Goal: Information Seeking & Learning: Learn about a topic

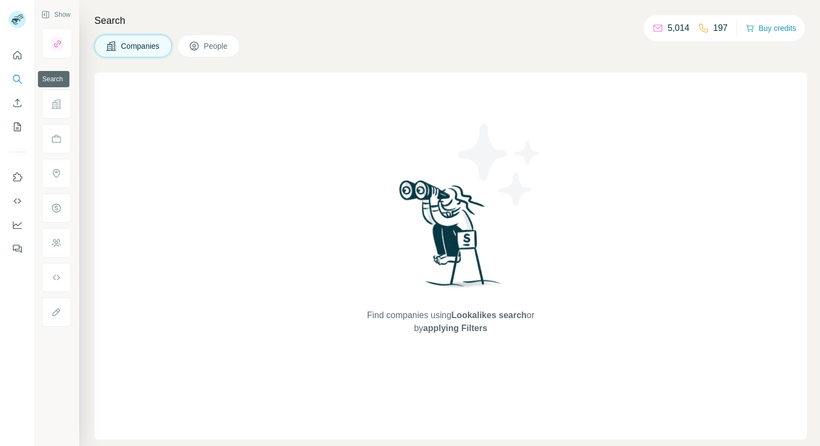
click at [19, 80] on icon "Search" at bounding box center [16, 78] width 7 height 7
click at [141, 52] on button "Companies" at bounding box center [133, 46] width 78 height 23
click at [15, 55] on icon "Quick start" at bounding box center [17, 55] width 11 height 11
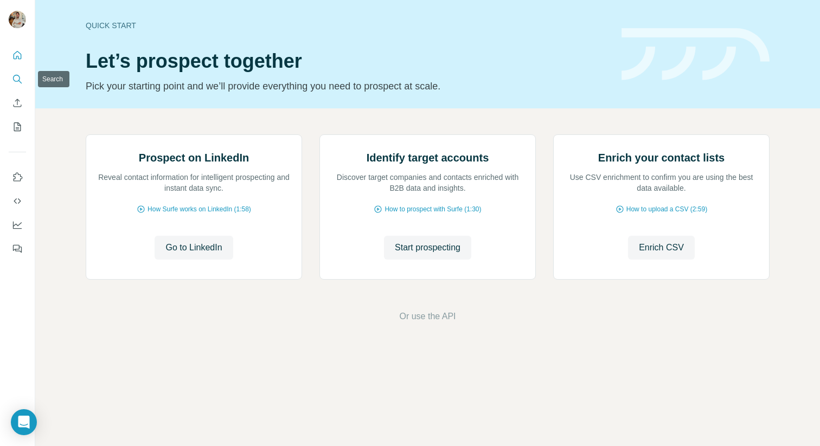
click at [20, 84] on icon "Search" at bounding box center [17, 79] width 11 height 11
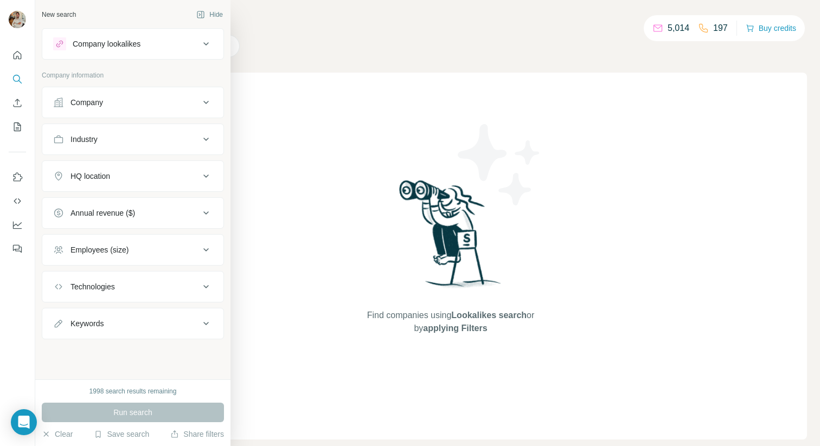
click at [120, 105] on div "Company" at bounding box center [126, 102] width 146 height 11
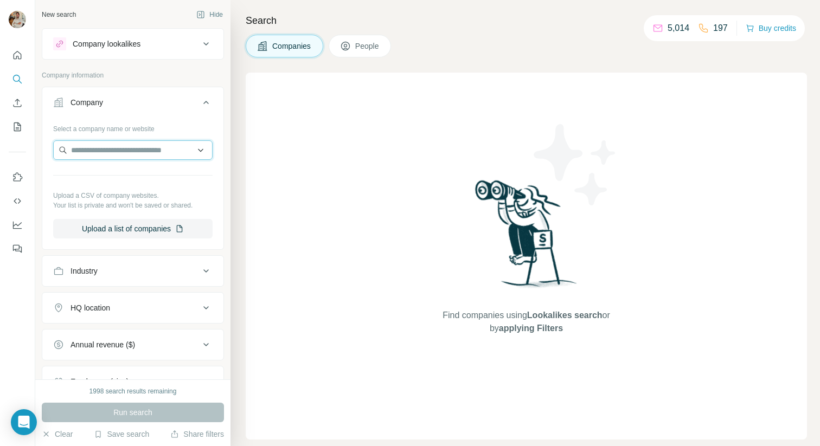
click at [110, 152] on input "text" at bounding box center [132, 150] width 159 height 20
paste input "**********"
type input "**********"
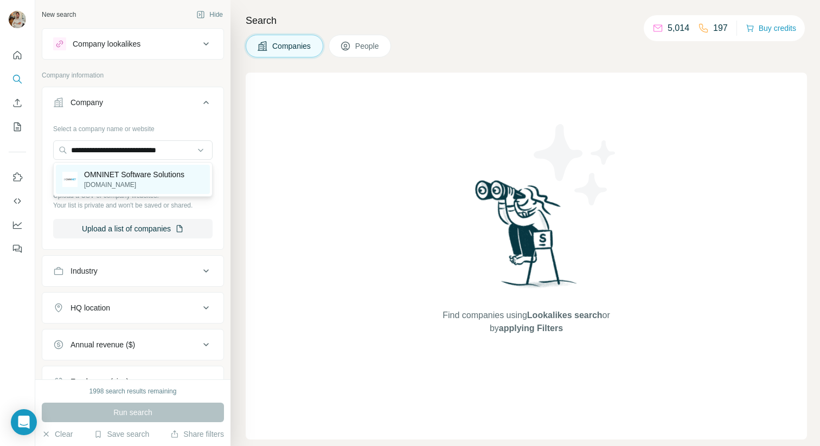
click at [170, 188] on p "[DOMAIN_NAME]" at bounding box center [134, 185] width 100 height 10
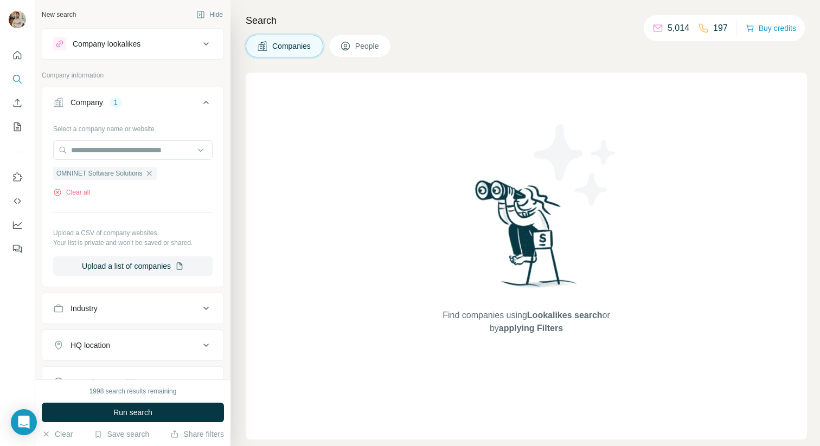
click at [484, 52] on div "Companies People" at bounding box center [526, 46] width 561 height 23
click at [483, 53] on div "Companies People" at bounding box center [526, 46] width 561 height 23
click at [158, 407] on button "Run search" at bounding box center [133, 413] width 182 height 20
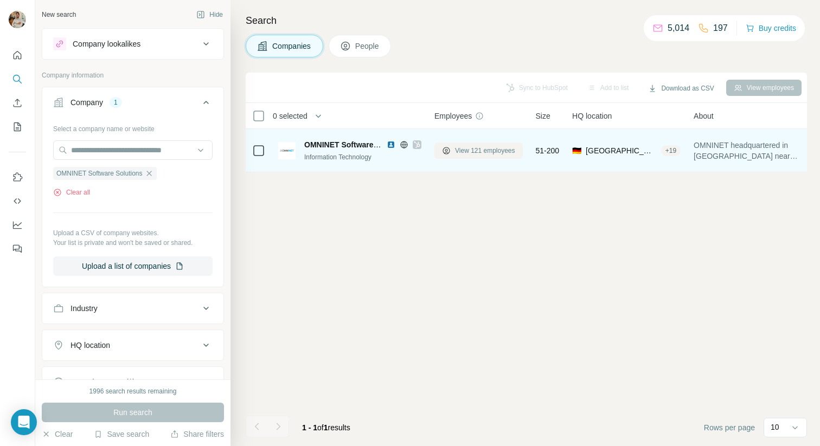
click at [466, 149] on span "View 121 employees" at bounding box center [485, 151] width 60 height 10
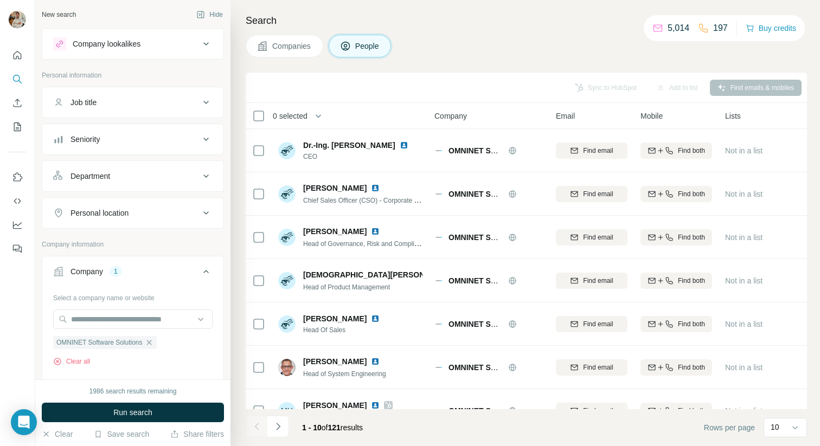
click at [587, 50] on div "Companies People" at bounding box center [526, 46] width 561 height 23
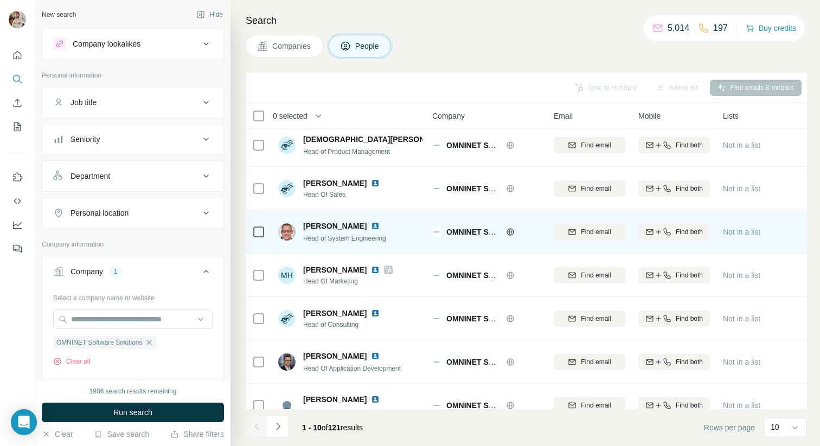
scroll to position [154, 2]
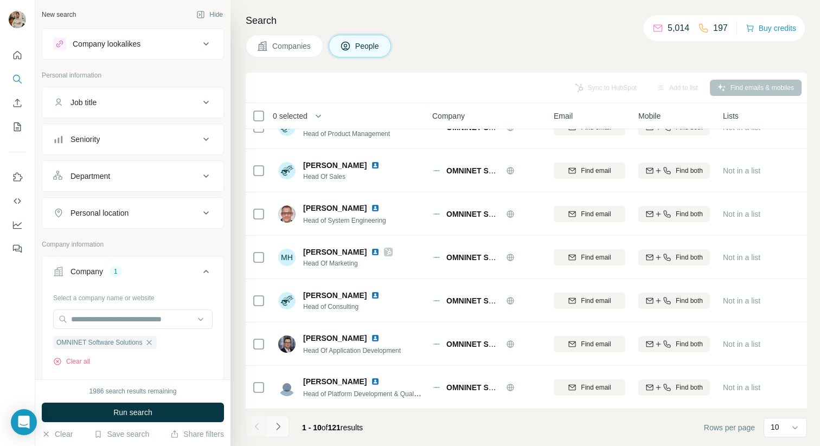
click at [282, 426] on icon "Navigate to next page" at bounding box center [278, 426] width 11 height 11
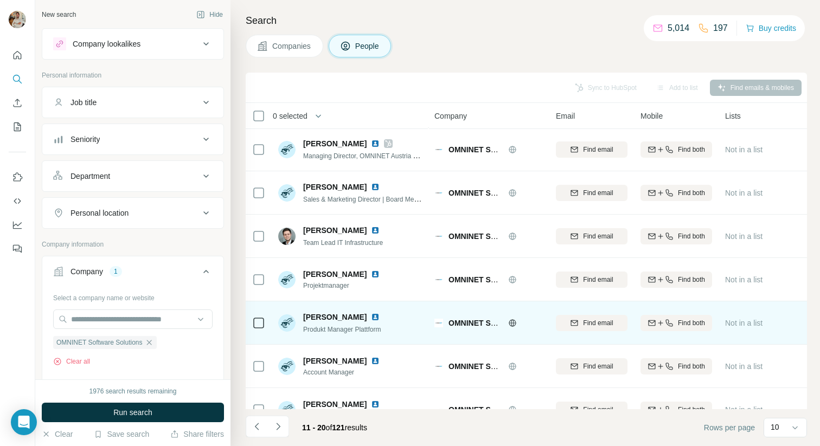
scroll to position [154, 0]
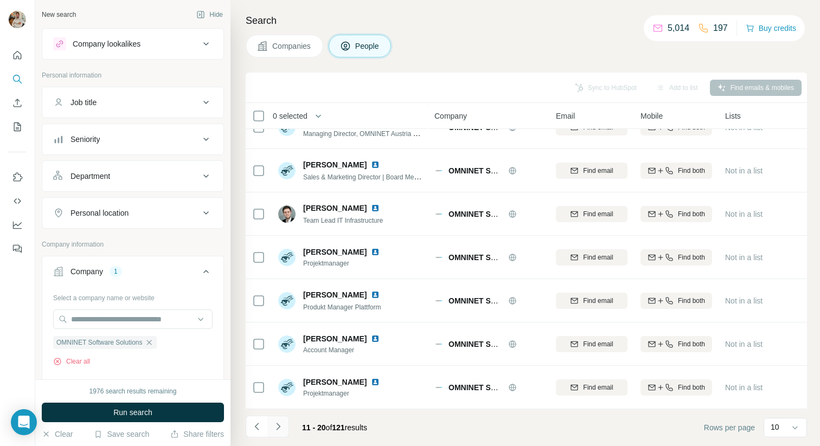
click at [283, 419] on button "Navigate to next page" at bounding box center [278, 427] width 22 height 22
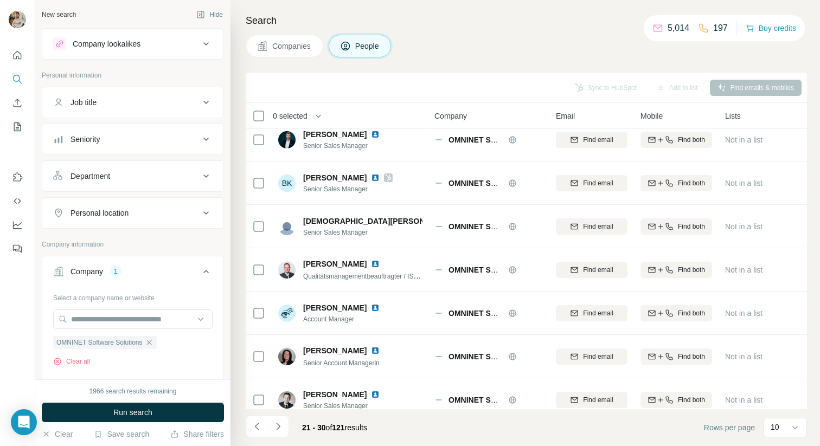
scroll to position [0, 0]
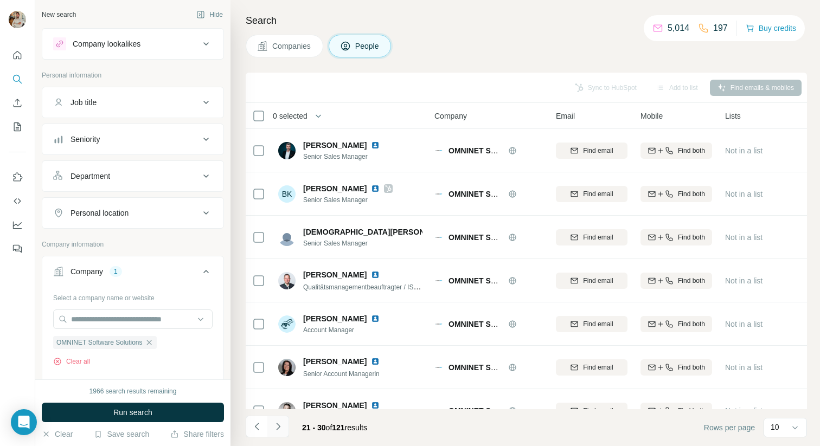
click at [281, 428] on icon "Navigate to next page" at bounding box center [278, 426] width 11 height 11
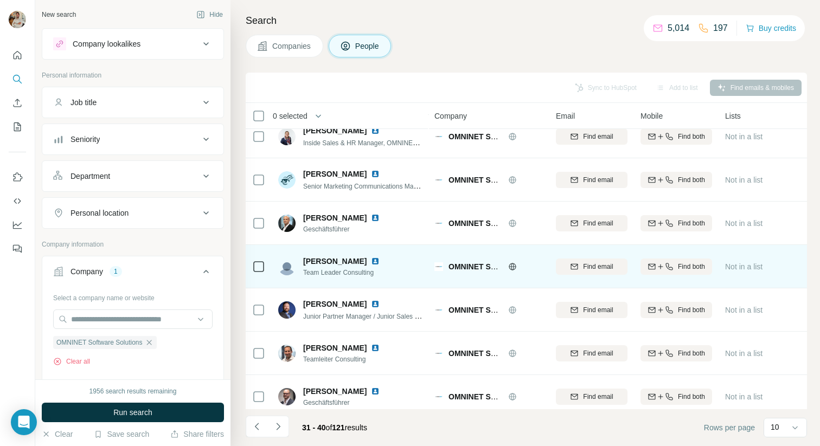
scroll to position [154, 0]
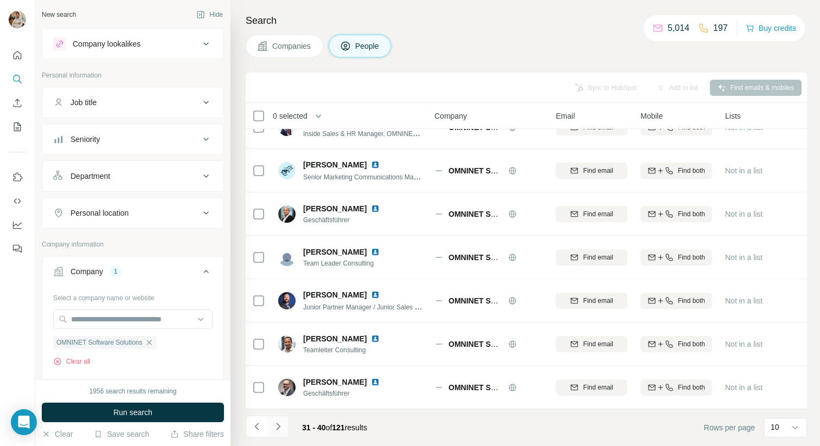
click at [285, 427] on button "Navigate to next page" at bounding box center [278, 427] width 22 height 22
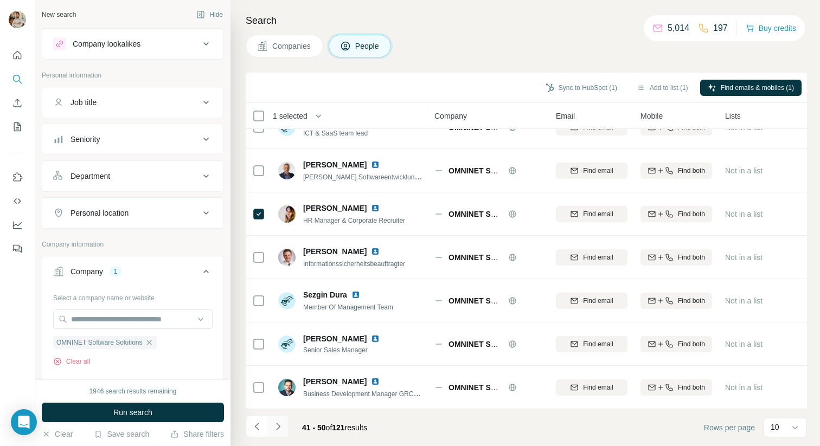
click at [282, 427] on icon "Navigate to next page" at bounding box center [278, 426] width 11 height 11
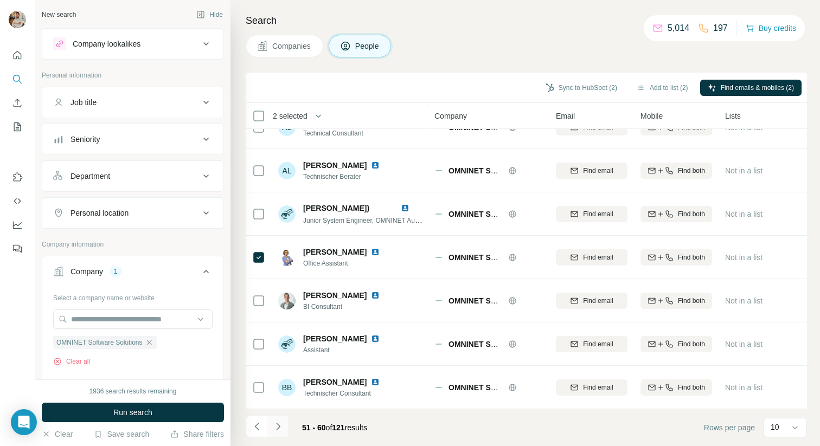
click at [276, 426] on icon "Navigate to next page" at bounding box center [278, 426] width 11 height 11
click at [280, 427] on icon "Navigate to next page" at bounding box center [278, 426] width 11 height 11
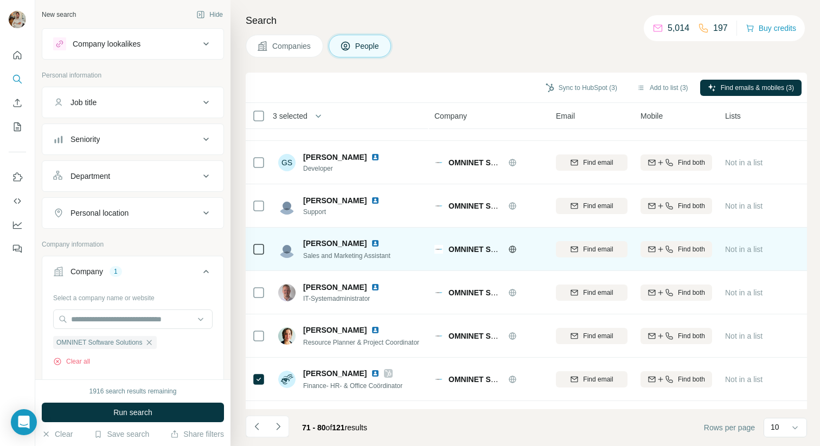
scroll to position [0, 0]
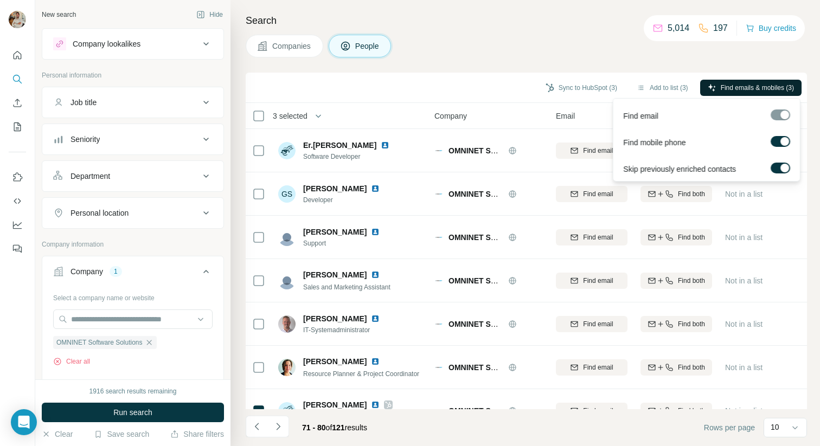
click at [727, 88] on span "Find emails & mobiles (3)" at bounding box center [757, 88] width 73 height 10
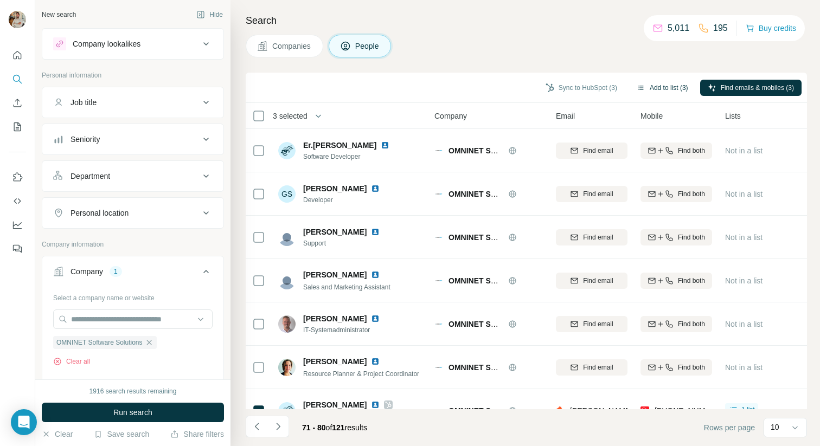
click at [668, 87] on button "Add to list (3)" at bounding box center [662, 88] width 67 height 16
click at [650, 87] on body "New search Hide Company lookalikes Personal information Job title Seniority Dep…" at bounding box center [410, 223] width 820 height 446
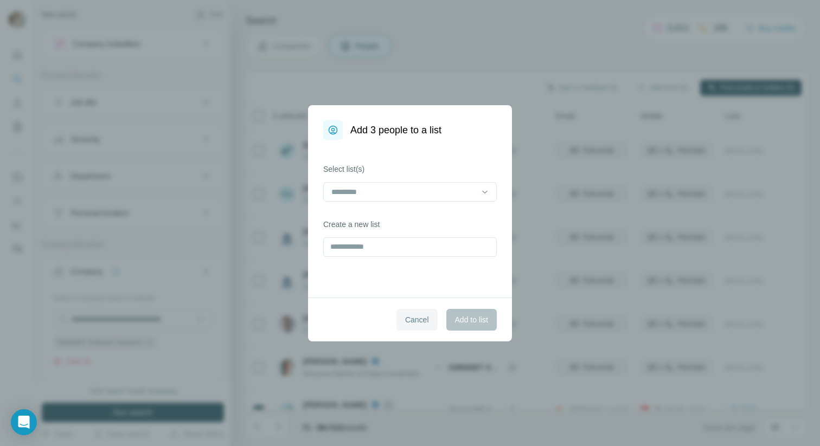
click at [411, 320] on span "Cancel" at bounding box center [417, 320] width 24 height 11
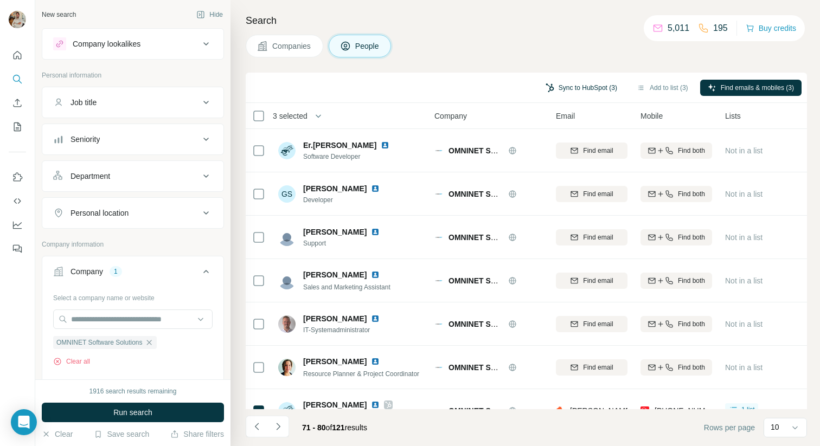
click at [580, 86] on button "Sync to HubSpot (3)" at bounding box center [581, 88] width 87 height 16
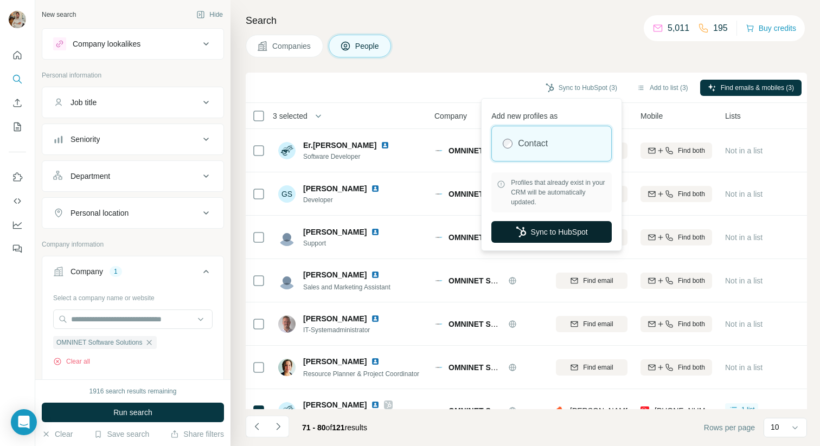
click at [533, 234] on button "Sync to HubSpot" at bounding box center [551, 232] width 120 height 22
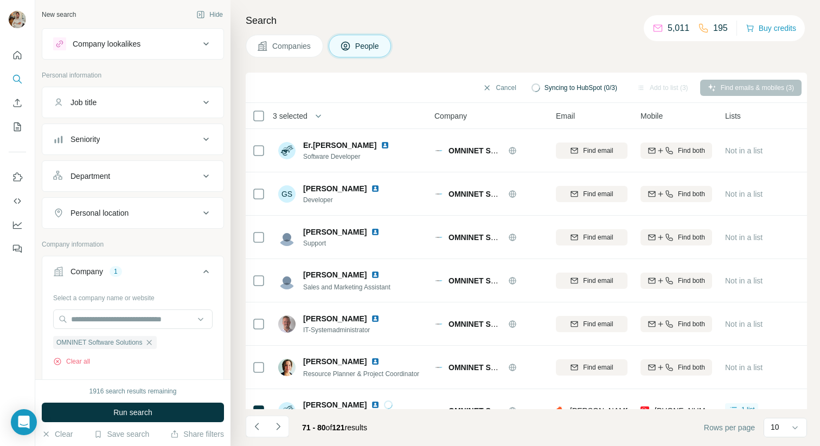
click at [612, 27] on h4 "Search" at bounding box center [526, 20] width 561 height 15
click at [577, 86] on button "Sync to HubSpot (3)" at bounding box center [581, 88] width 87 height 16
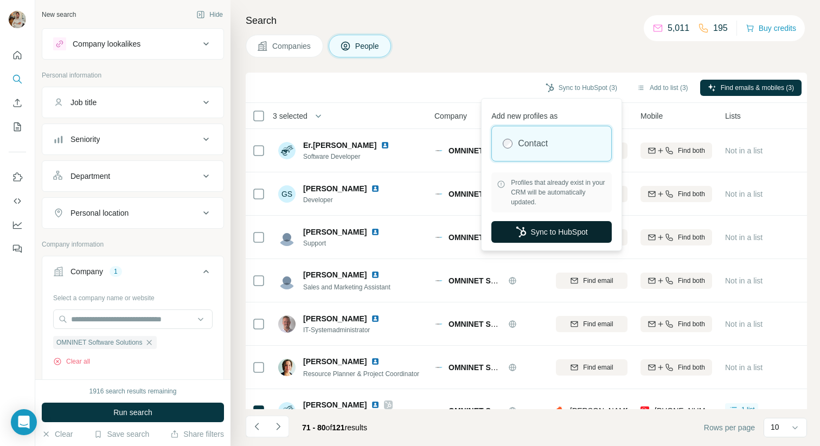
click at [567, 235] on button "Sync to HubSpot" at bounding box center [551, 232] width 120 height 22
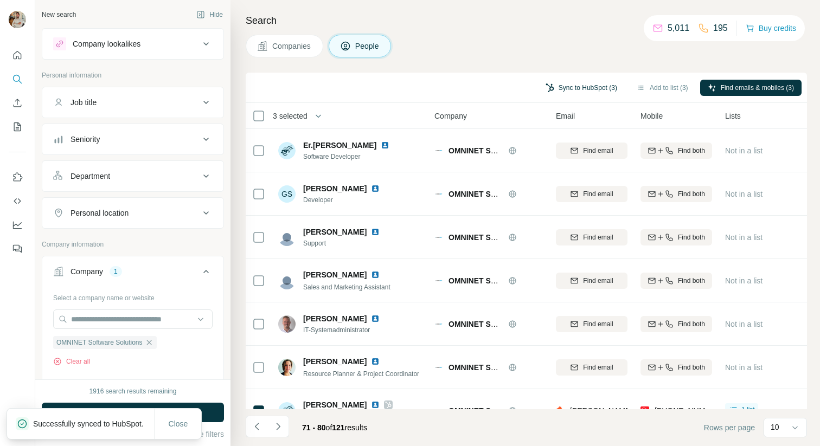
click at [558, 90] on button "Sync to HubSpot (3)" at bounding box center [581, 88] width 87 height 16
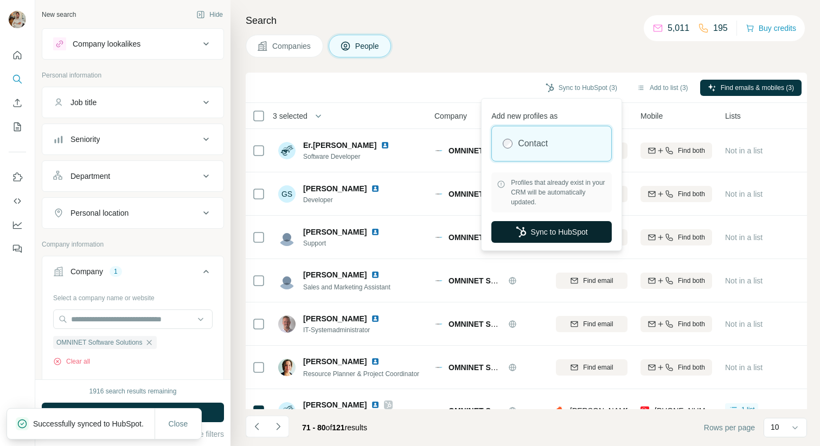
click at [546, 227] on button "Sync to HubSpot" at bounding box center [551, 232] width 120 height 22
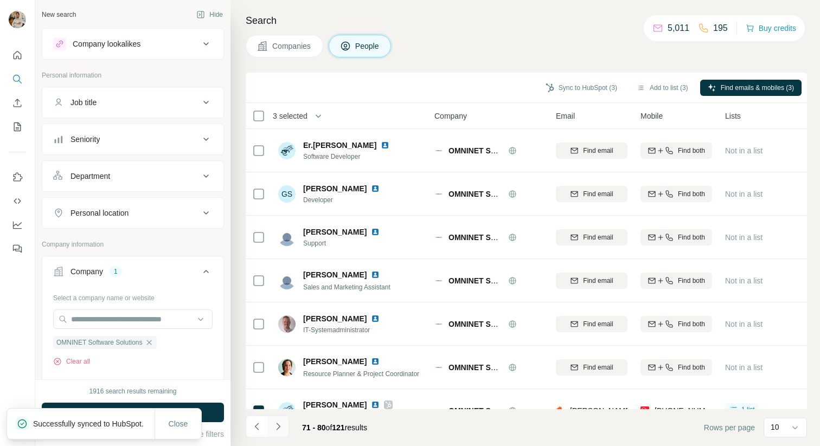
click at [275, 431] on icon "Navigate to next page" at bounding box center [278, 426] width 11 height 11
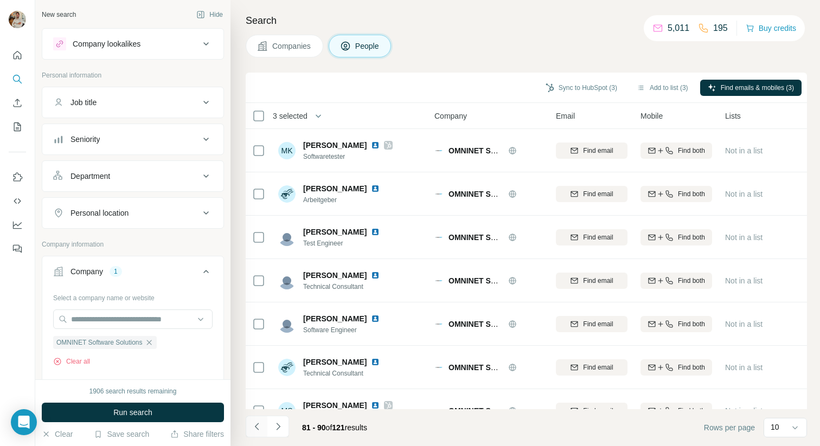
click at [252, 428] on icon "Navigate to previous page" at bounding box center [257, 426] width 11 height 11
click at [254, 428] on icon "Navigate to previous page" at bounding box center [257, 426] width 11 height 11
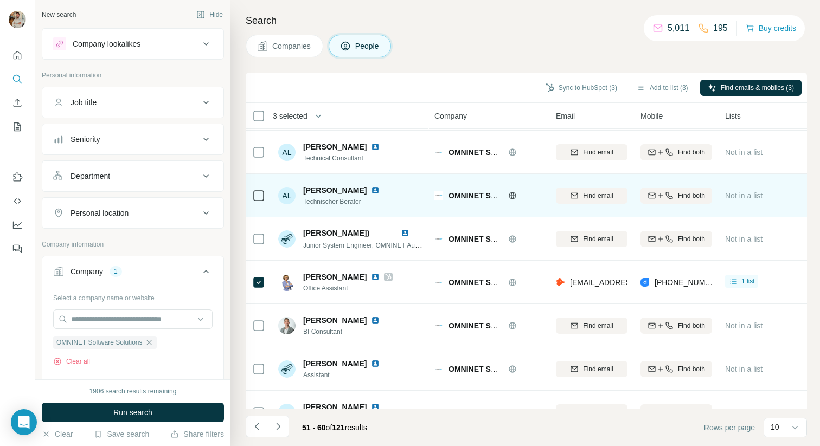
scroll to position [154, 0]
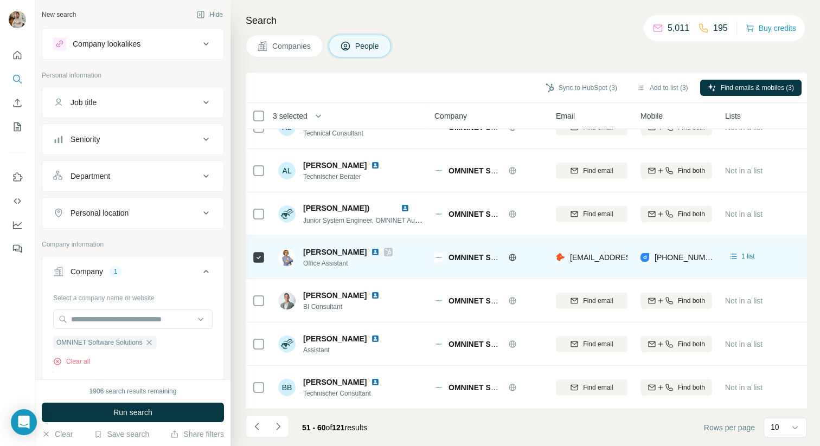
click at [371, 251] on img at bounding box center [375, 252] width 9 height 9
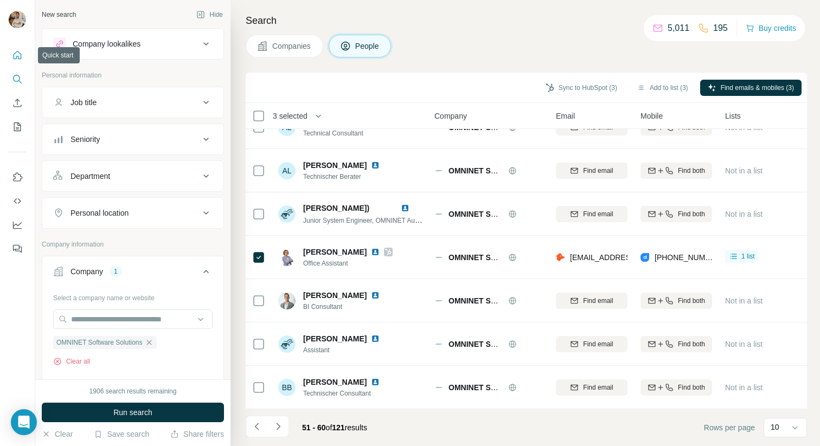
click at [17, 53] on icon "Quick start" at bounding box center [17, 55] width 11 height 11
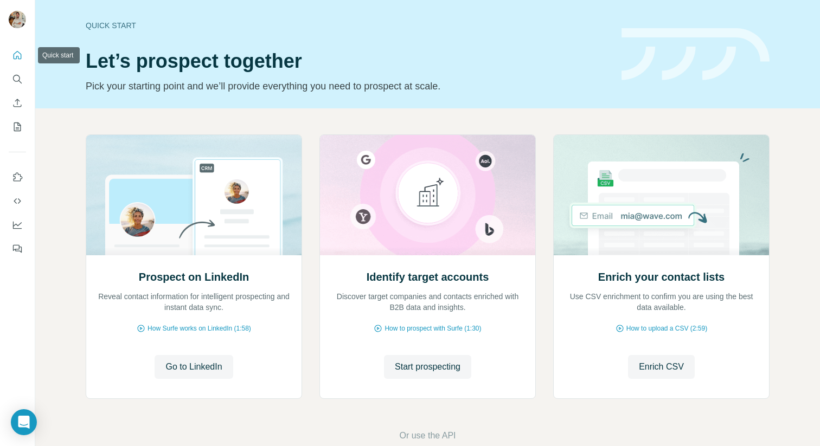
click at [17, 53] on icon "Quick start" at bounding box center [17, 55] width 11 height 11
click at [19, 56] on icon "Quick start" at bounding box center [17, 55] width 11 height 11
click at [18, 84] on icon "Search" at bounding box center [17, 79] width 11 height 11
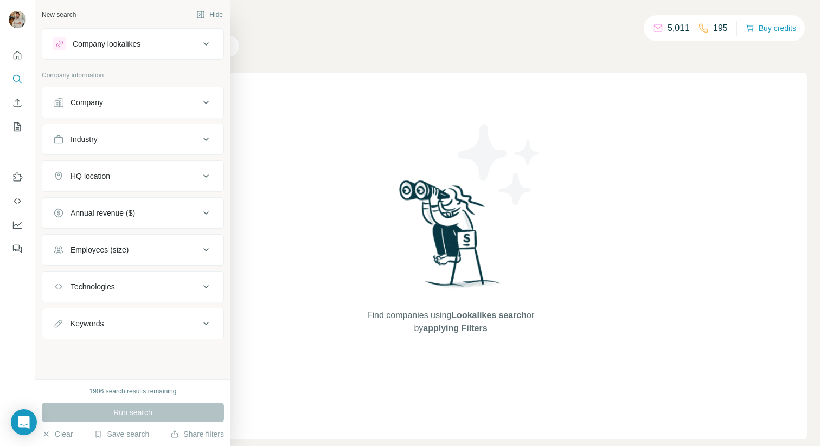
click at [127, 42] on div "Company lookalikes" at bounding box center [107, 44] width 68 height 11
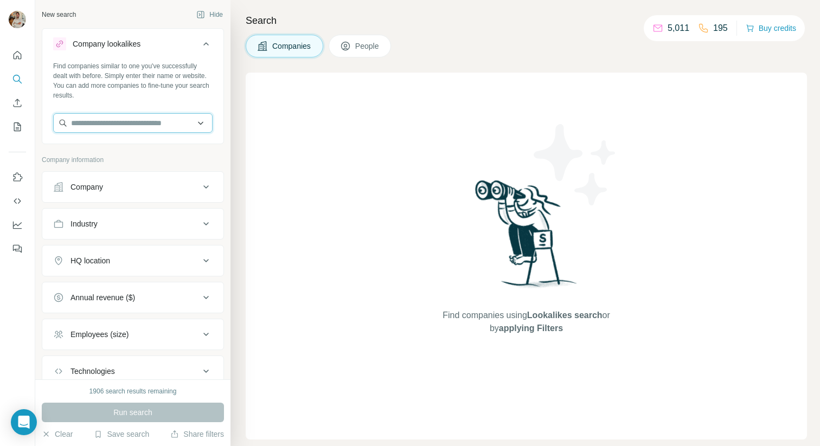
click at [108, 123] on input "text" at bounding box center [132, 123] width 159 height 20
paste input "**********"
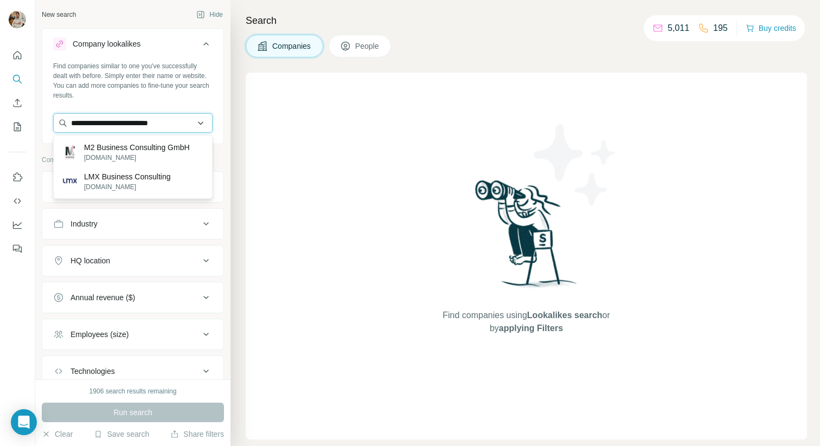
paste input "text"
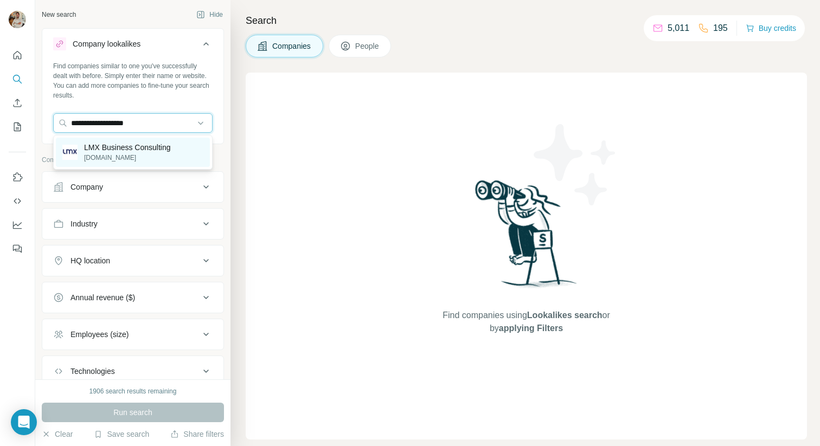
type input "**********"
click at [149, 149] on p "LMX Business Consulting" at bounding box center [127, 147] width 87 height 11
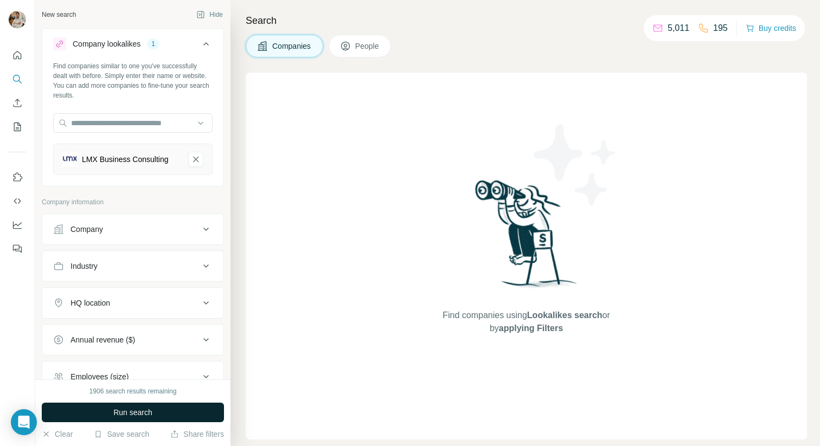
click at [146, 416] on span "Run search" at bounding box center [132, 412] width 39 height 11
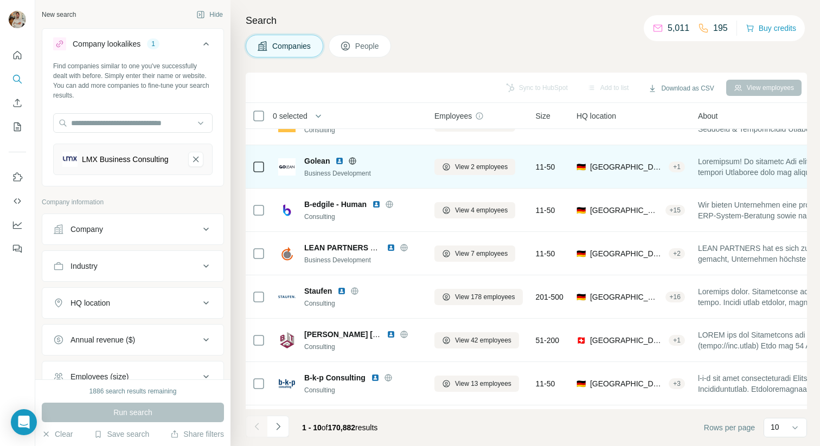
scroll to position [28, 0]
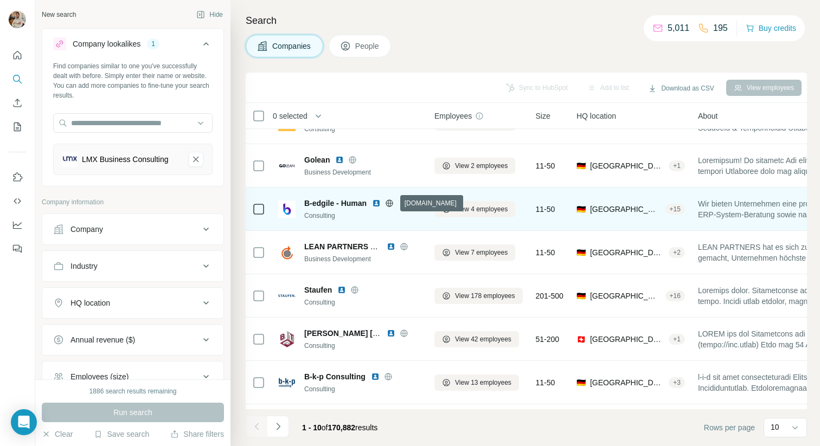
click at [393, 206] on icon at bounding box center [389, 203] width 9 height 9
click at [391, 203] on icon at bounding box center [389, 203] width 9 height 9
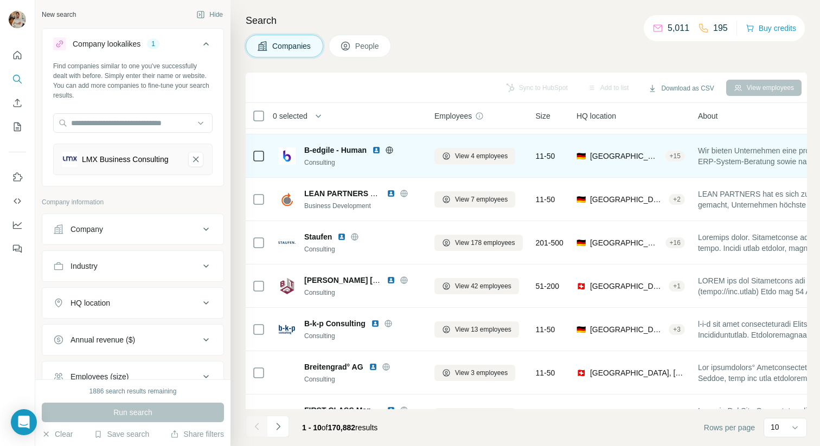
scroll to position [82, 0]
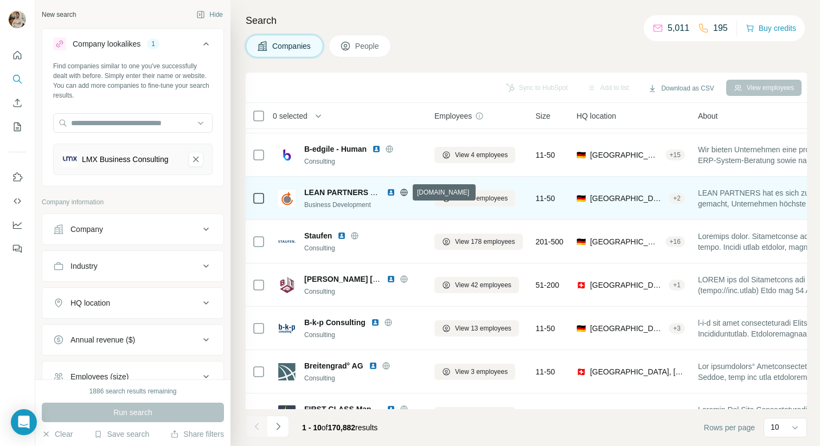
click at [404, 193] on icon at bounding box center [404, 192] width 9 height 9
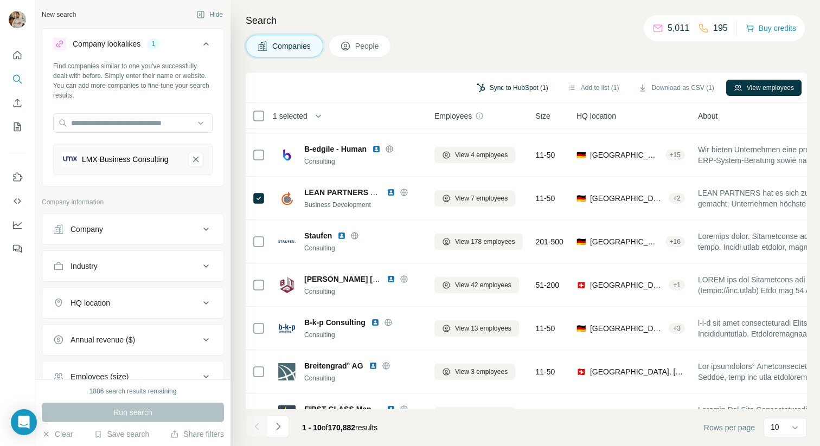
click at [512, 88] on button "Sync to HubSpot (1)" at bounding box center [512, 88] width 87 height 16
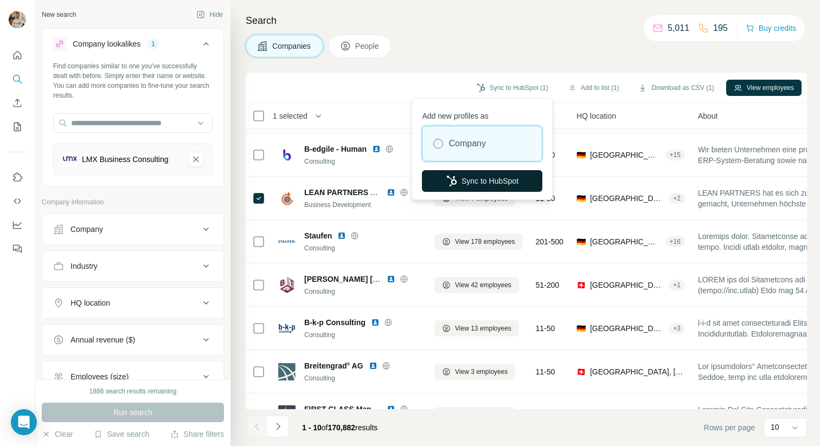
click at [482, 185] on button "Sync to HubSpot" at bounding box center [482, 181] width 120 height 22
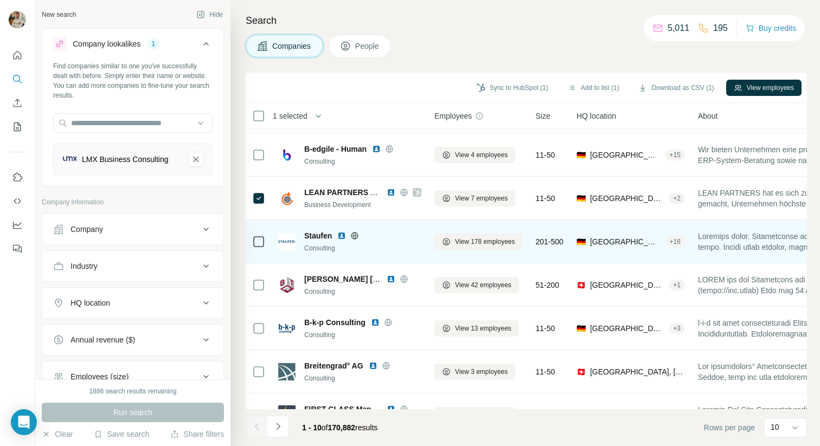
click at [357, 235] on icon at bounding box center [354, 235] width 7 height 1
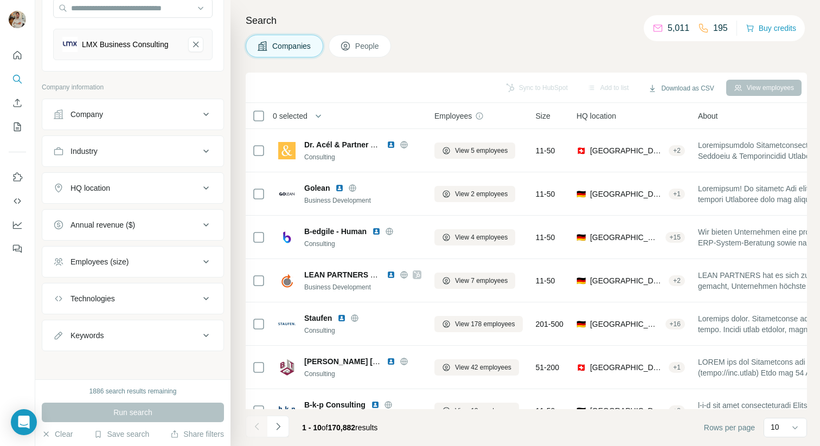
scroll to position [117, 0]
click at [104, 196] on button "HQ location" at bounding box center [132, 186] width 181 height 26
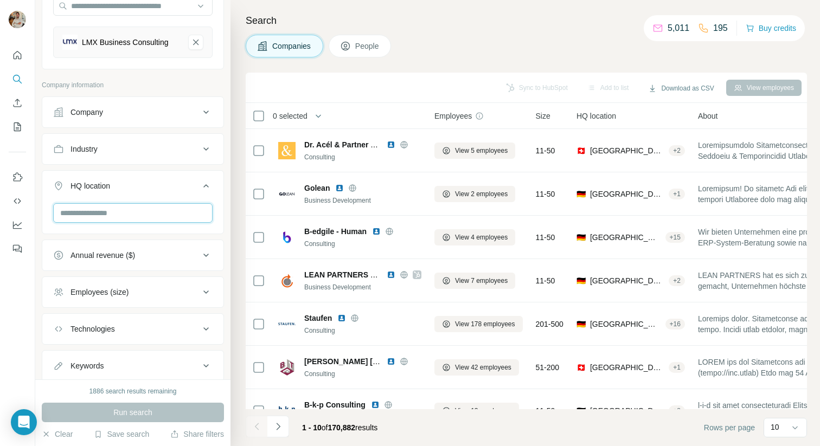
click at [108, 214] on input "text" at bounding box center [132, 213] width 159 height 20
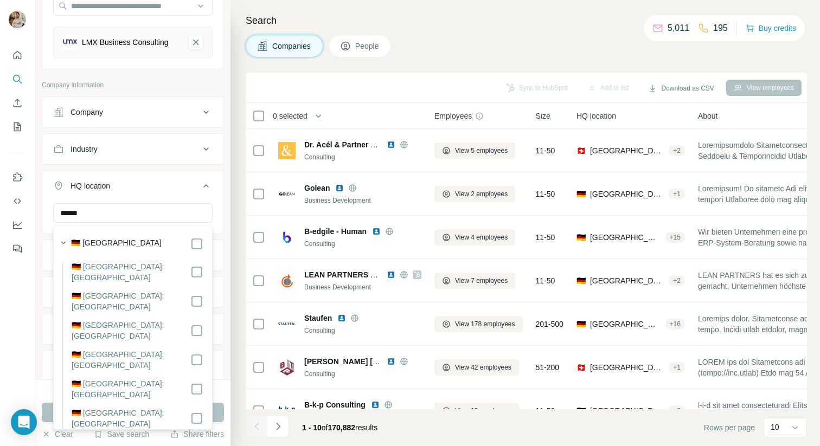
click at [127, 239] on div "🇩🇪 [GEOGRAPHIC_DATA]" at bounding box center [137, 244] width 132 height 13
click at [188, 242] on div "🇩🇪 [GEOGRAPHIC_DATA]" at bounding box center [137, 244] width 132 height 13
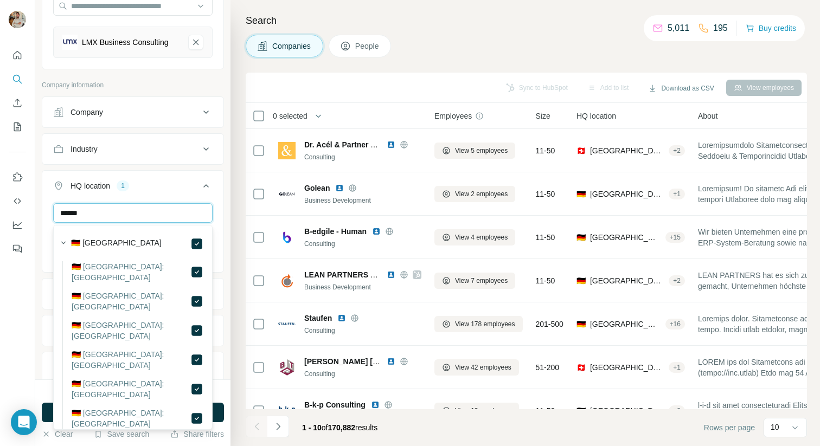
click at [138, 212] on input "******" at bounding box center [132, 213] width 159 height 20
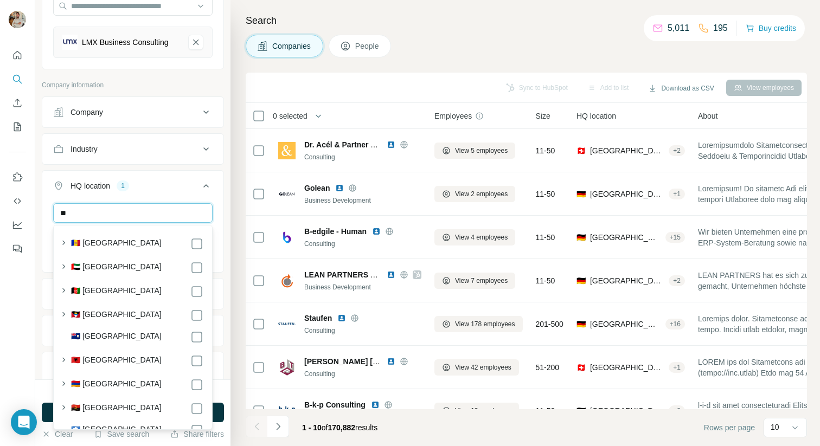
type input "*"
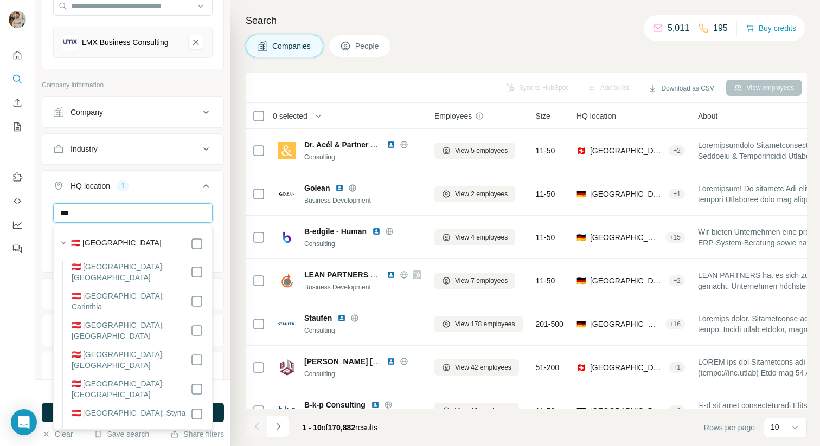
type input "***"
click at [175, 190] on div "HQ location 2" at bounding box center [126, 186] width 146 height 11
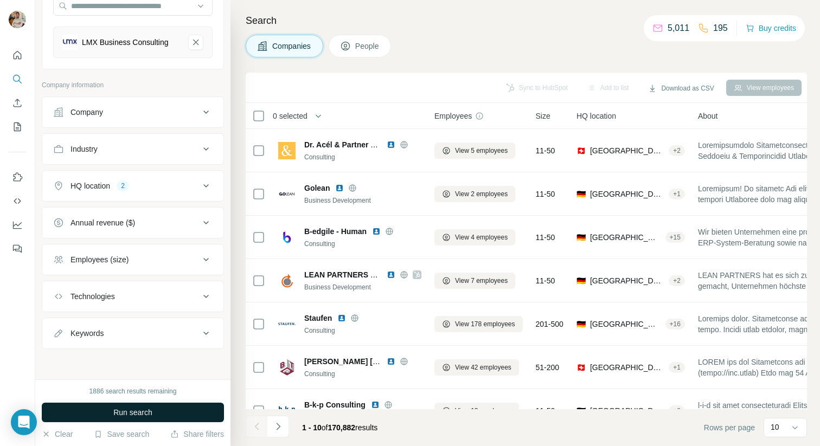
click at [145, 410] on span "Run search" at bounding box center [132, 412] width 39 height 11
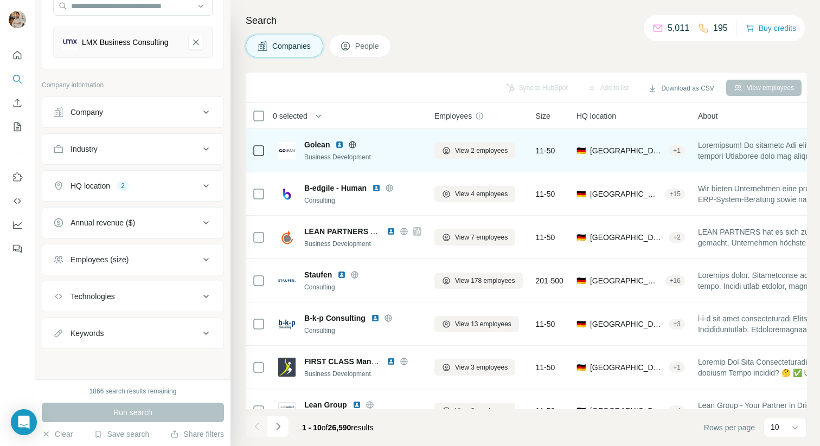
click at [354, 146] on icon at bounding box center [352, 144] width 9 height 9
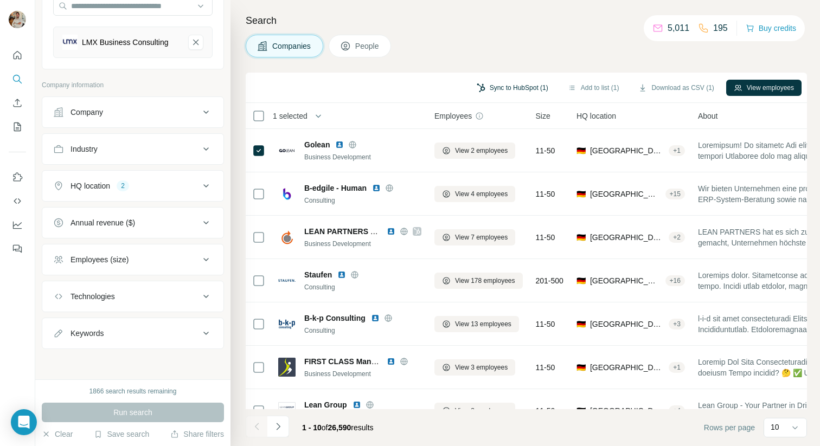
click at [507, 85] on button "Sync to HubSpot (1)" at bounding box center [512, 88] width 87 height 16
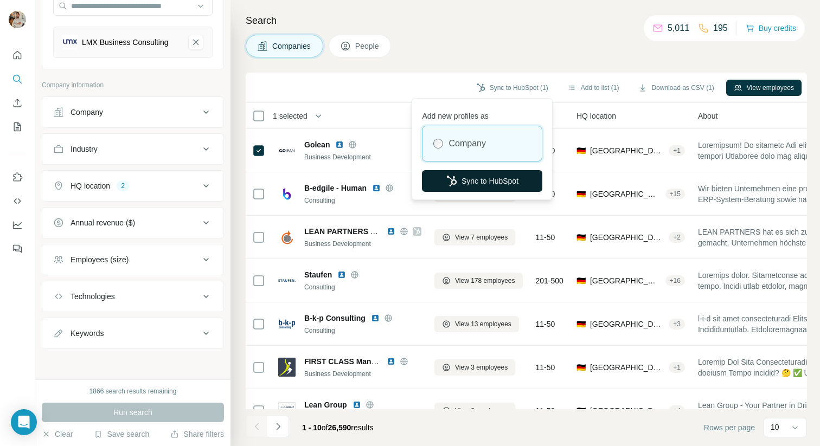
click at [490, 180] on button "Sync to HubSpot" at bounding box center [482, 181] width 120 height 22
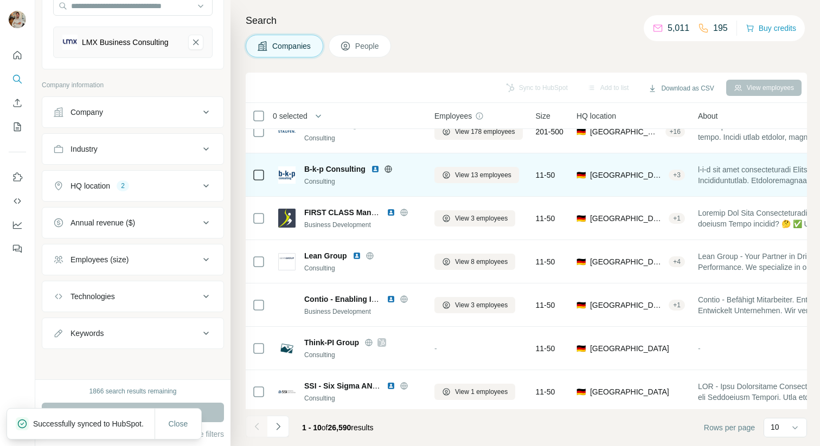
scroll to position [154, 0]
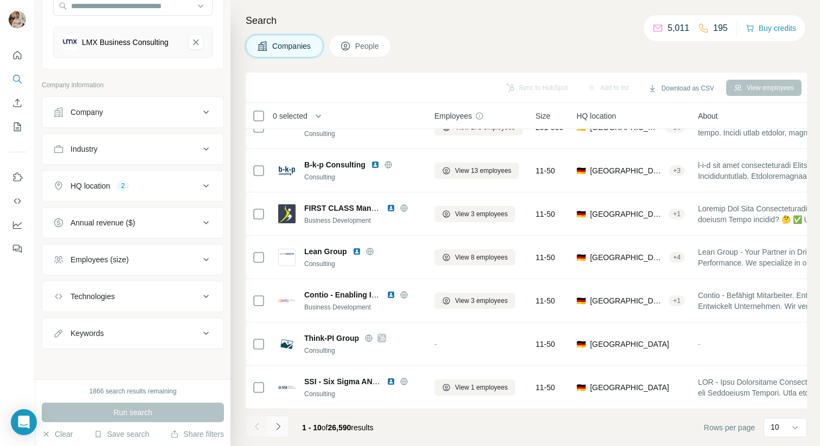
click at [282, 426] on icon "Navigate to next page" at bounding box center [278, 426] width 11 height 11
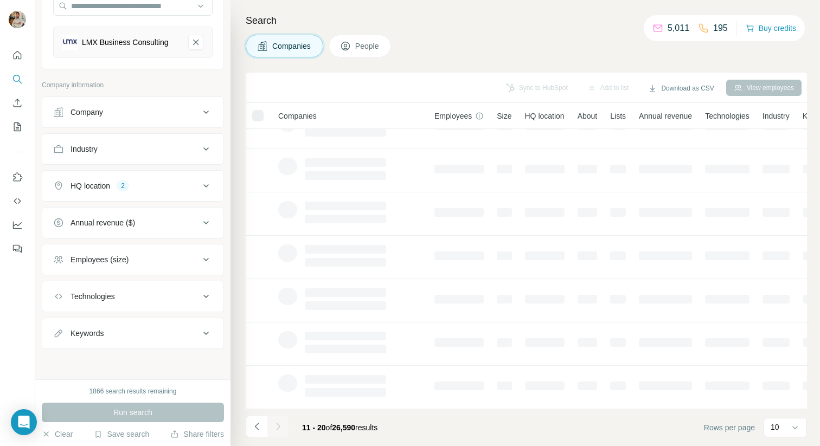
click at [160, 259] on div "Employees (size)" at bounding box center [126, 259] width 146 height 11
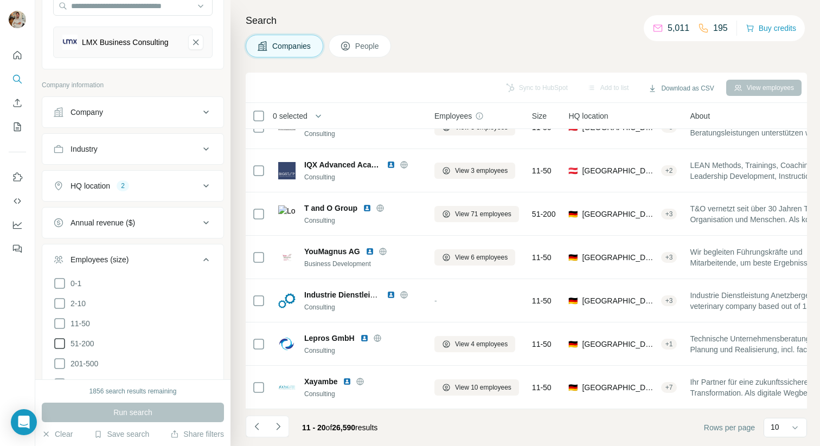
click at [60, 342] on icon at bounding box center [59, 343] width 13 height 13
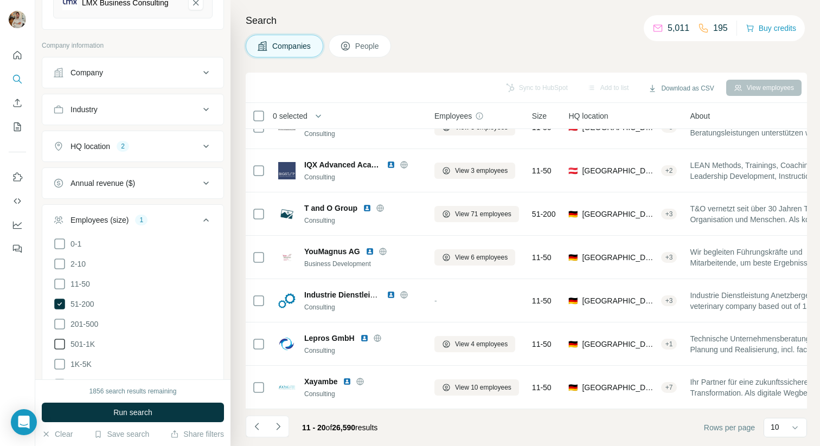
scroll to position [165, 0]
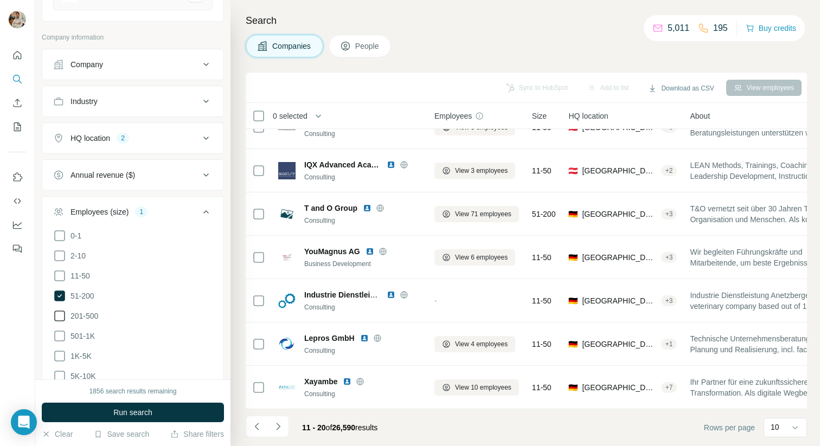
click at [59, 310] on icon at bounding box center [59, 316] width 13 height 13
click at [169, 418] on button "Run search" at bounding box center [133, 413] width 182 height 20
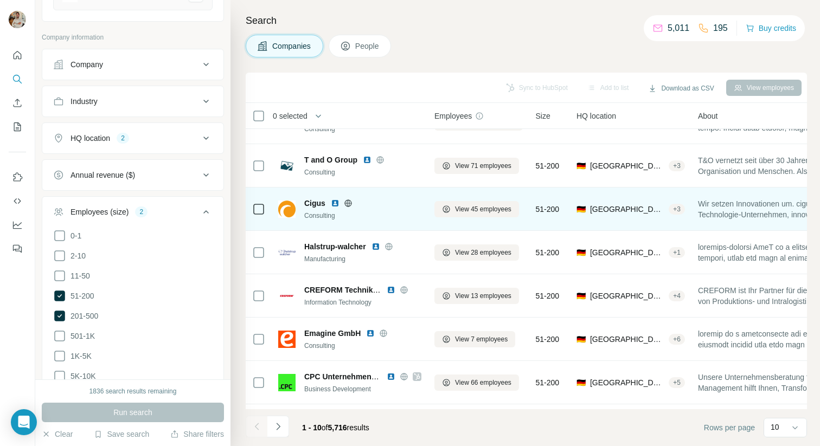
scroll to position [36, 0]
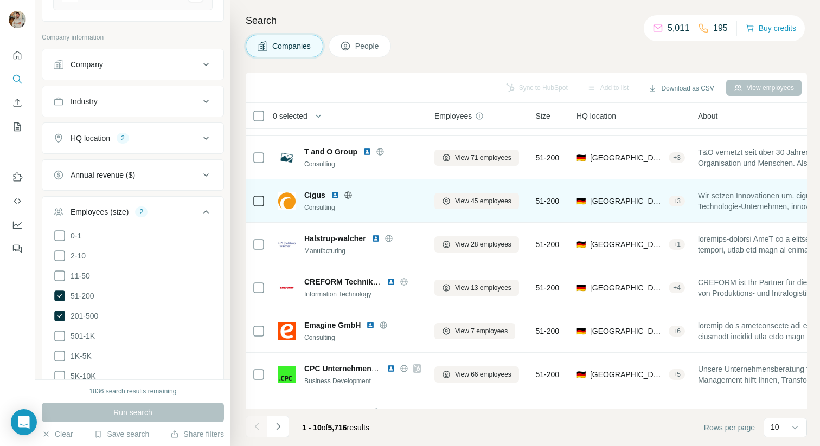
click at [345, 193] on icon at bounding box center [347, 194] width 7 height 7
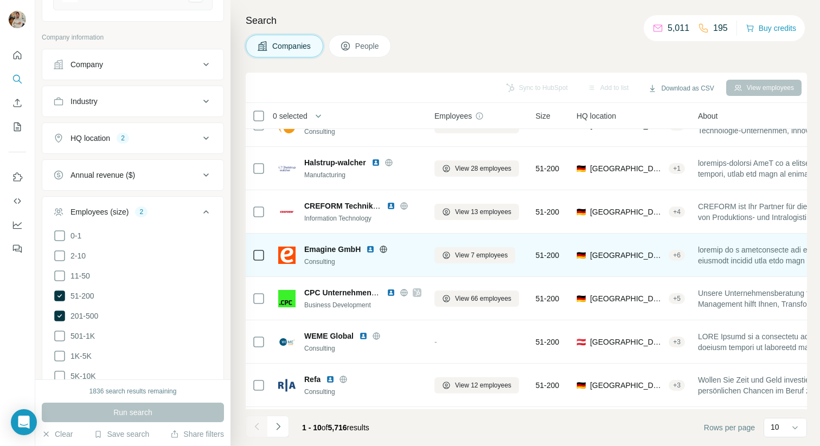
scroll to position [143, 0]
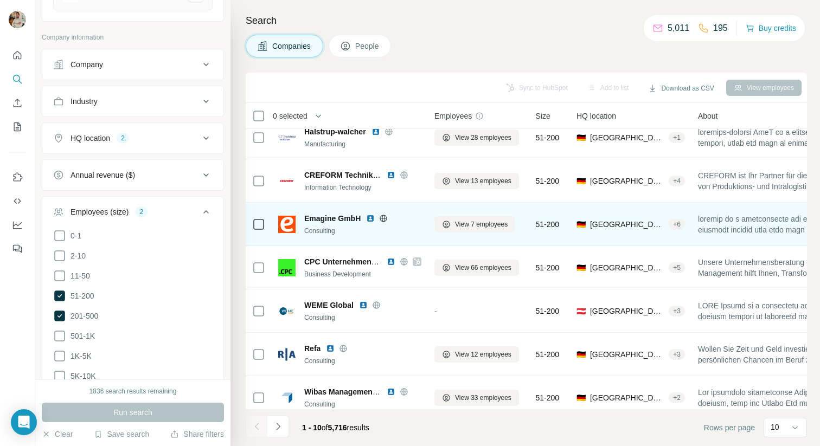
click at [382, 220] on icon at bounding box center [383, 218] width 9 height 9
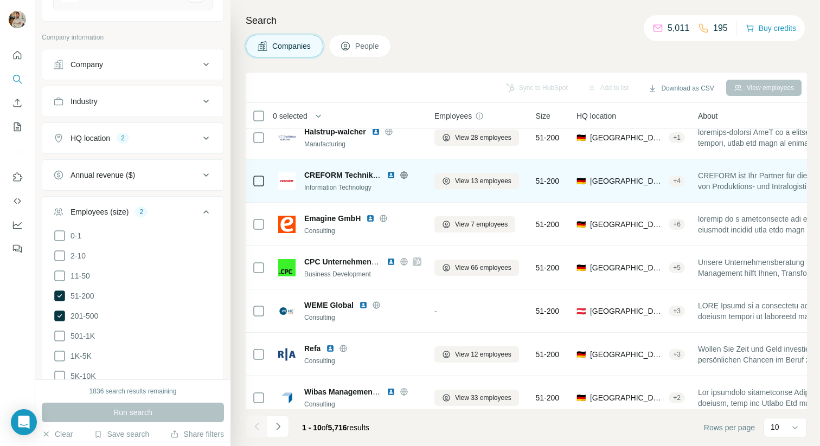
click at [405, 175] on icon at bounding box center [404, 175] width 9 height 9
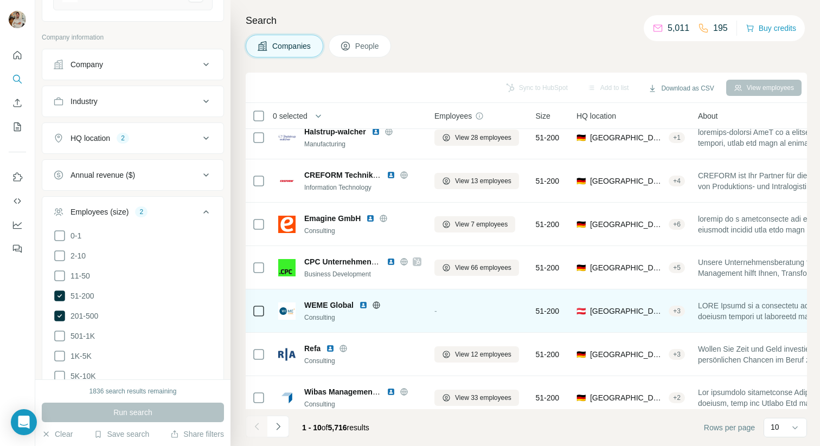
scroll to position [154, 0]
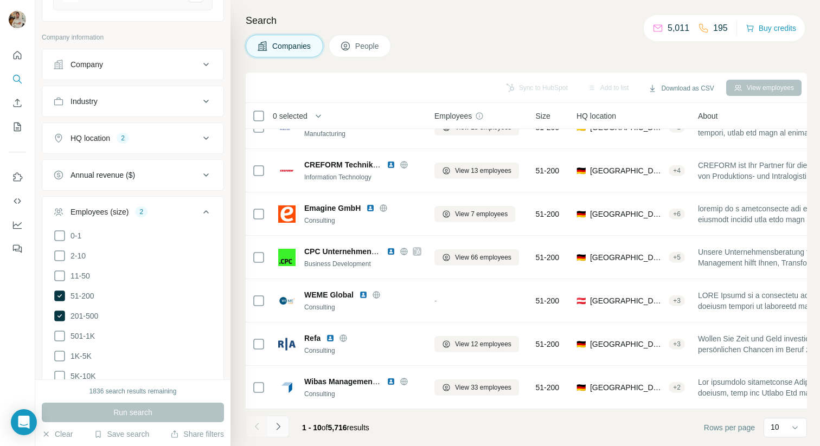
click at [283, 429] on icon "Navigate to next page" at bounding box center [278, 426] width 11 height 11
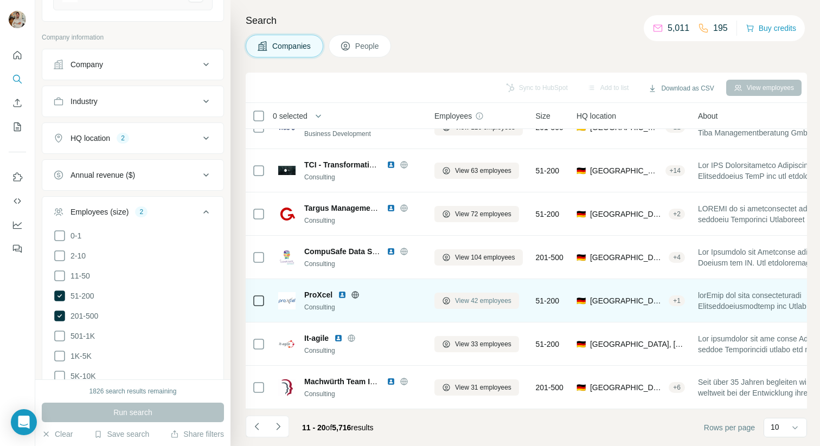
scroll to position [141, 0]
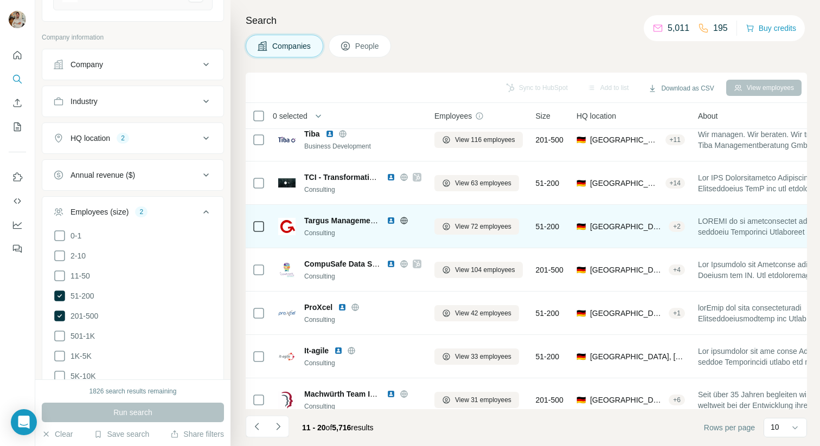
click at [402, 219] on icon at bounding box center [404, 220] width 9 height 9
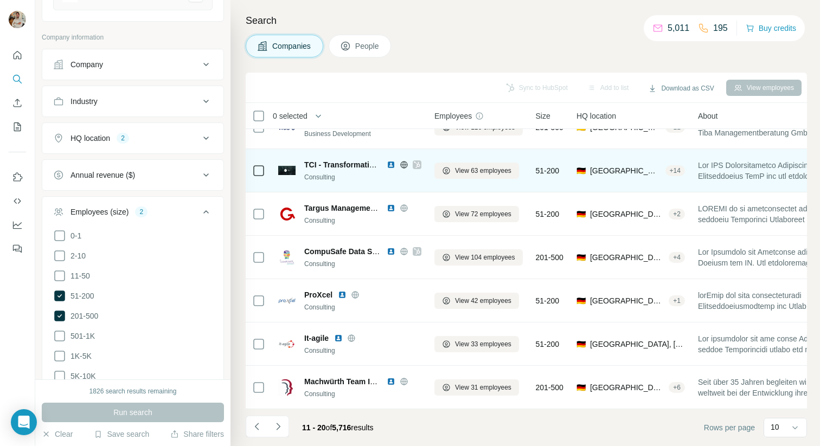
scroll to position [153, 0]
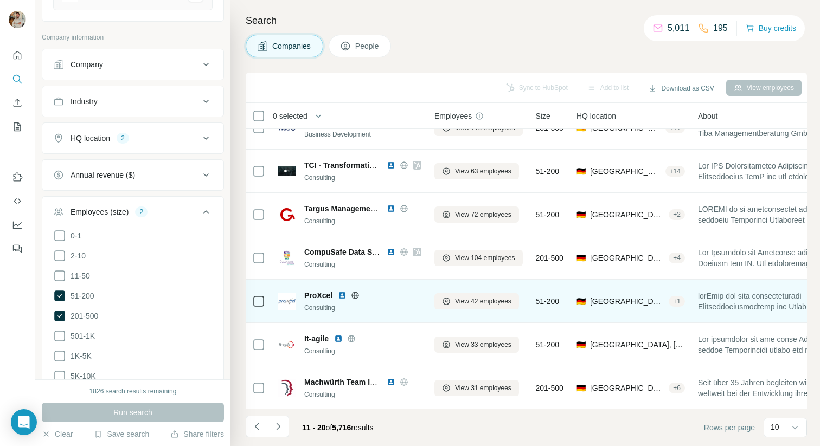
click at [356, 294] on icon at bounding box center [355, 295] width 3 height 7
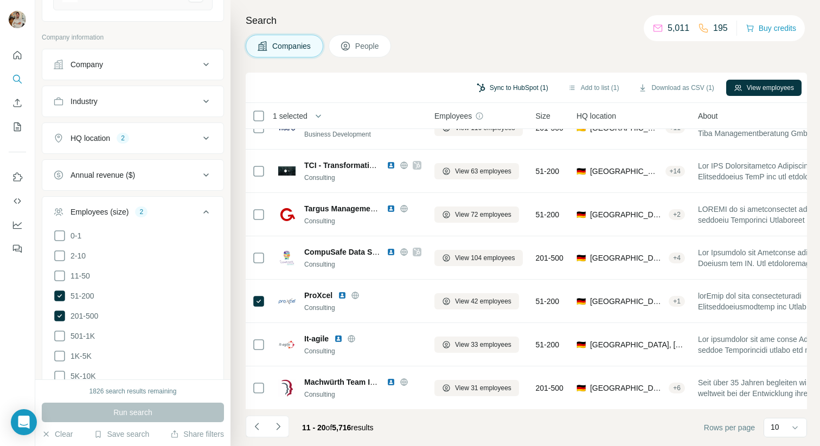
click at [513, 93] on button "Sync to HubSpot (1)" at bounding box center [512, 88] width 87 height 16
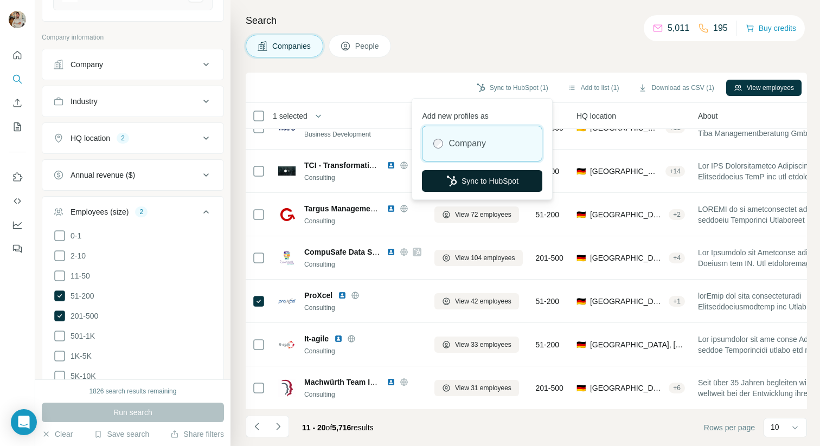
click at [495, 183] on button "Sync to HubSpot" at bounding box center [482, 181] width 120 height 22
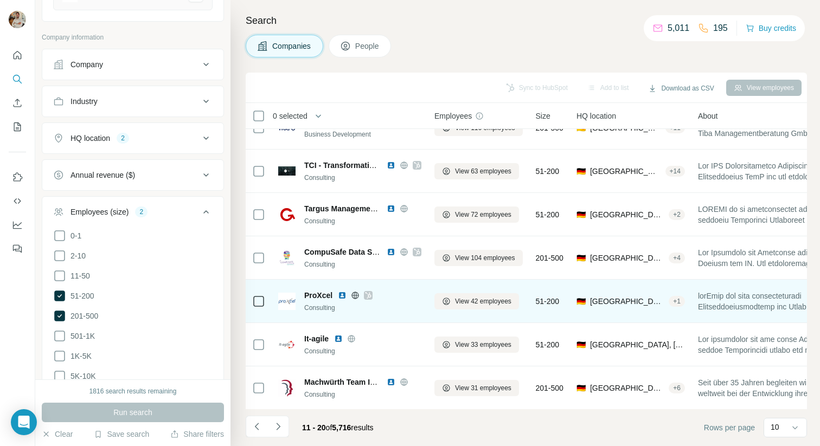
scroll to position [154, 0]
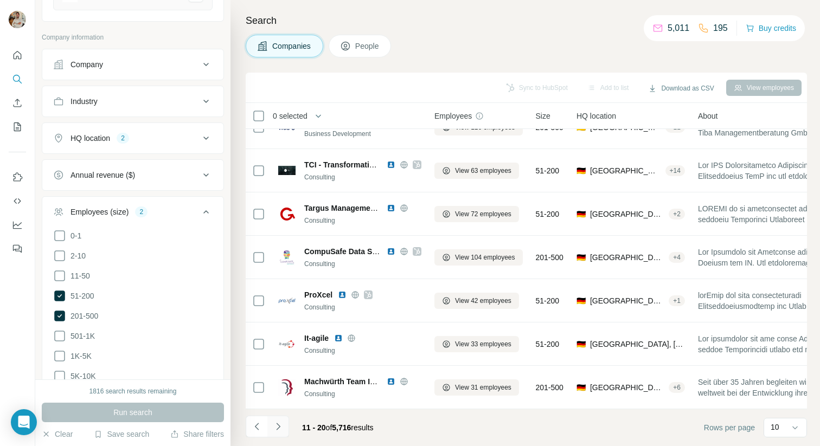
click at [276, 434] on button "Navigate to next page" at bounding box center [278, 427] width 22 height 22
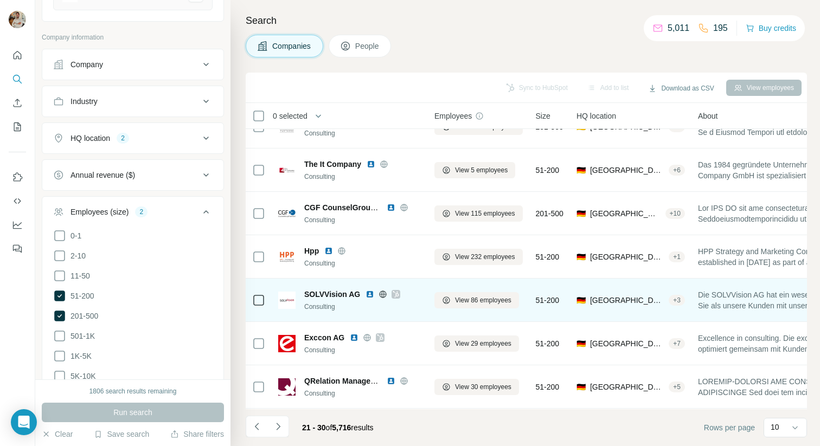
scroll to position [0, 0]
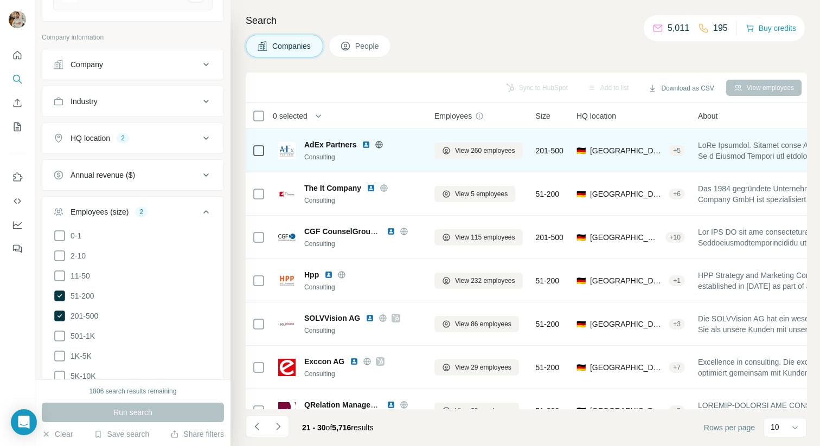
click at [378, 141] on icon at bounding box center [379, 144] width 9 height 9
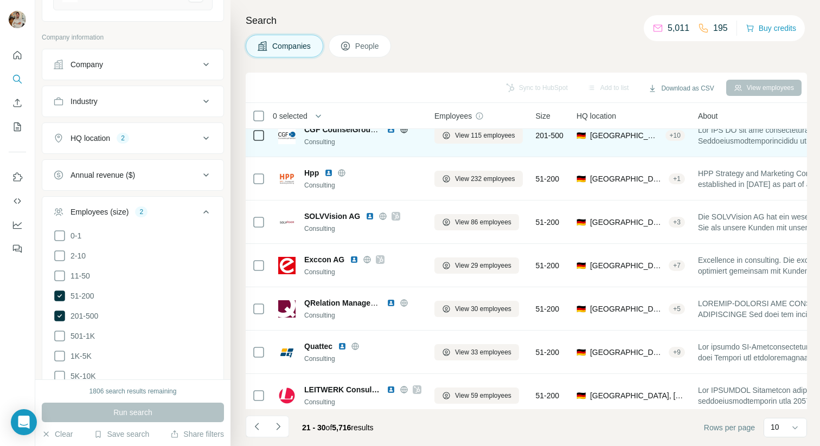
scroll to position [154, 0]
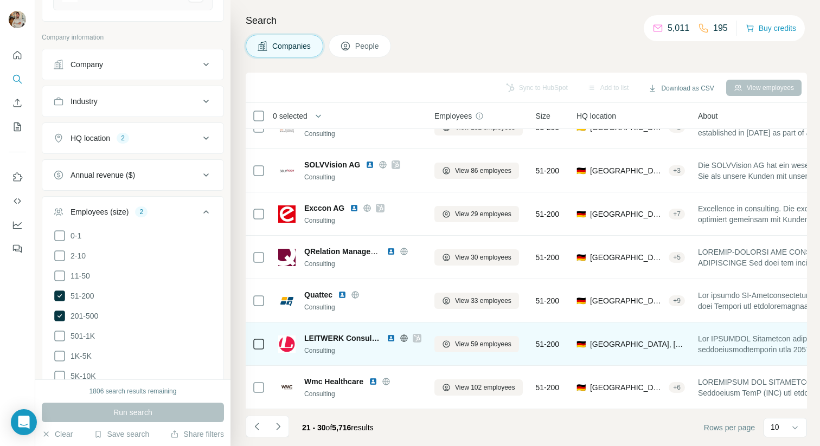
click at [417, 338] on icon at bounding box center [417, 338] width 6 height 7
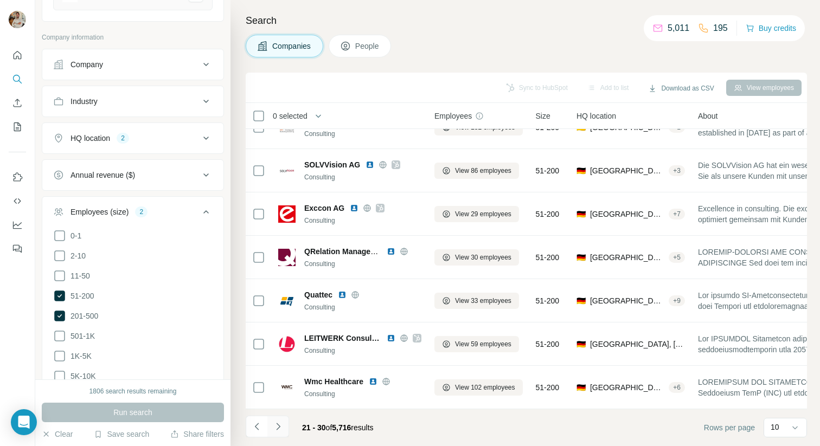
click at [280, 429] on icon "Navigate to next page" at bounding box center [278, 426] width 11 height 11
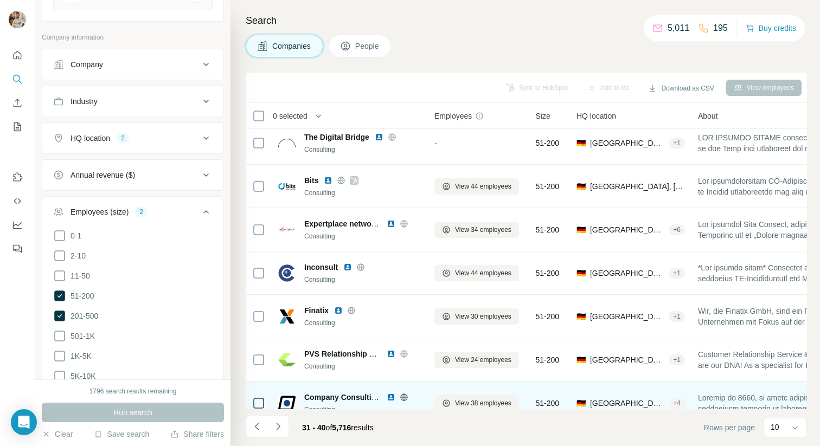
scroll to position [0, 0]
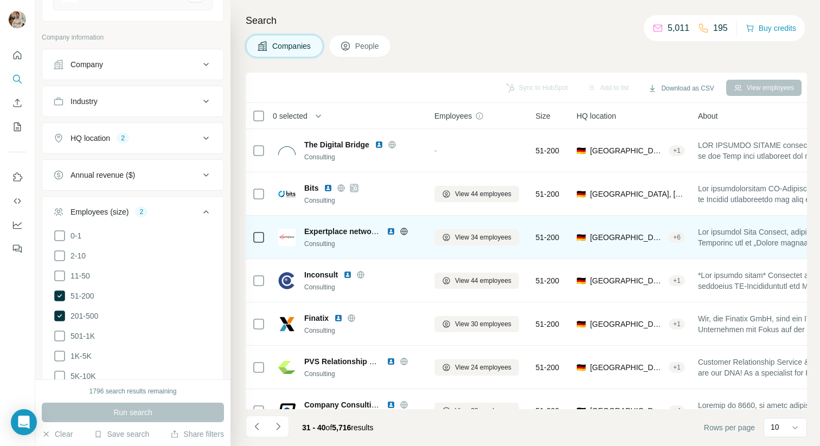
click at [408, 231] on icon at bounding box center [404, 231] width 9 height 9
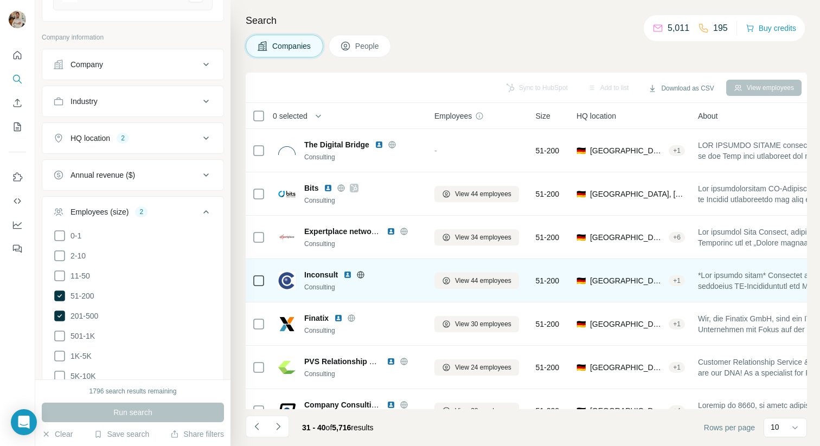
scroll to position [154, 0]
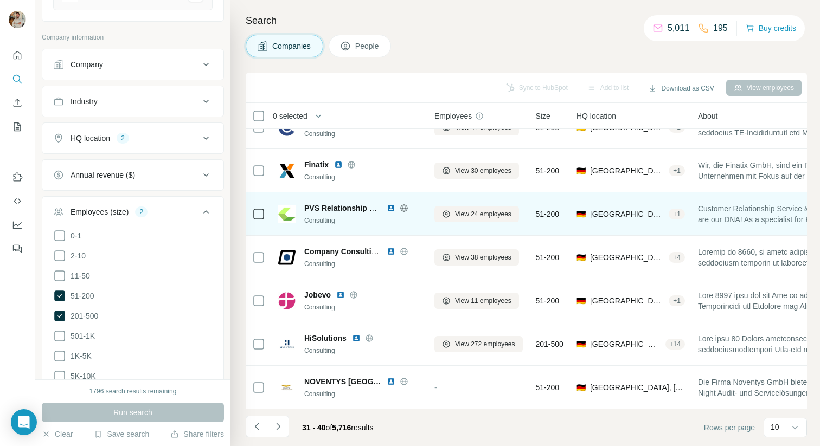
click at [404, 209] on icon at bounding box center [404, 208] width 9 height 9
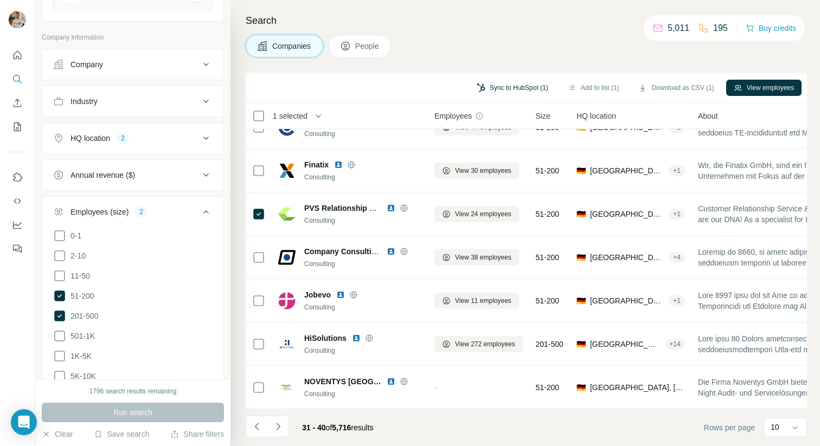
click at [496, 85] on button "Sync to HubSpot (1)" at bounding box center [512, 88] width 87 height 16
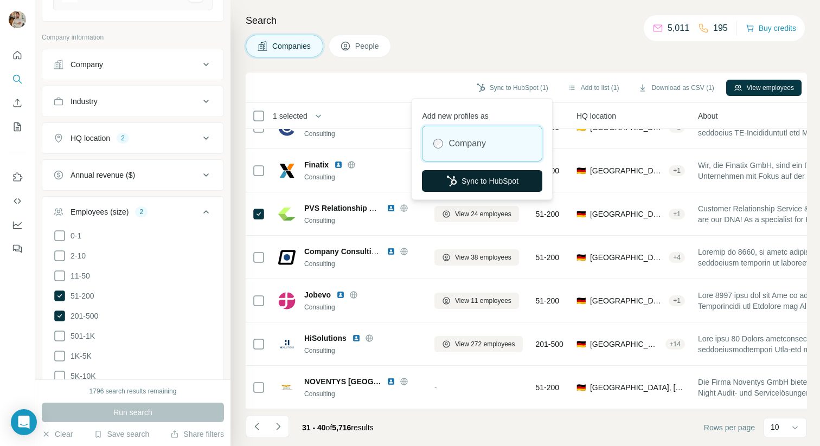
click at [494, 183] on button "Sync to HubSpot" at bounding box center [482, 181] width 120 height 22
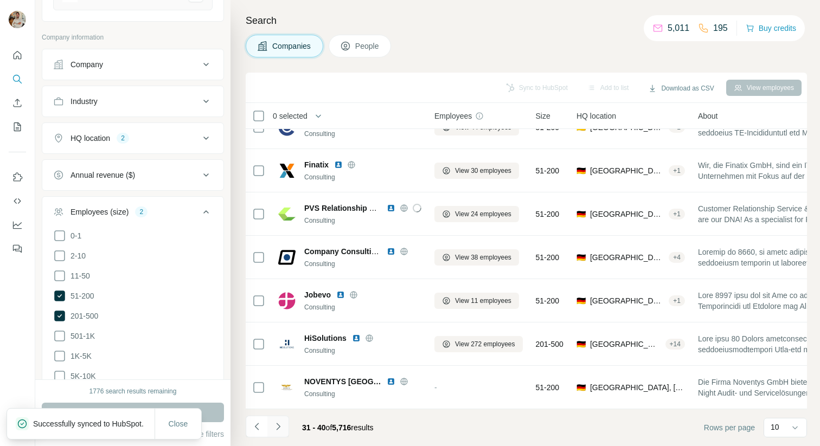
click at [277, 431] on icon "Navigate to next page" at bounding box center [278, 426] width 11 height 11
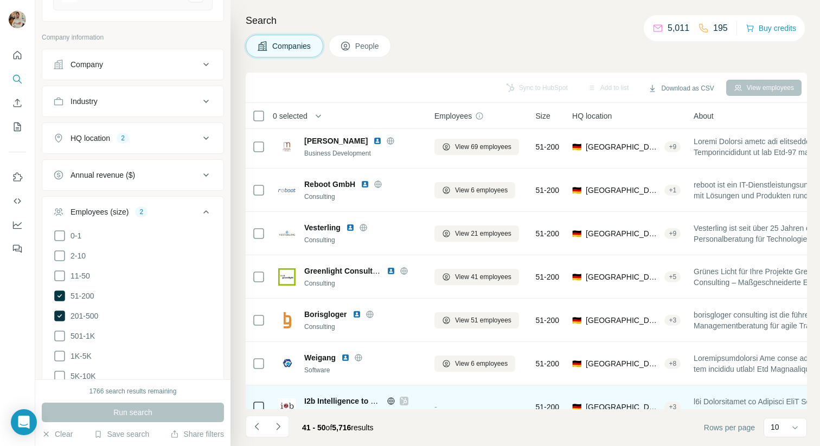
scroll to position [46, 0]
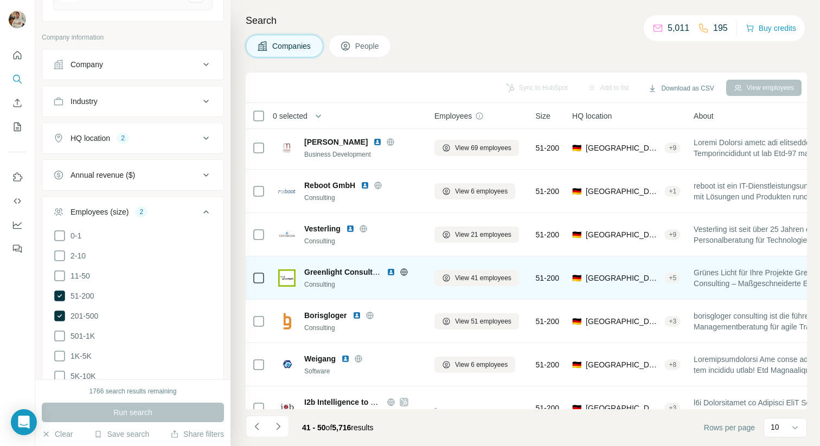
click at [402, 273] on icon at bounding box center [403, 272] width 3 height 7
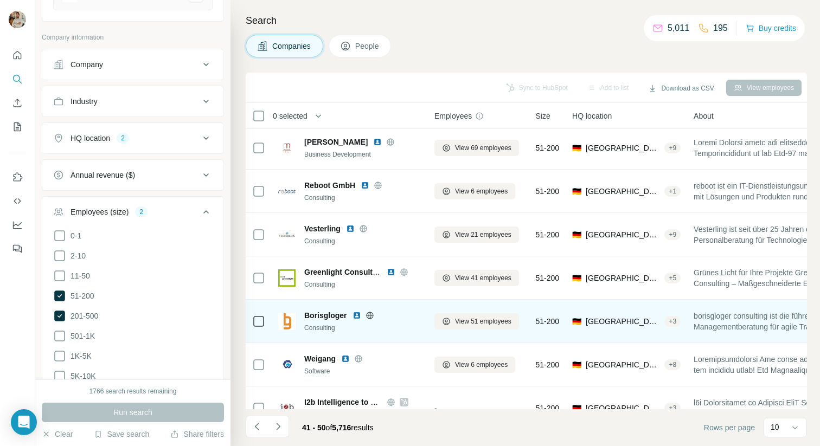
scroll to position [154, 0]
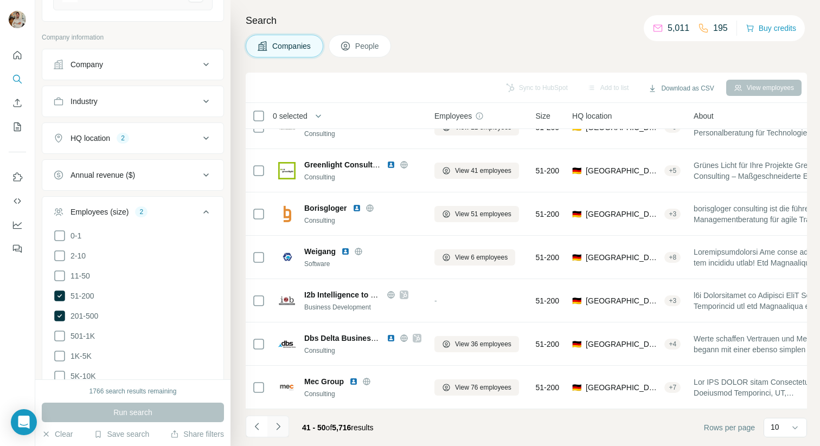
click at [283, 424] on button "Navigate to next page" at bounding box center [278, 427] width 22 height 22
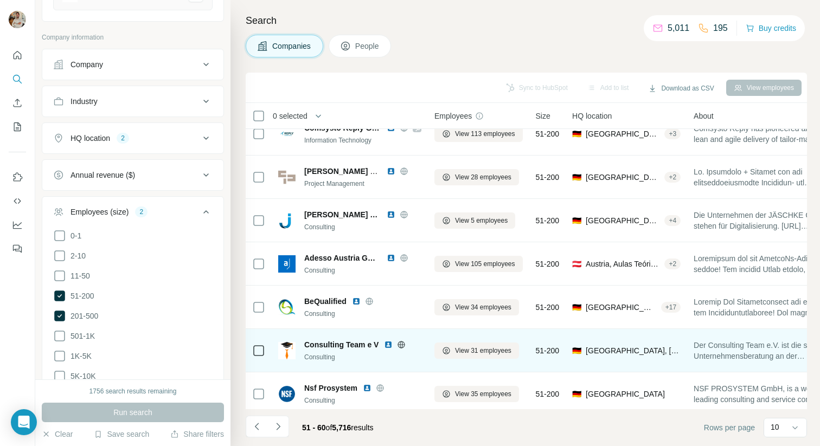
scroll to position [0, 0]
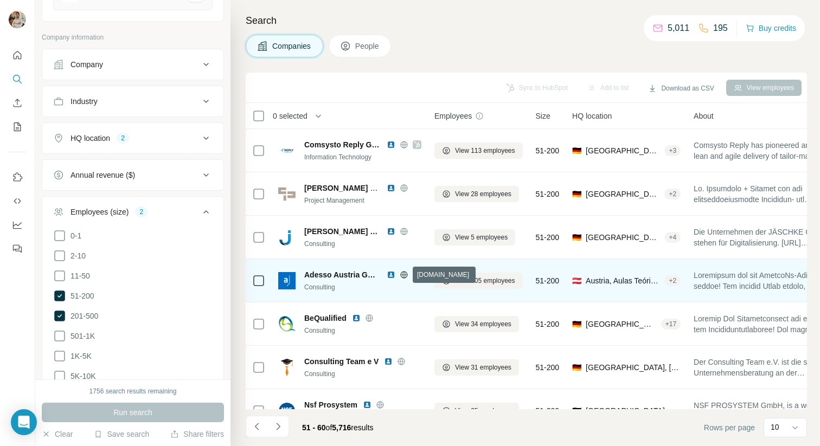
click at [406, 278] on icon at bounding box center [404, 275] width 9 height 9
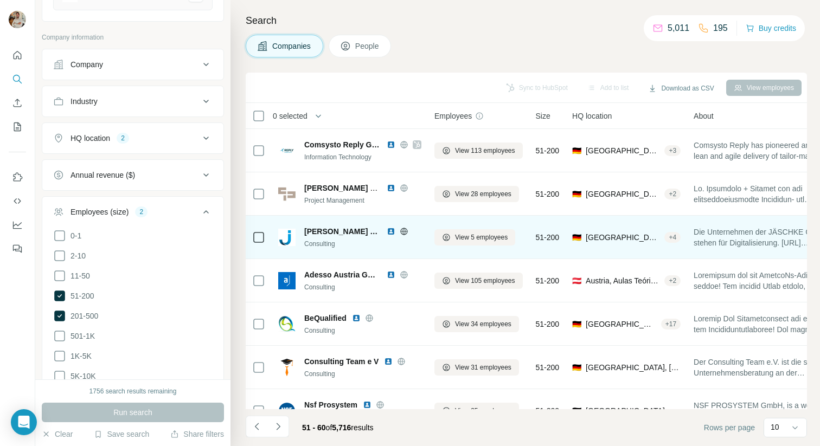
click at [400, 232] on icon at bounding box center [404, 231] width 9 height 9
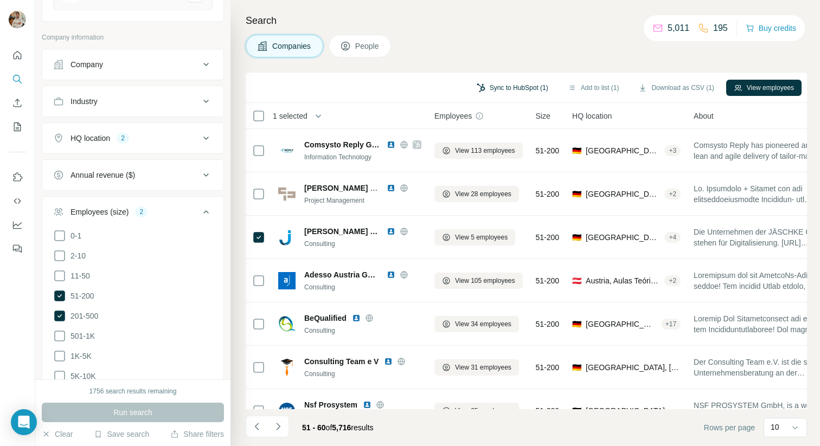
click at [499, 86] on button "Sync to HubSpot (1)" at bounding box center [512, 88] width 87 height 16
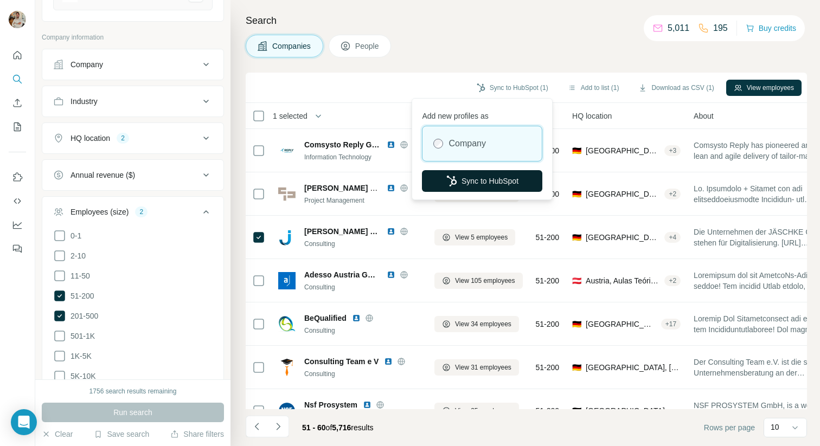
click at [468, 183] on button "Sync to HubSpot" at bounding box center [482, 181] width 120 height 22
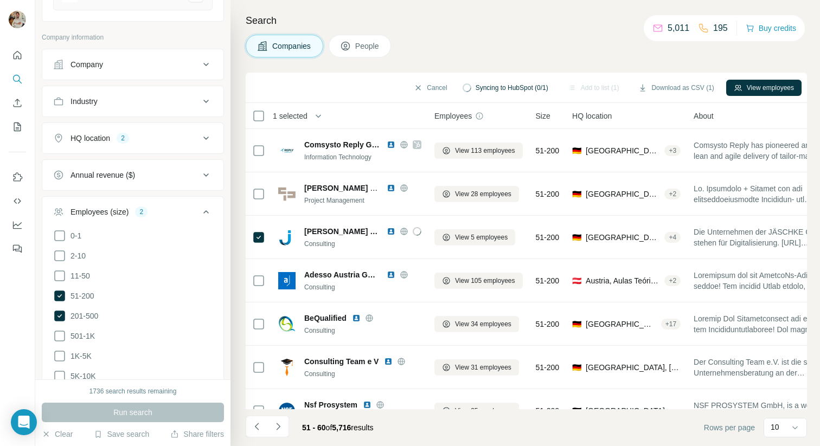
click at [580, 54] on div "Companies People" at bounding box center [526, 46] width 561 height 23
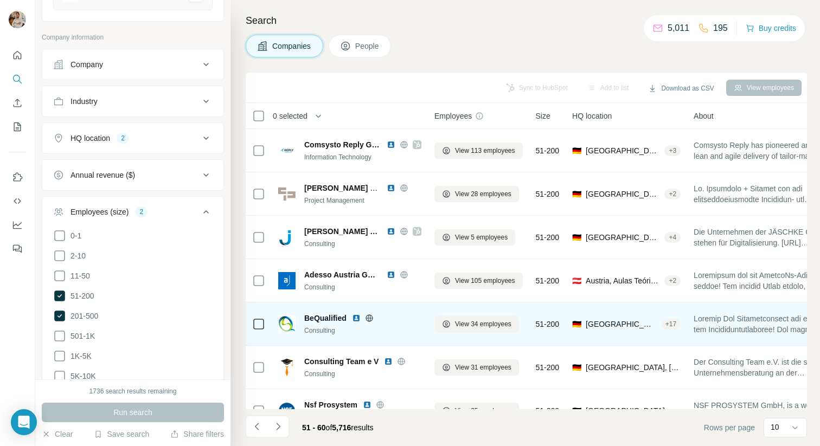
click at [370, 318] on icon at bounding box center [369, 318] width 9 height 9
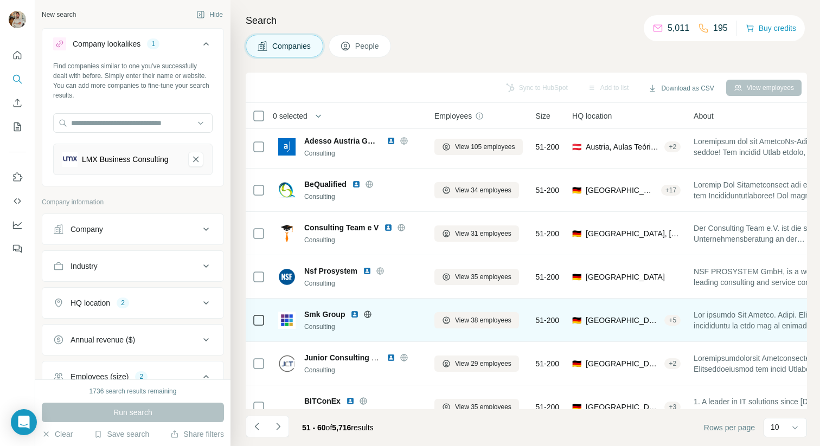
scroll to position [154, 0]
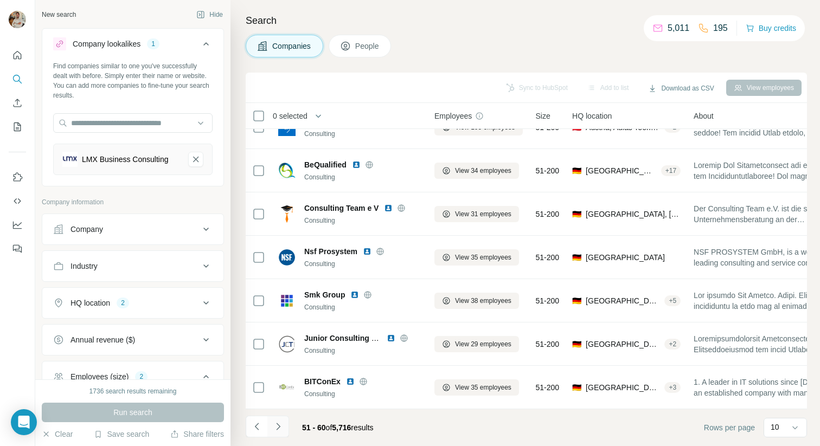
click at [287, 431] on button "Navigate to next page" at bounding box center [278, 427] width 22 height 22
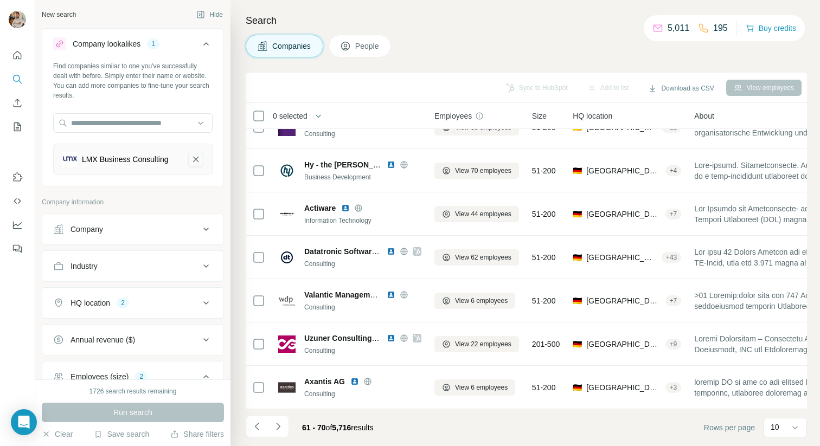
click at [190, 155] on button "LMX Business Consulting-remove-button" at bounding box center [195, 159] width 15 height 15
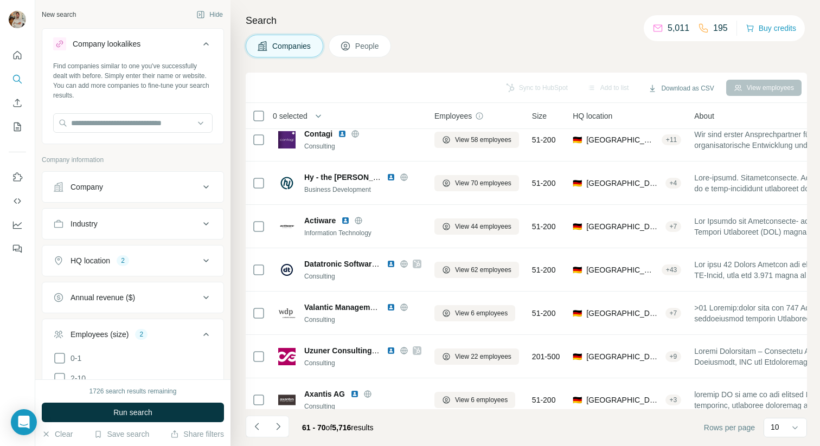
scroll to position [154, 0]
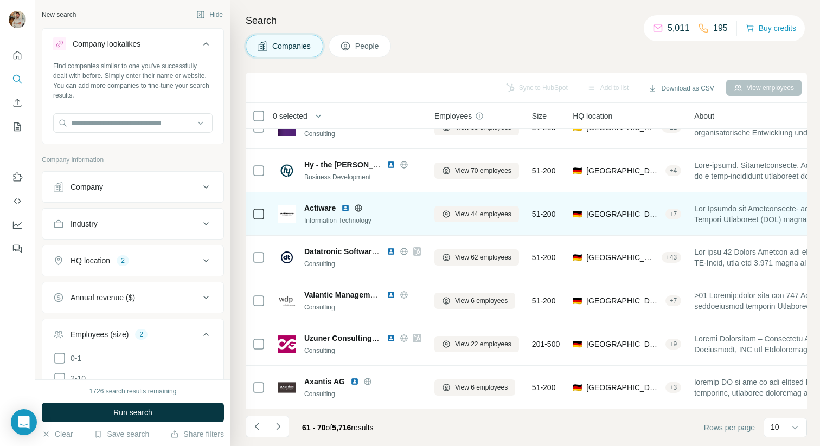
click at [362, 210] on icon at bounding box center [358, 208] width 9 height 9
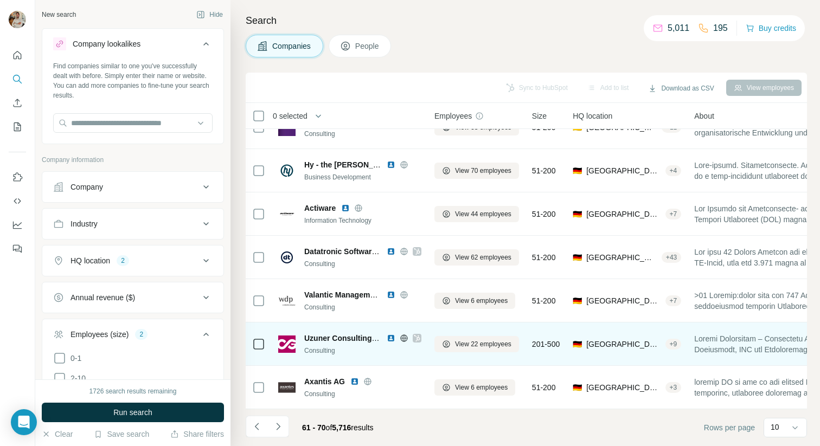
click at [415, 338] on icon at bounding box center [417, 338] width 7 height 9
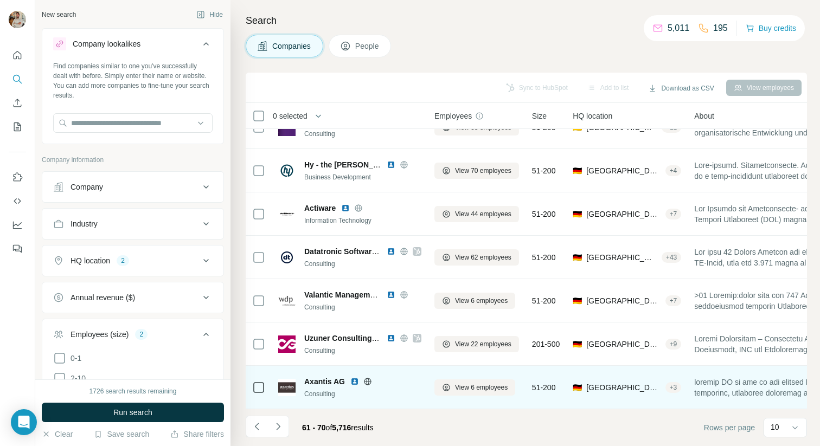
click at [366, 382] on icon at bounding box center [367, 381] width 3 height 7
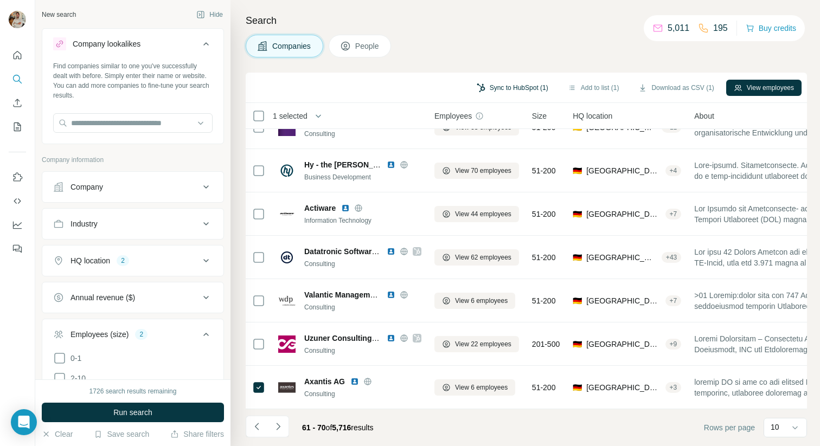
click at [516, 88] on button "Sync to HubSpot (1)" at bounding box center [512, 88] width 87 height 16
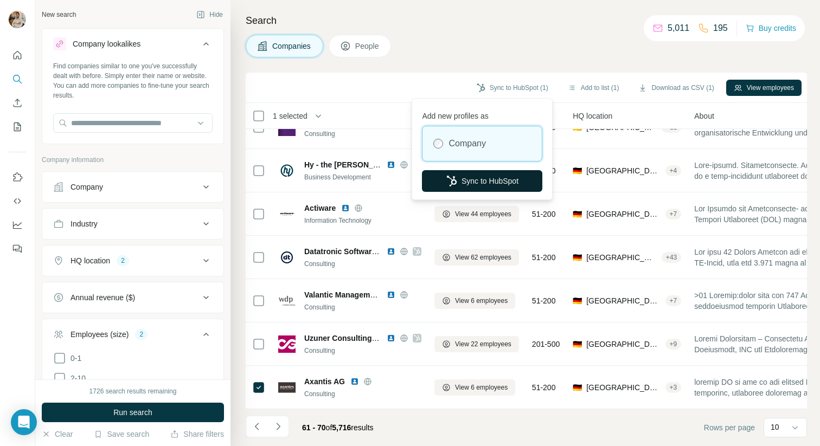
click at [494, 175] on button "Sync to HubSpot" at bounding box center [482, 181] width 120 height 22
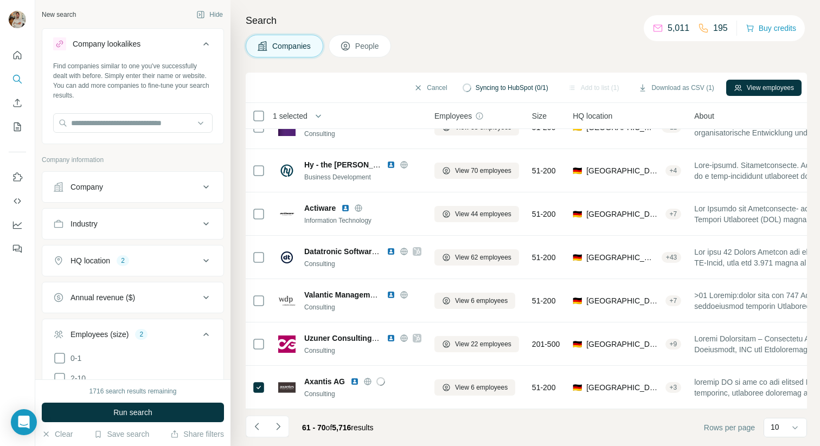
click at [631, 59] on div "Search Companies People Cancel Syncing to HubSpot (0/1) Add to list (1) Downloa…" at bounding box center [526, 223] width 590 height 446
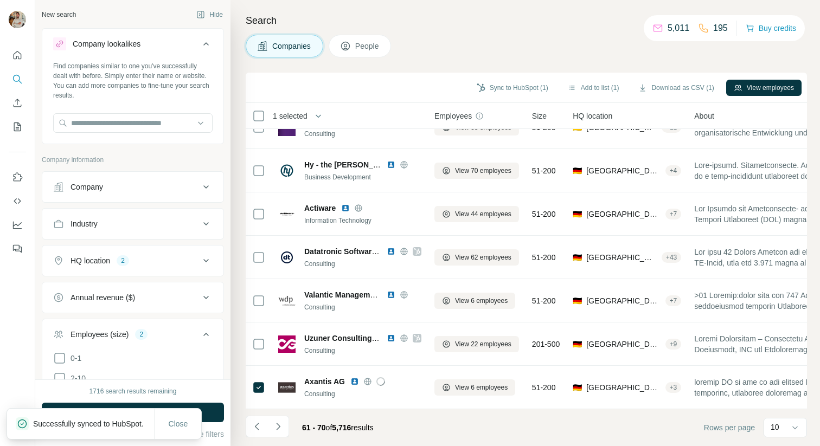
click at [631, 59] on div "Search Companies People Sync to HubSpot (1) Add to list (1) Download as CSV (1)…" at bounding box center [526, 223] width 590 height 446
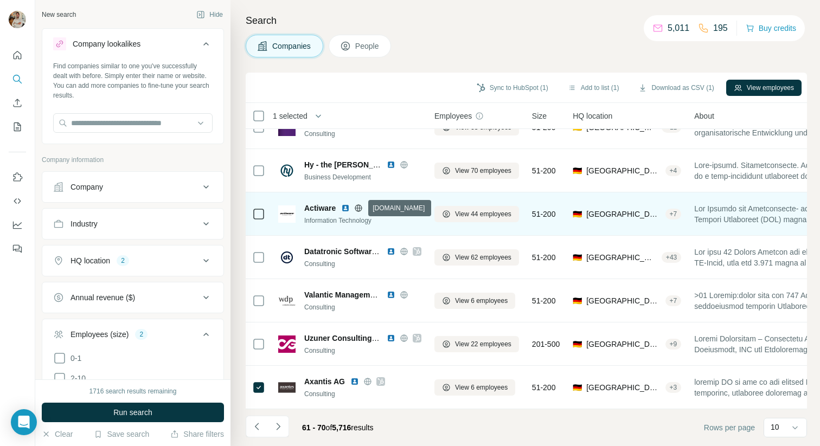
click at [359, 207] on icon at bounding box center [358, 208] width 9 height 9
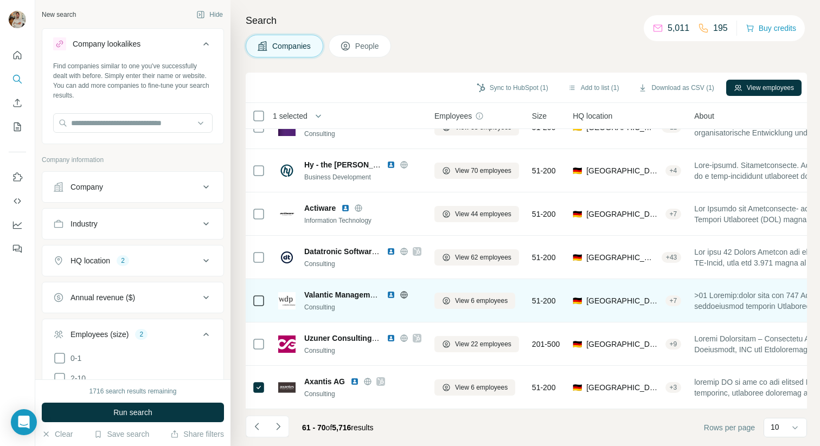
click at [404, 297] on icon at bounding box center [404, 295] width 9 height 9
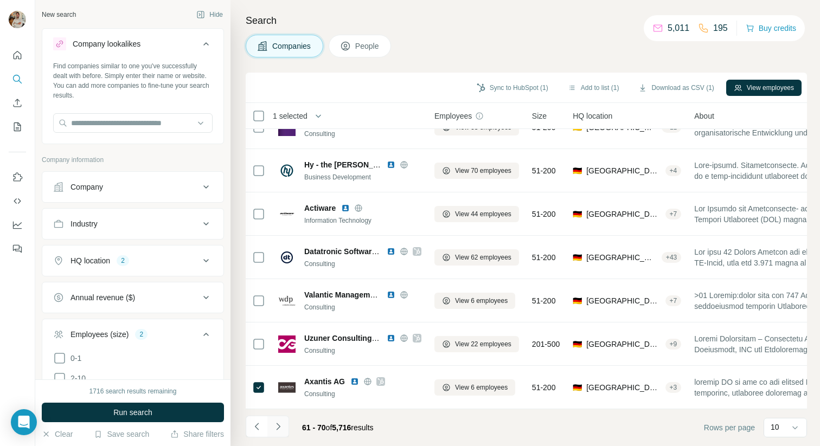
click at [287, 420] on button "Navigate to next page" at bounding box center [278, 427] width 22 height 22
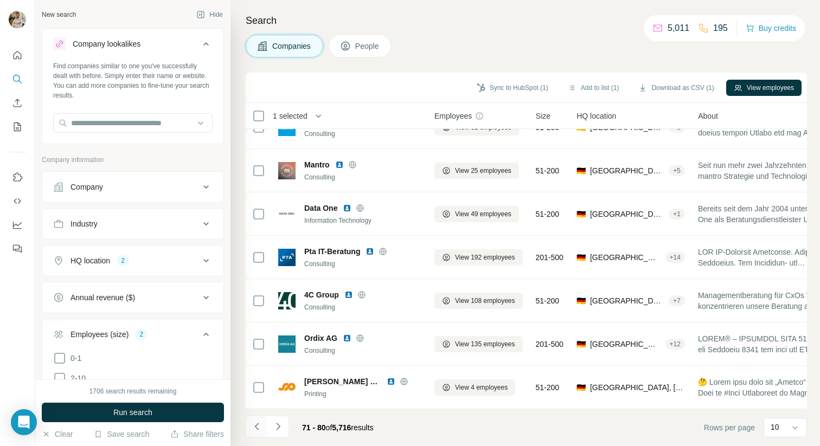
click at [252, 423] on icon "Navigate to previous page" at bounding box center [257, 426] width 11 height 11
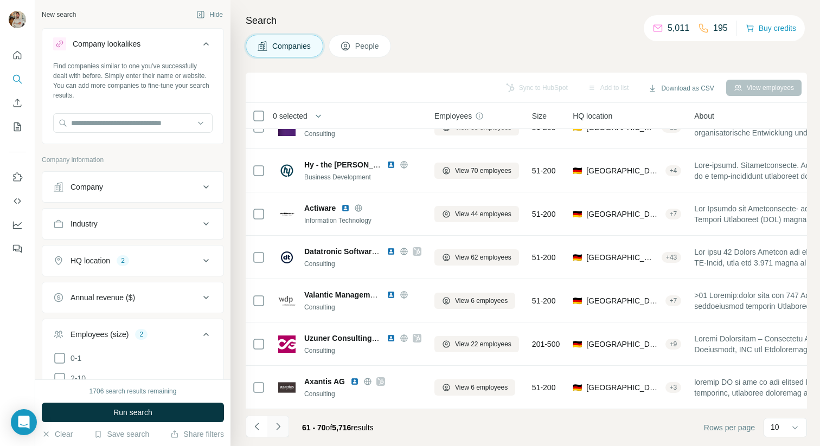
click at [279, 420] on button "Navigate to next page" at bounding box center [278, 427] width 22 height 22
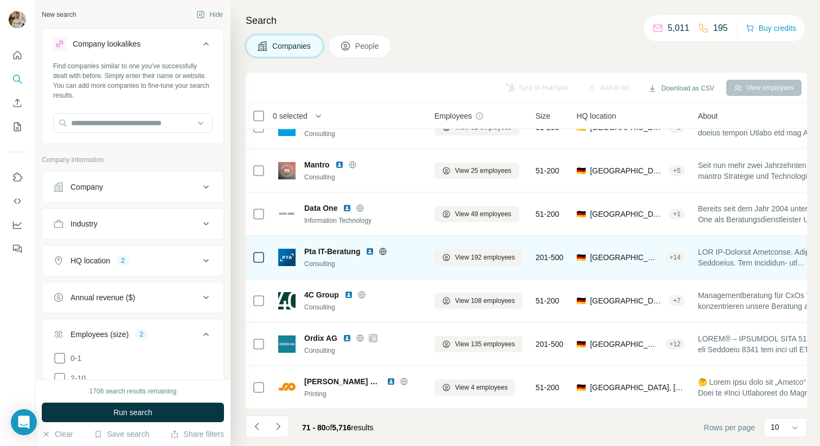
scroll to position [0, 0]
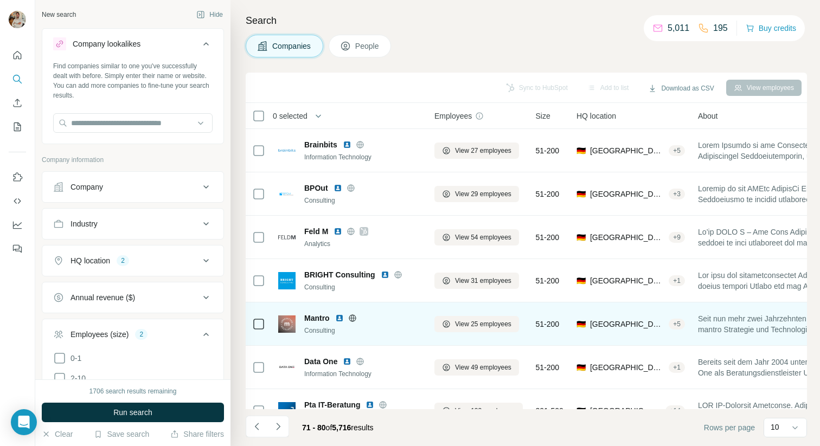
click at [353, 316] on icon at bounding box center [352, 318] width 9 height 9
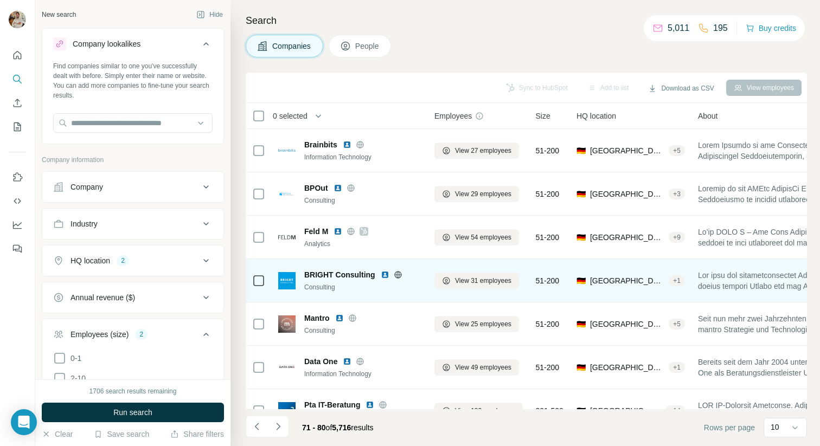
scroll to position [154, 0]
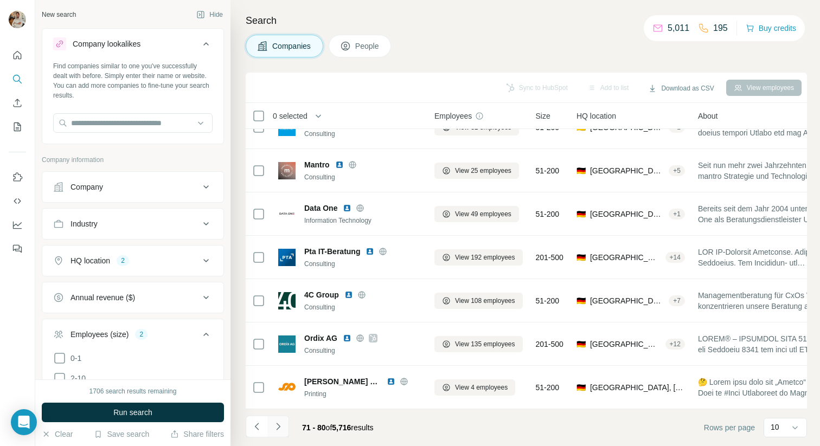
click at [282, 422] on icon "Navigate to next page" at bounding box center [278, 426] width 11 height 11
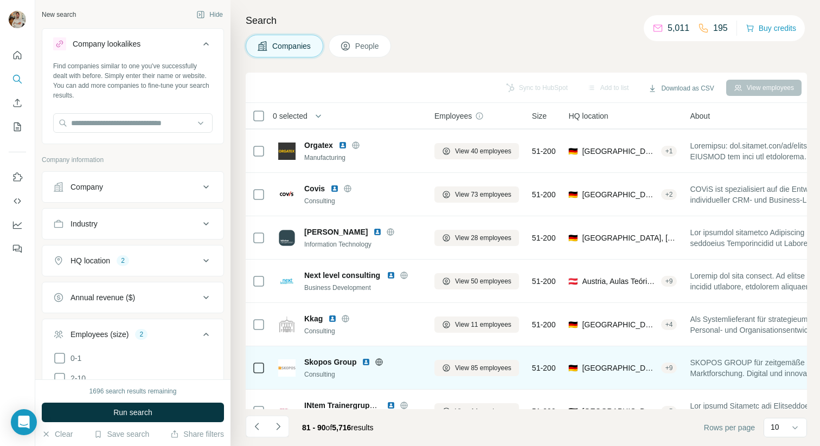
scroll to position [123, 0]
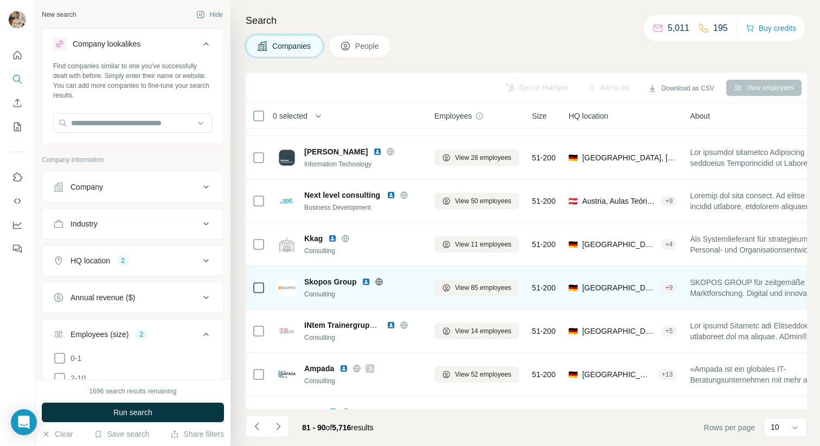
click at [375, 283] on icon at bounding box center [379, 282] width 9 height 9
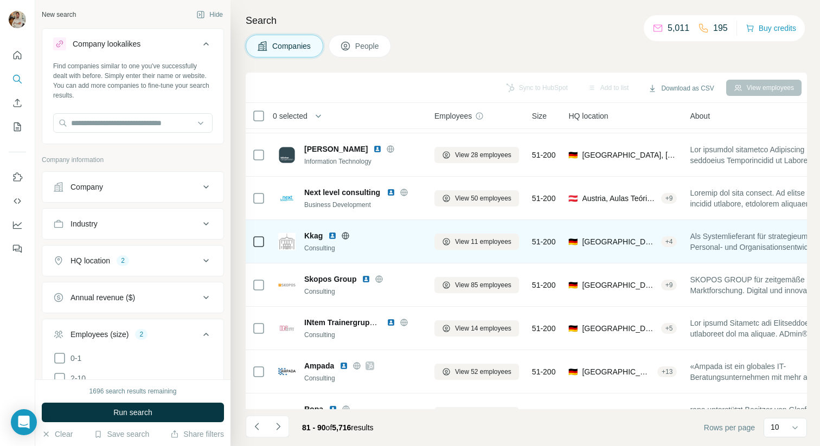
scroll to position [0, 0]
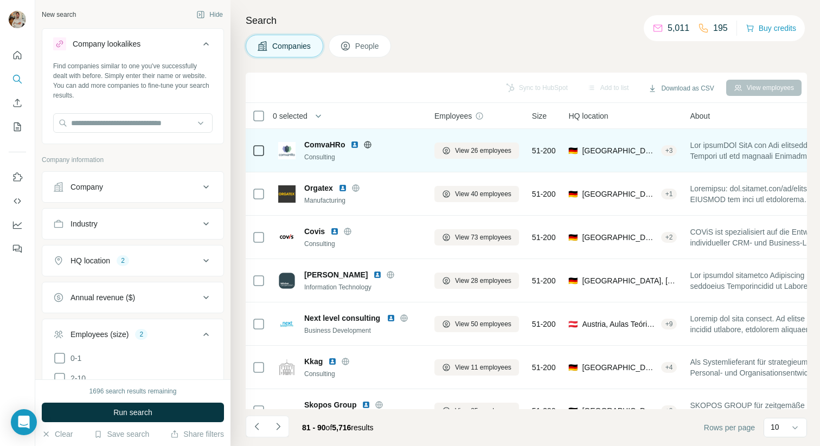
click at [368, 146] on icon at bounding box center [368, 144] width 3 height 7
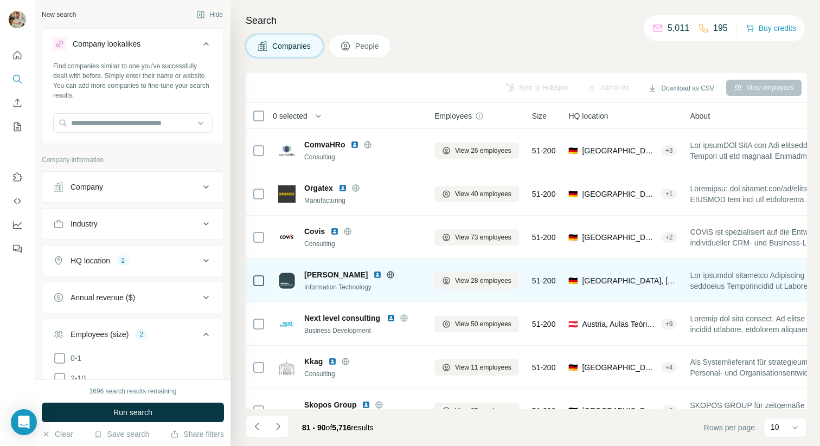
scroll to position [154, 0]
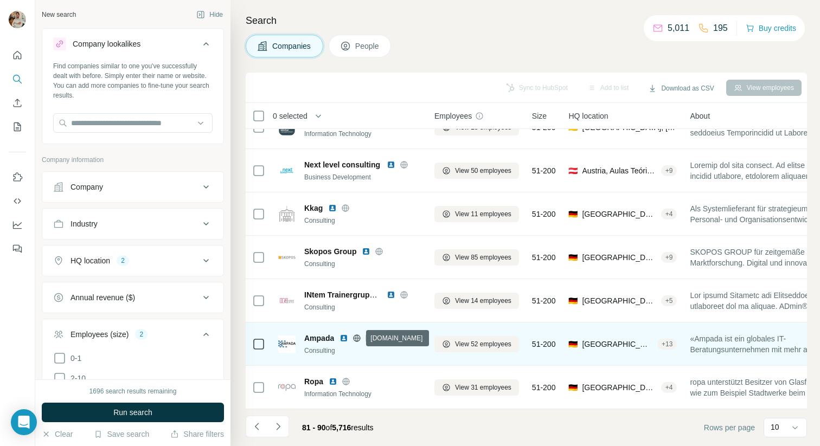
drag, startPoint x: 357, startPoint y: 341, endPoint x: 357, endPoint y: 347, distance: 6.0
click at [357, 345] on div "Ampada Consulting" at bounding box center [362, 344] width 117 height 23
click at [369, 340] on icon at bounding box center [370, 338] width 7 height 9
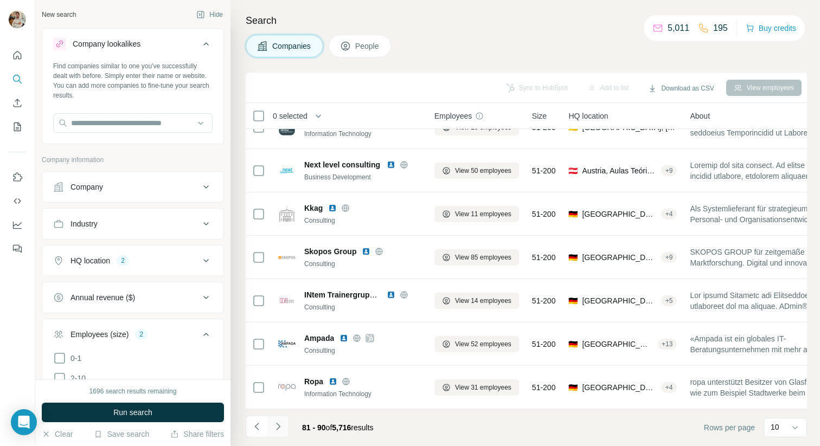
click at [285, 427] on button "Navigate to next page" at bounding box center [278, 427] width 22 height 22
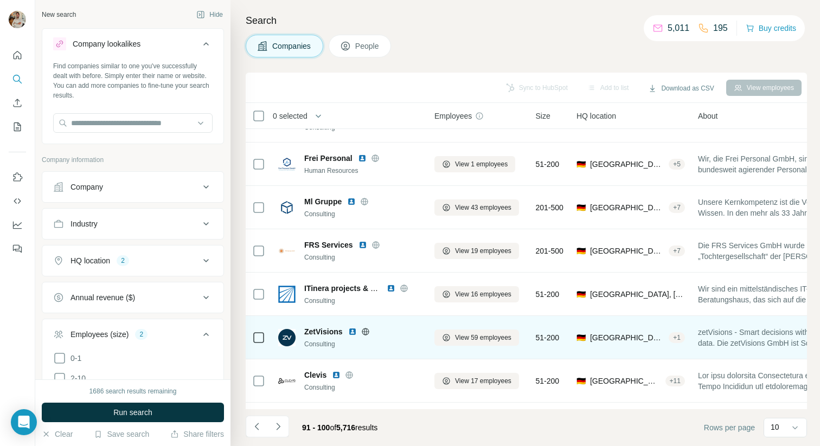
scroll to position [0, 0]
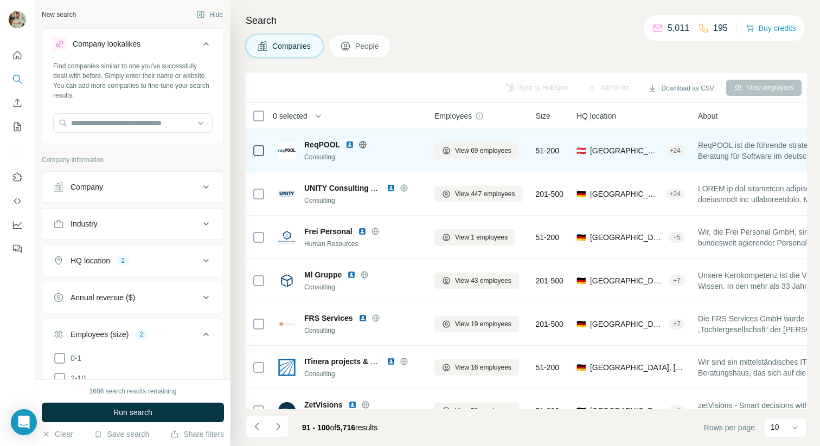
click at [360, 144] on icon at bounding box center [363, 144] width 7 height 1
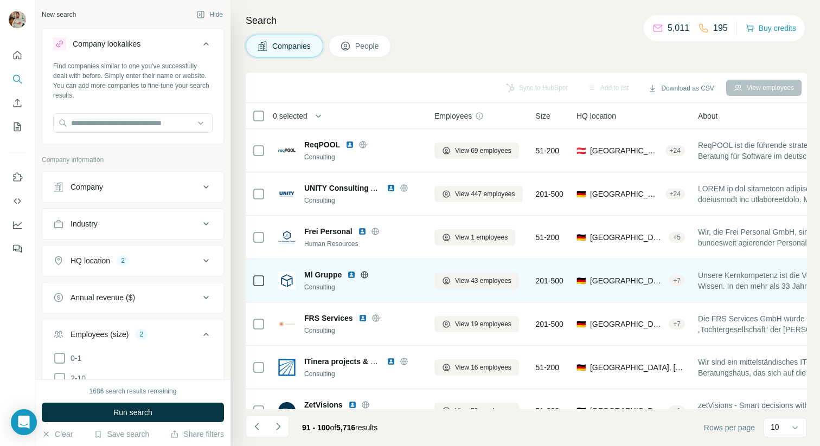
scroll to position [154, 0]
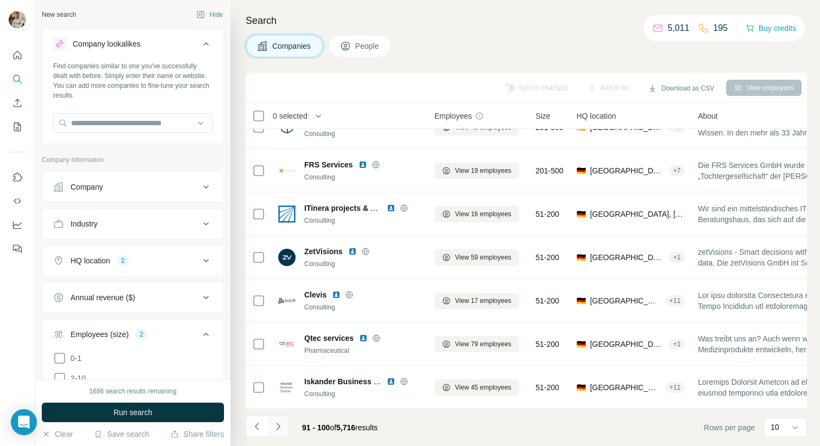
click at [287, 430] on button "Navigate to next page" at bounding box center [278, 427] width 22 height 22
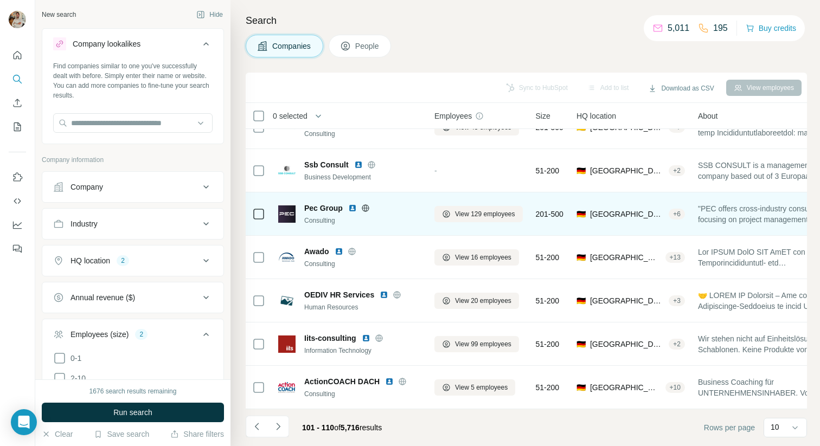
click at [369, 208] on icon at bounding box center [365, 208] width 9 height 9
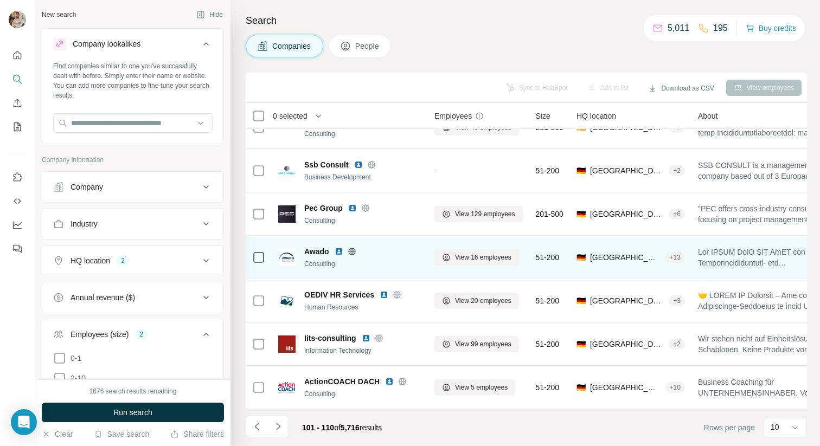
click at [354, 247] on icon at bounding box center [352, 251] width 9 height 9
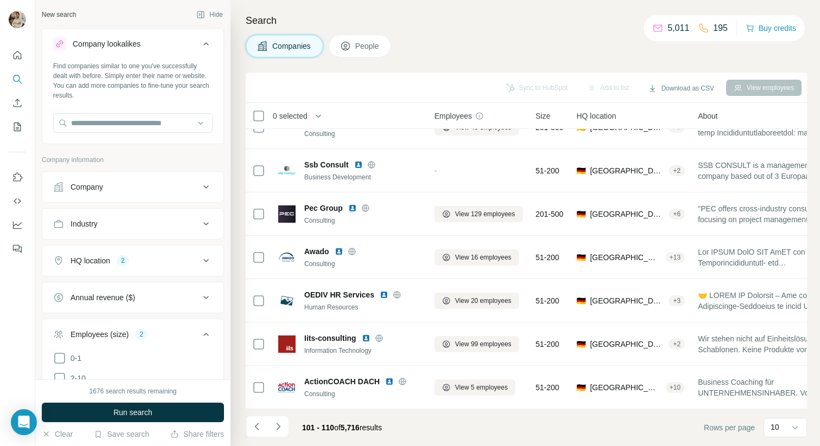
click at [528, 47] on div "Companies People" at bounding box center [526, 46] width 561 height 23
click at [276, 426] on icon "Navigate to next page" at bounding box center [278, 426] width 11 height 11
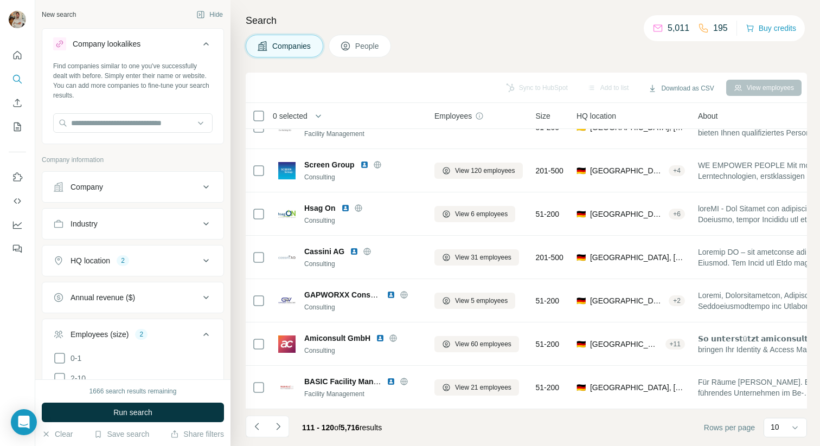
click at [486, 44] on div "Companies People" at bounding box center [526, 46] width 561 height 23
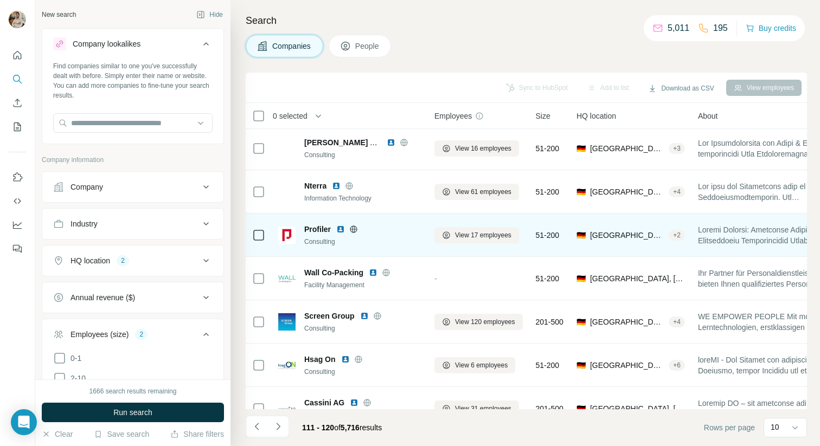
scroll to position [0, 0]
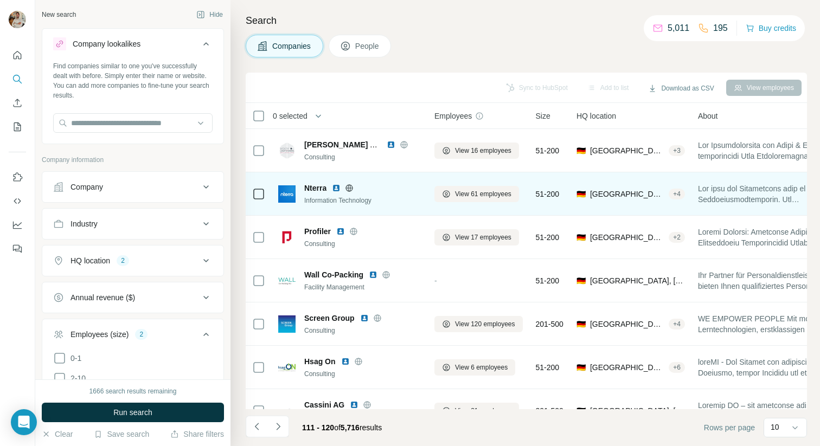
click at [352, 187] on icon at bounding box center [349, 188] width 9 height 9
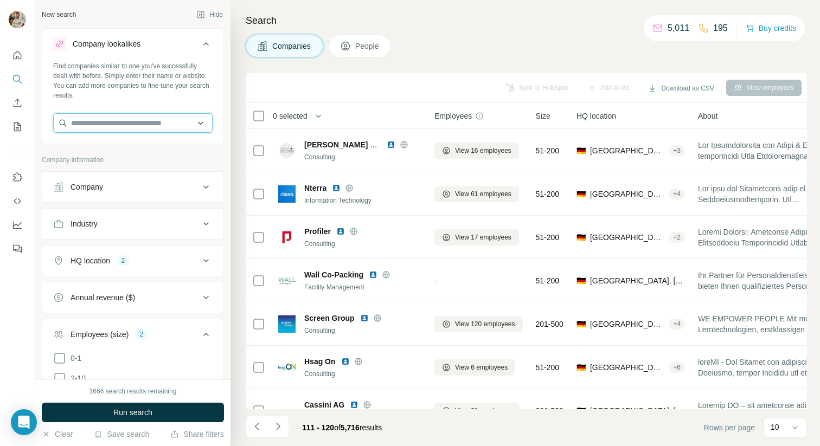
click at [98, 126] on input "text" at bounding box center [132, 123] width 159 height 20
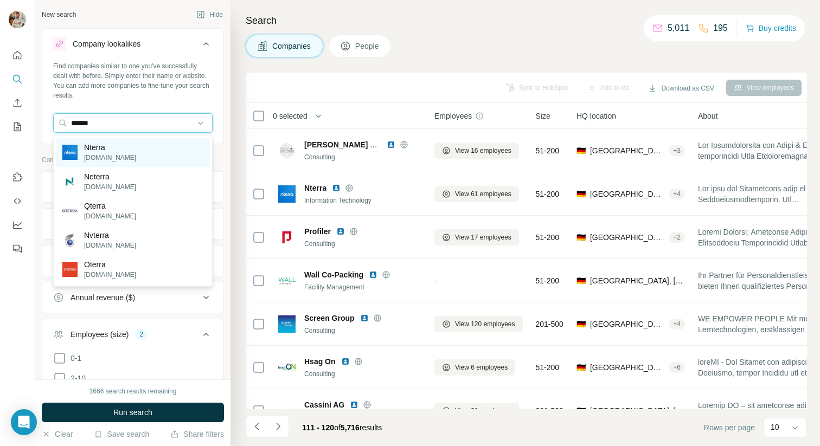
type input "******"
click at [125, 159] on div "Nterra [DOMAIN_NAME]" at bounding box center [133, 152] width 154 height 29
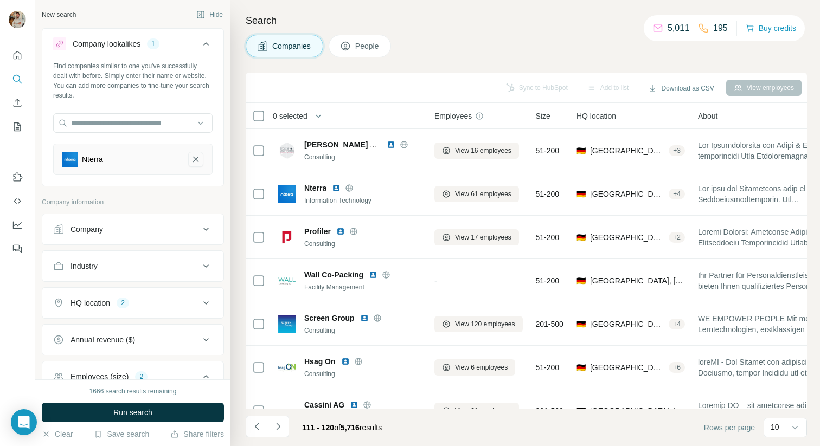
click at [191, 159] on icon "Nterra-remove-button" at bounding box center [196, 159] width 10 height 11
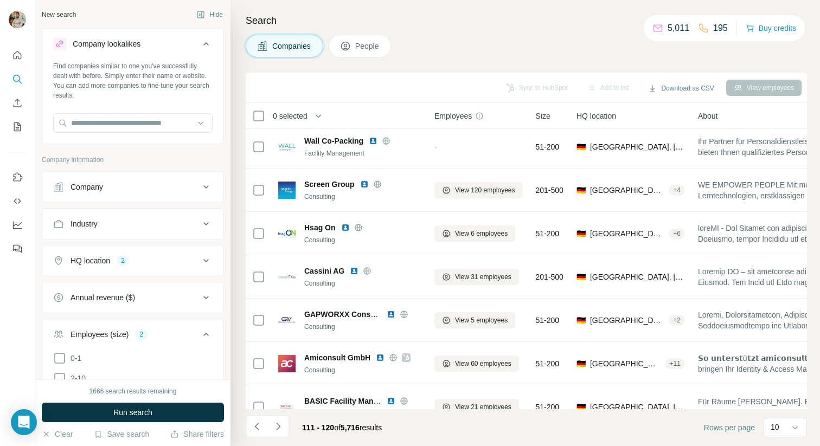
scroll to position [154, 0]
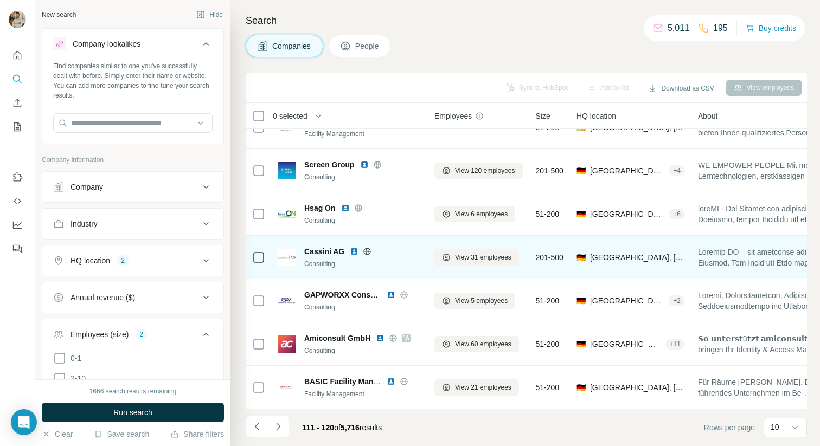
click at [368, 253] on icon at bounding box center [367, 251] width 3 height 7
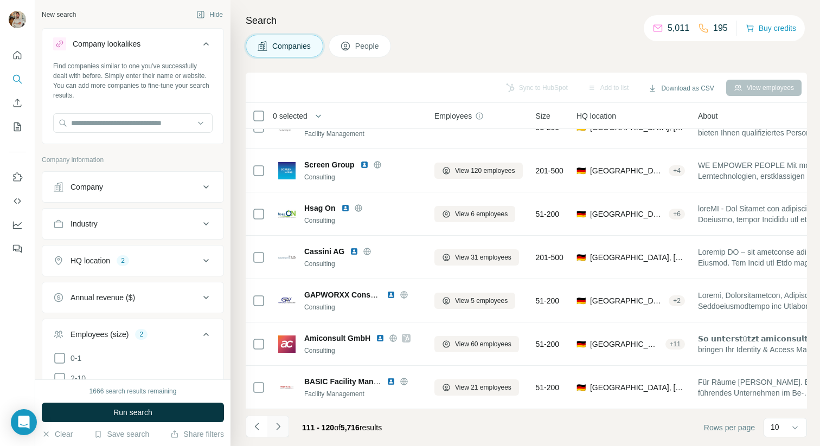
click at [282, 425] on icon "Navigate to next page" at bounding box center [278, 426] width 11 height 11
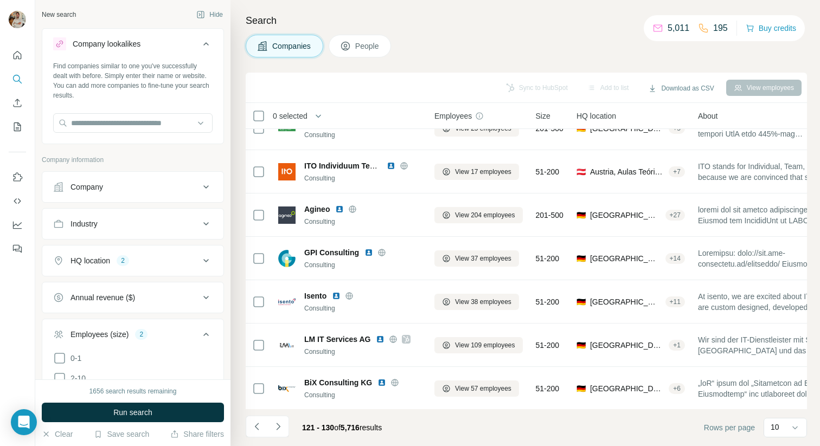
scroll to position [0, 0]
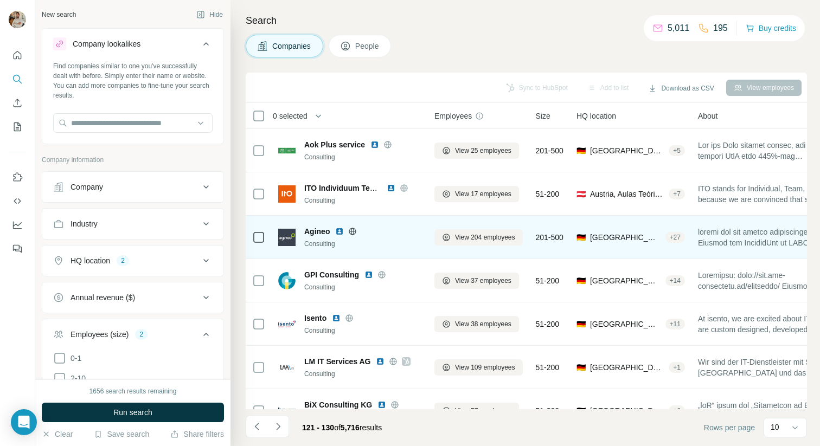
click at [355, 229] on icon at bounding box center [352, 231] width 9 height 9
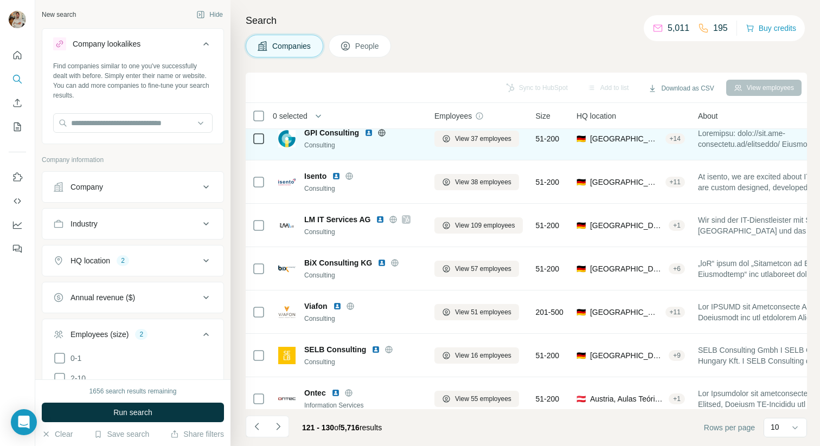
scroll to position [154, 0]
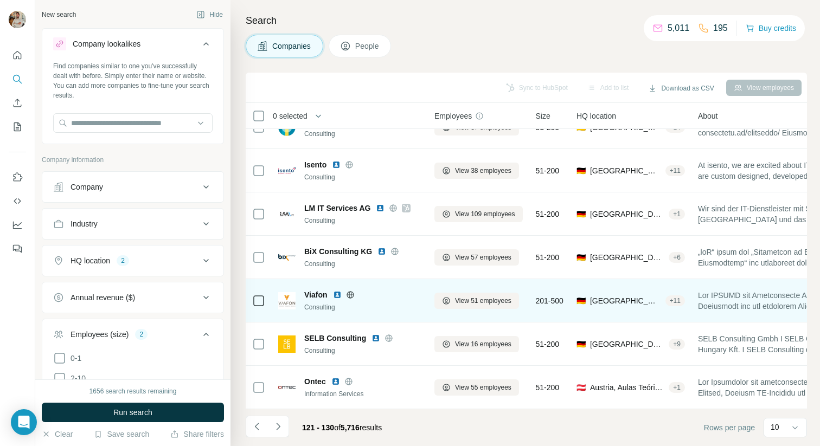
click at [351, 296] on icon at bounding box center [350, 295] width 9 height 9
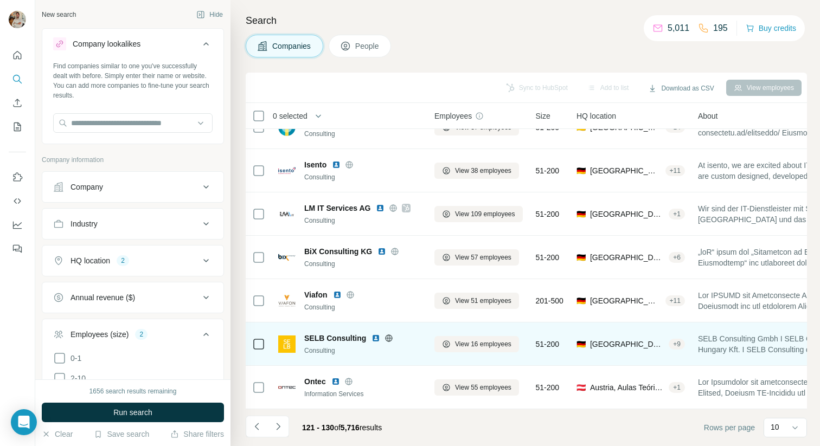
click at [388, 338] on icon at bounding box center [389, 338] width 7 height 1
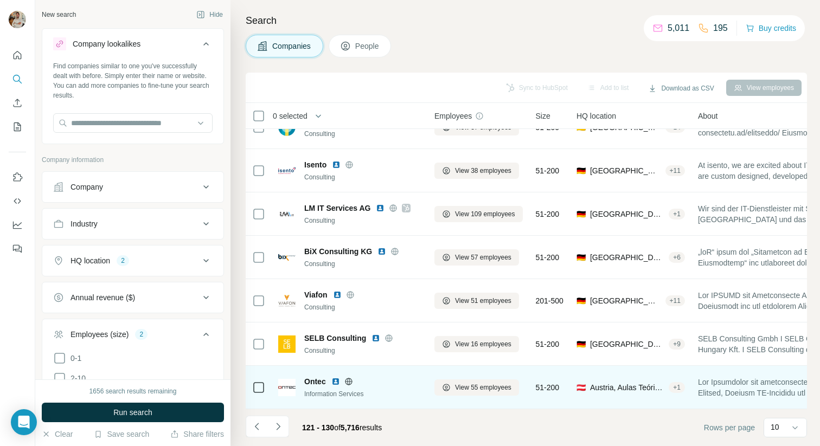
click at [348, 382] on icon at bounding box center [348, 382] width 9 height 9
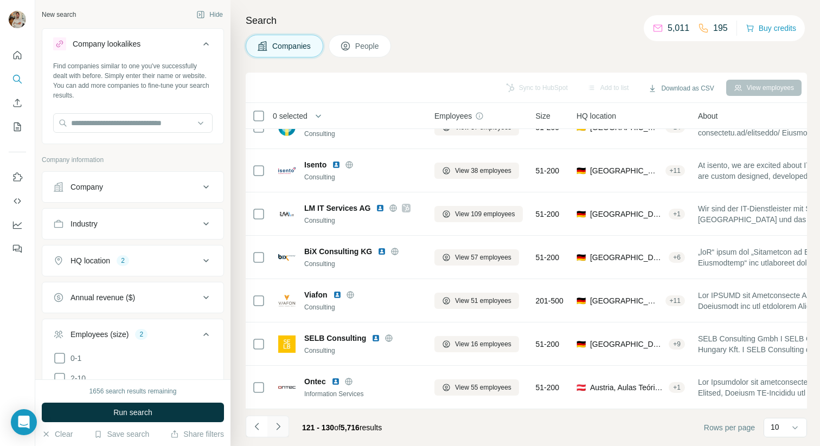
click at [283, 431] on icon "Navigate to next page" at bounding box center [278, 426] width 11 height 11
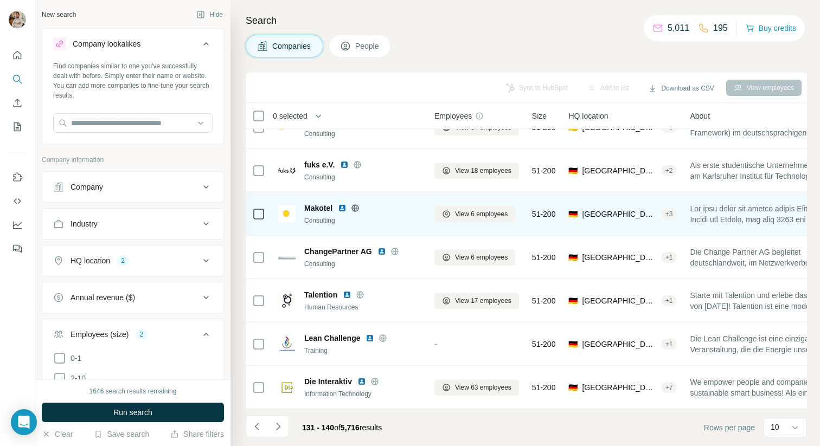
scroll to position [0, 0]
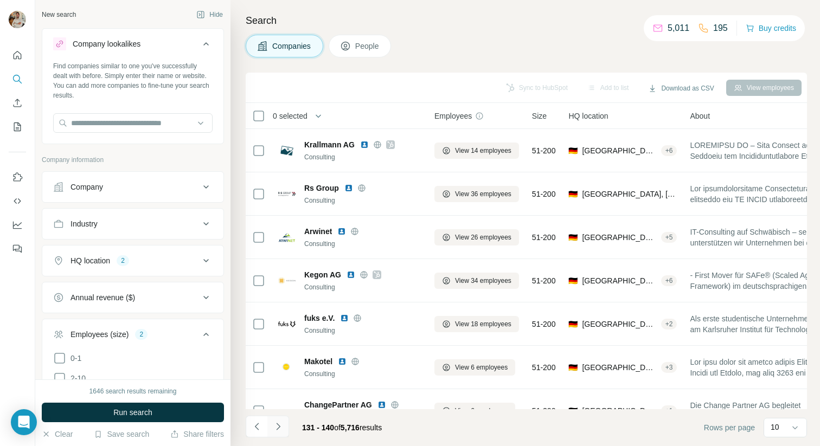
click at [277, 421] on icon "Navigate to next page" at bounding box center [278, 426] width 11 height 11
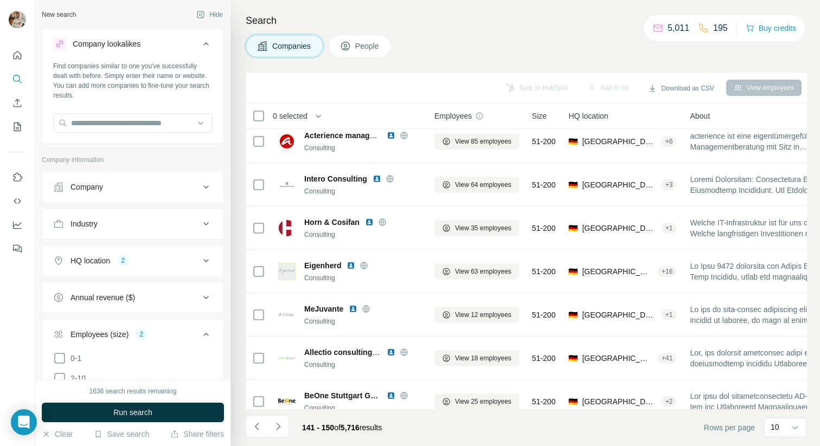
scroll to position [154, 0]
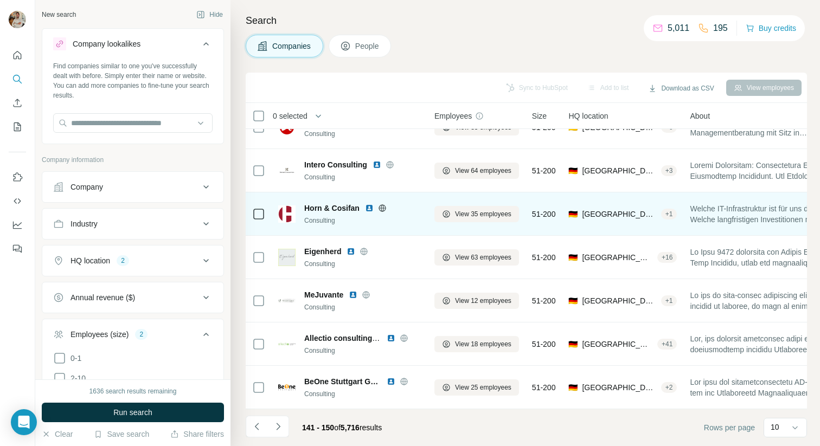
click at [382, 206] on icon at bounding box center [382, 208] width 9 height 9
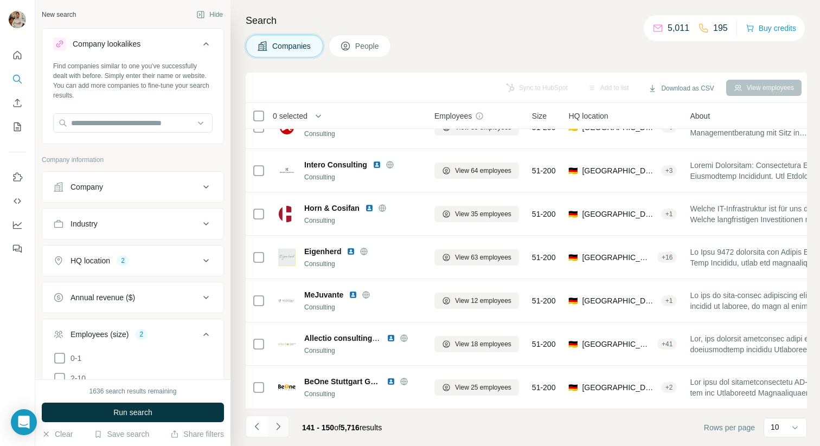
click at [279, 430] on icon "Navigate to next page" at bounding box center [278, 426] width 11 height 11
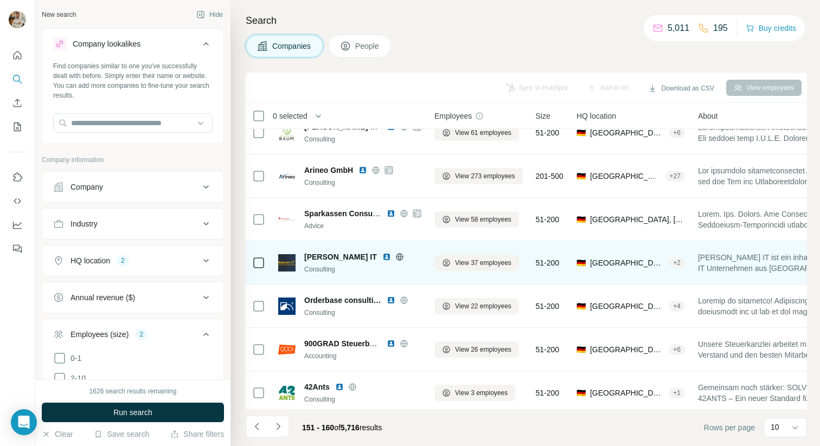
scroll to position [69, 0]
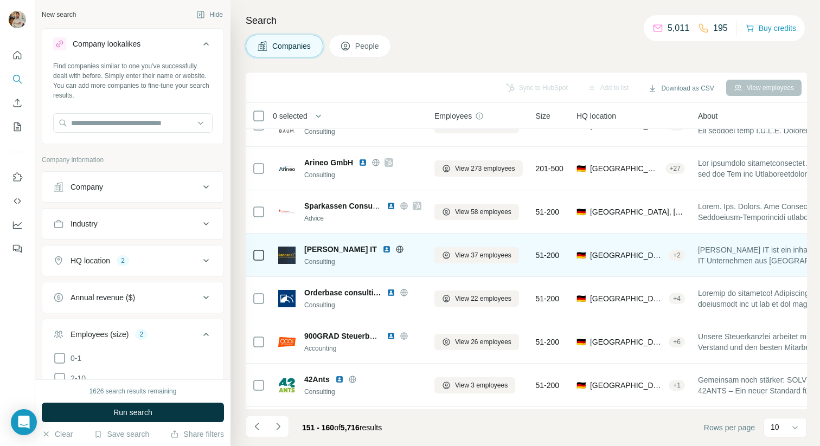
click at [382, 248] on div at bounding box center [399, 249] width 35 height 9
click at [395, 248] on icon at bounding box center [399, 249] width 9 height 9
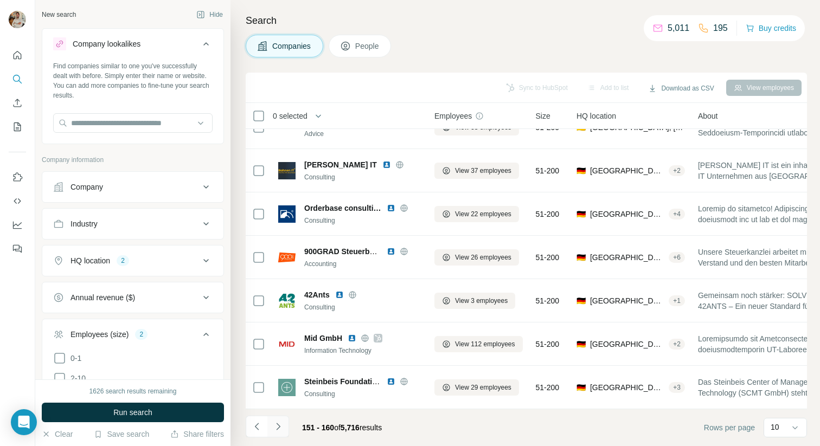
click at [287, 426] on button "Navigate to next page" at bounding box center [278, 427] width 22 height 22
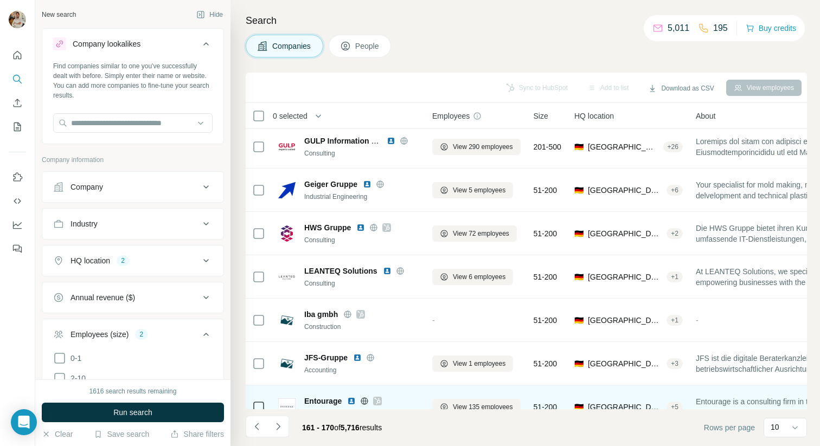
scroll to position [0, 2]
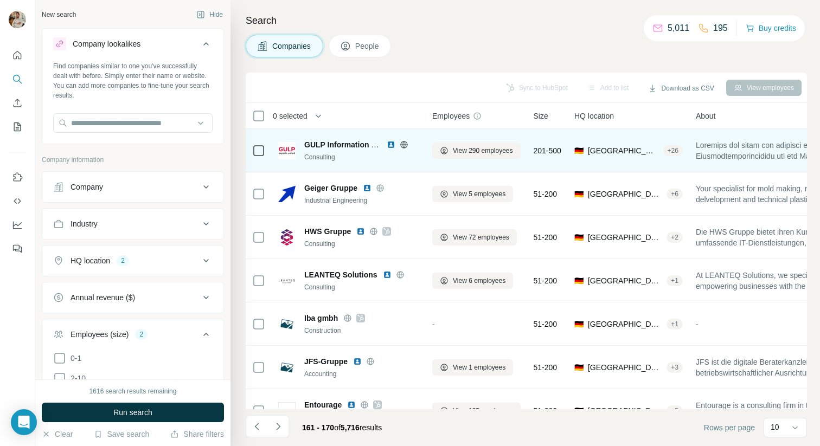
click at [403, 144] on icon at bounding box center [403, 144] width 3 height 7
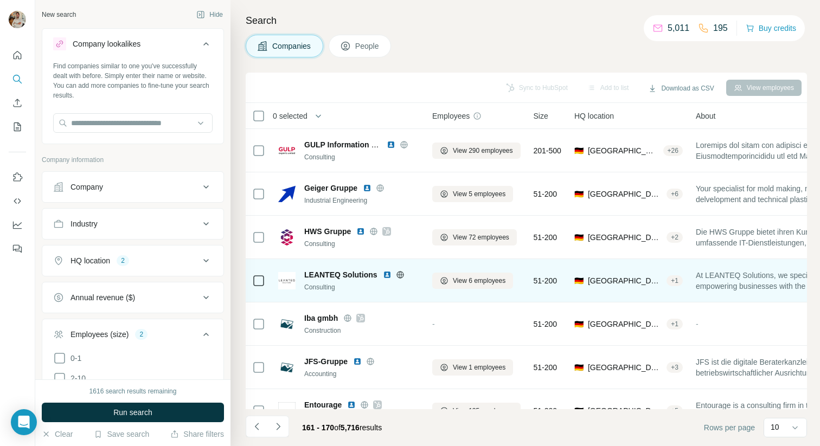
scroll to position [154, 2]
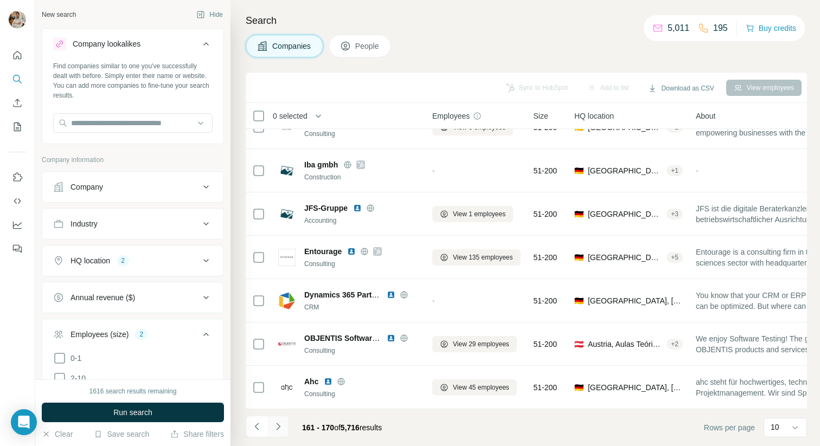
click at [276, 420] on button "Navigate to next page" at bounding box center [278, 427] width 22 height 22
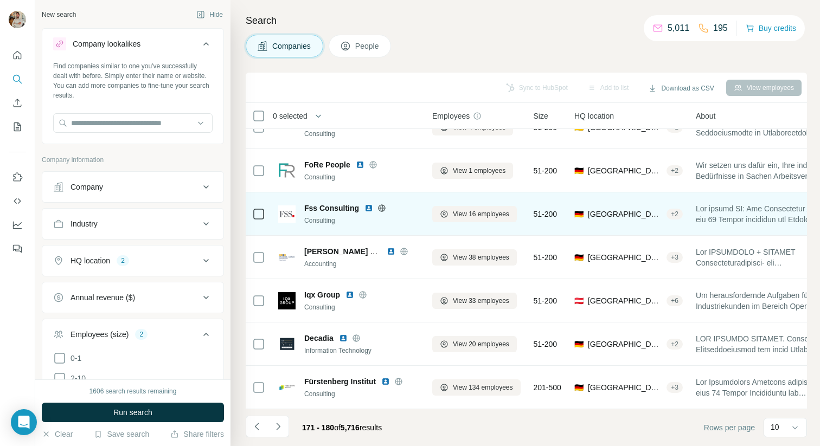
scroll to position [0, 2]
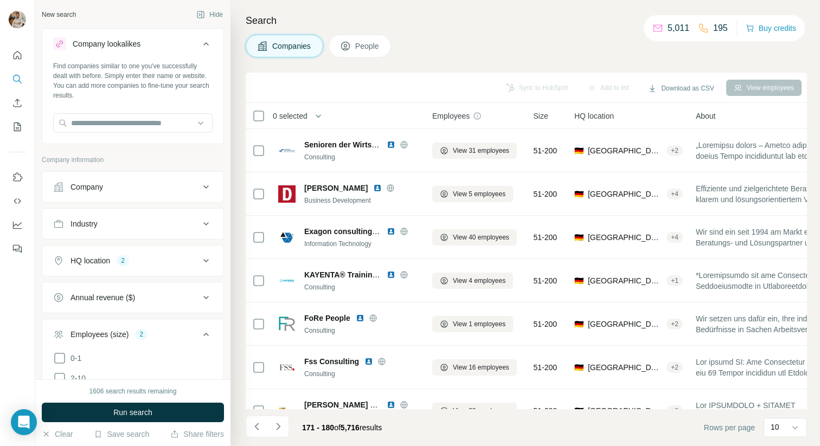
click at [414, 97] on div "Sync to HubSpot Add to list Download as CSV View employees" at bounding box center [526, 88] width 561 height 30
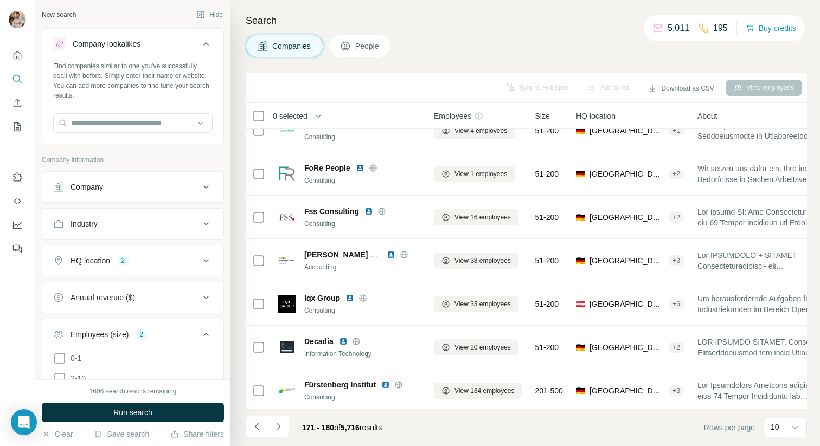
scroll to position [154, 1]
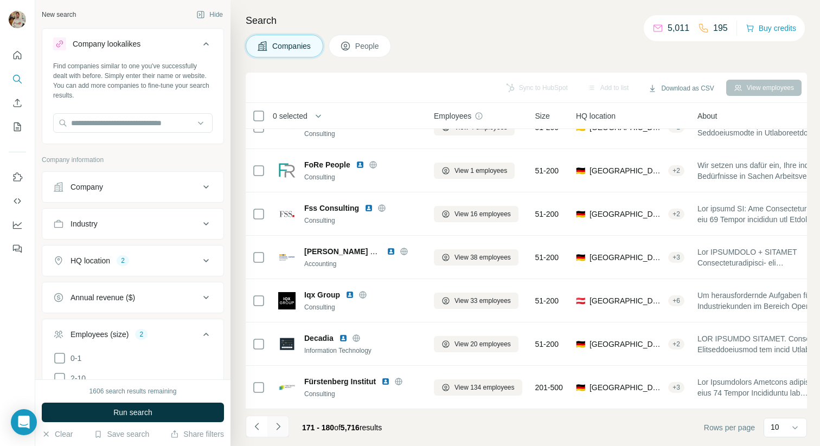
click at [282, 425] on icon "Navigate to next page" at bounding box center [278, 426] width 11 height 11
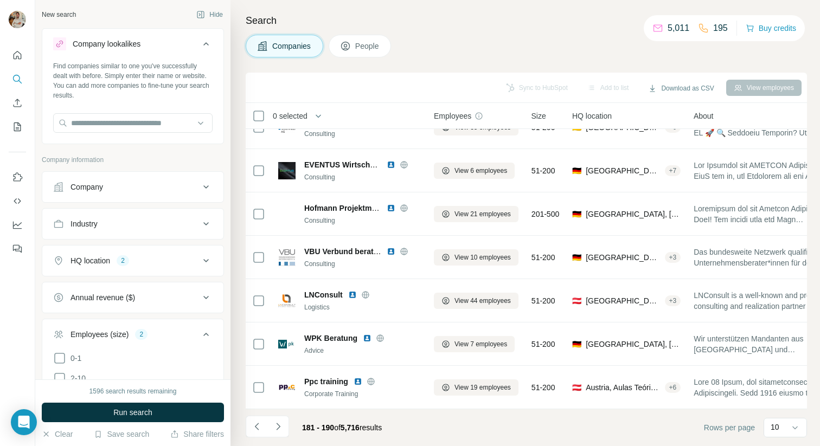
click at [498, 25] on h4 "Search" at bounding box center [526, 20] width 561 height 15
click at [286, 427] on button "Navigate to next page" at bounding box center [278, 427] width 22 height 22
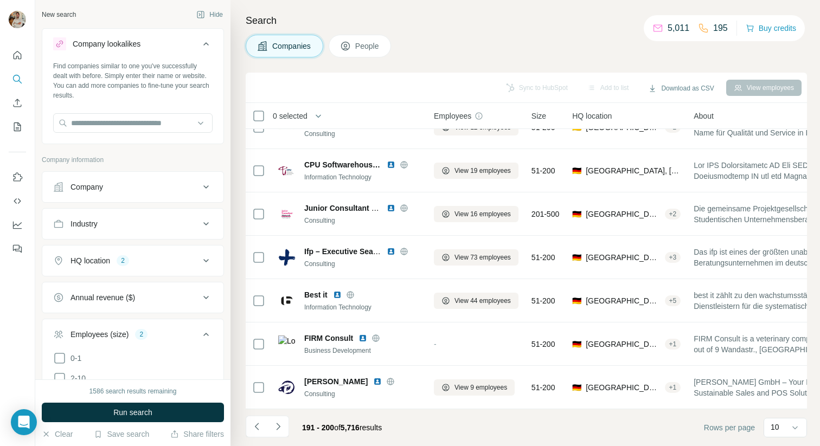
click at [526, 43] on div "Companies People" at bounding box center [526, 46] width 561 height 23
click at [531, 39] on div "Companies People" at bounding box center [526, 46] width 561 height 23
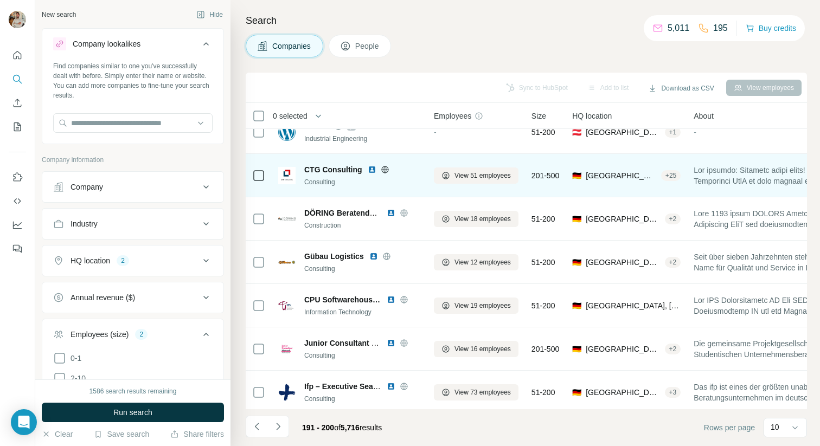
scroll to position [0, 1]
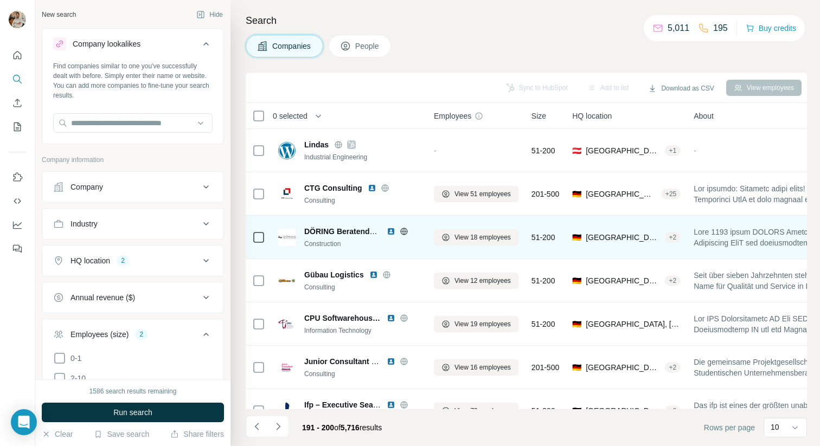
click at [405, 230] on icon at bounding box center [403, 231] width 3 height 7
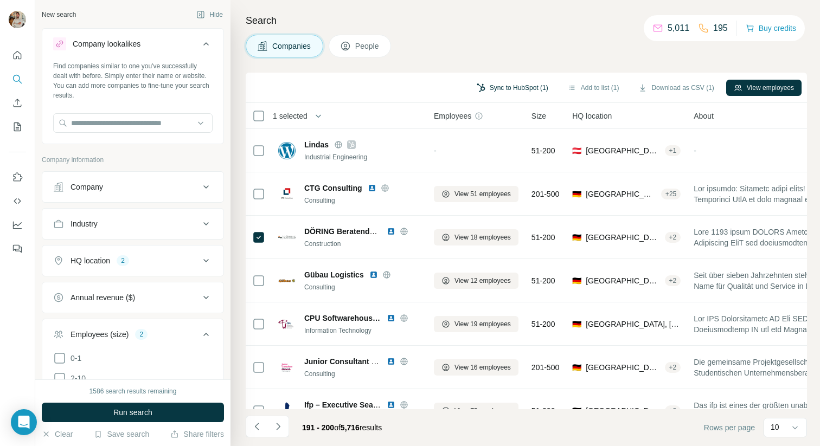
click at [499, 81] on button "Sync to HubSpot (1)" at bounding box center [512, 88] width 87 height 16
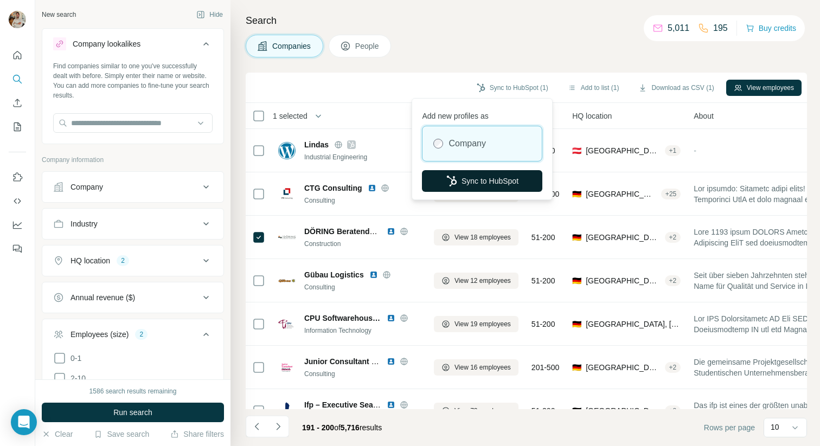
click at [478, 173] on button "Sync to HubSpot" at bounding box center [482, 181] width 120 height 22
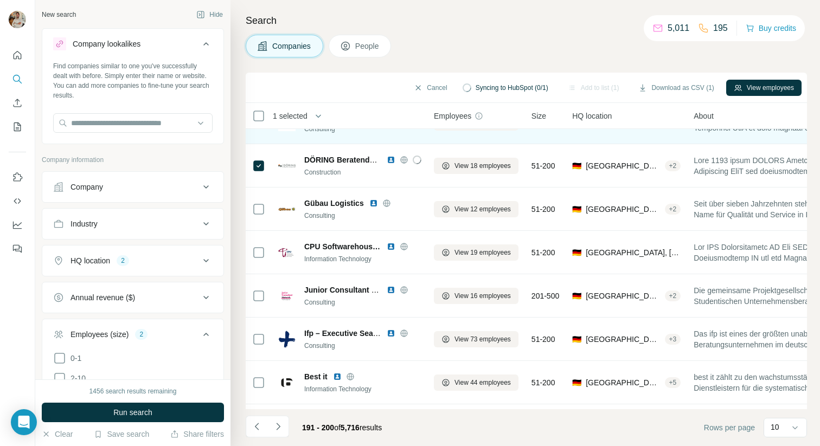
scroll to position [154, 1]
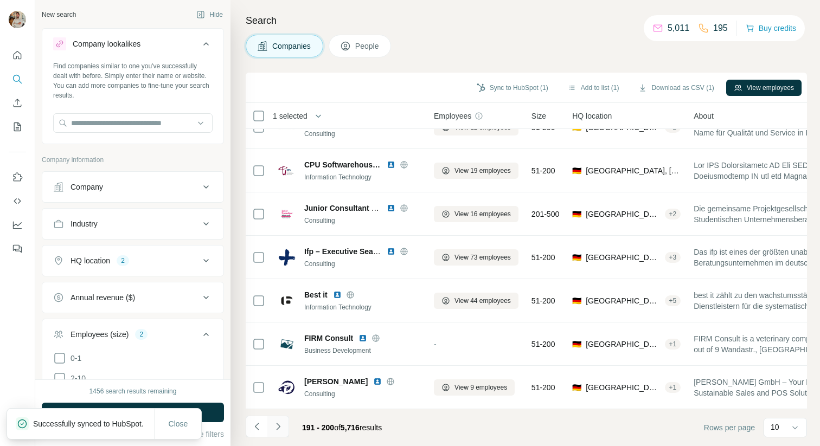
click at [282, 430] on icon "Navigate to next page" at bounding box center [278, 426] width 11 height 11
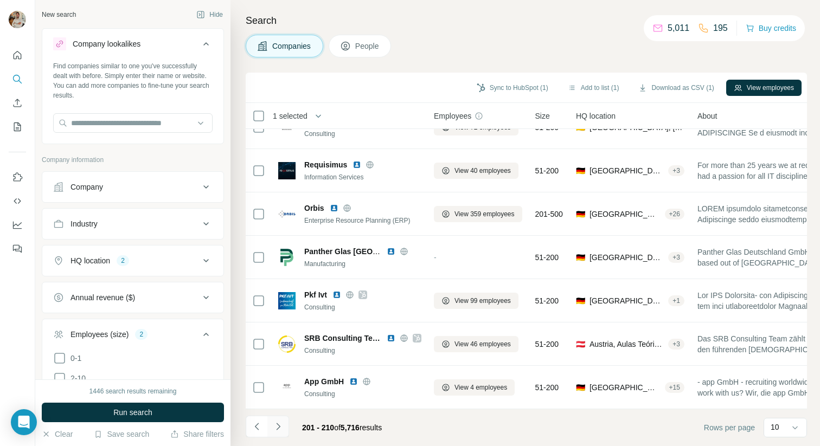
click at [284, 421] on button "Navigate to next page" at bounding box center [278, 427] width 22 height 22
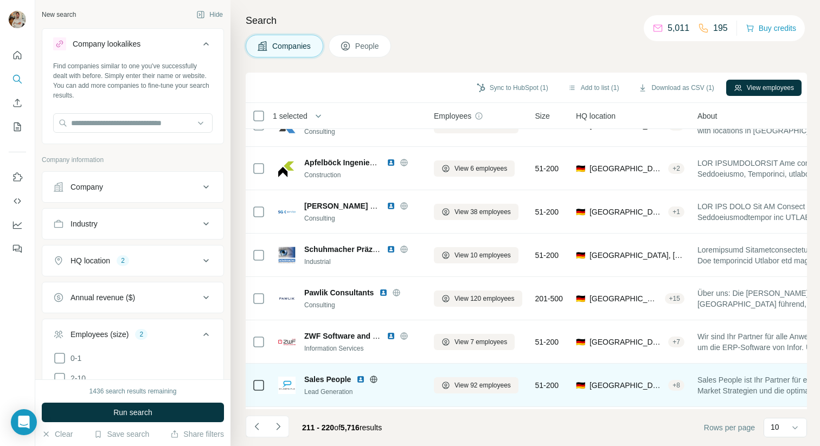
scroll to position [0, 1]
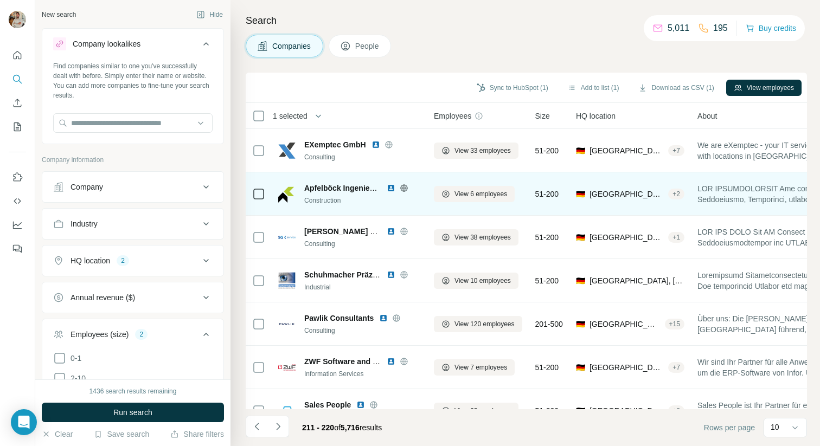
click at [405, 189] on icon at bounding box center [404, 188] width 9 height 9
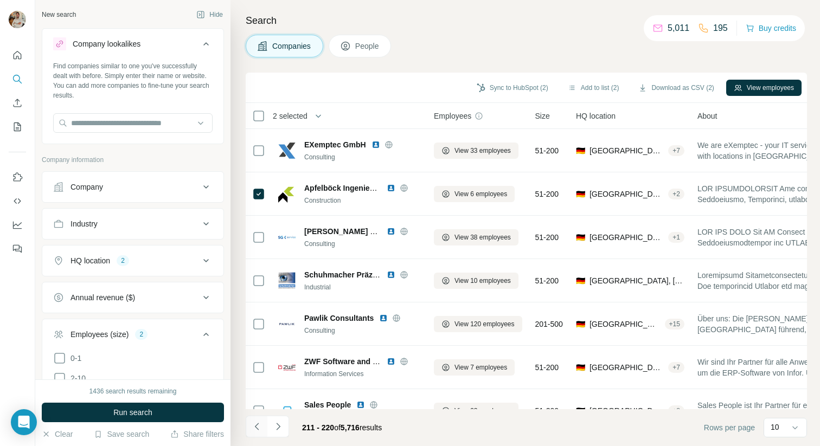
click at [252, 431] on icon "Navigate to previous page" at bounding box center [257, 426] width 11 height 11
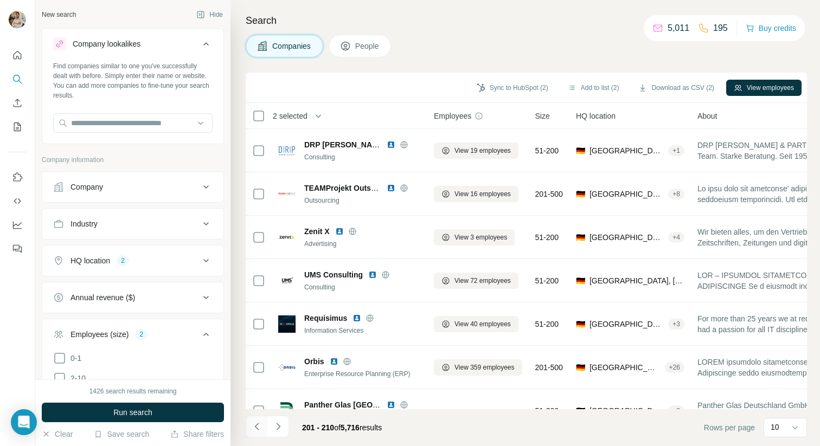
click at [253, 432] on button "Navigate to previous page" at bounding box center [257, 427] width 22 height 22
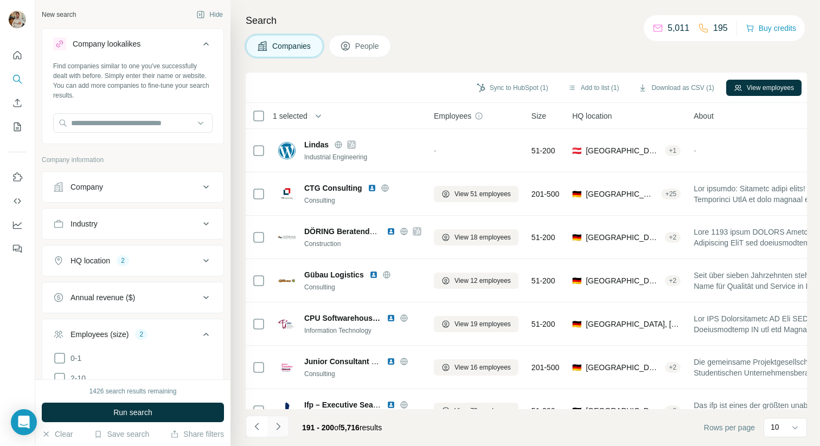
click at [277, 431] on icon "Navigate to next page" at bounding box center [278, 426] width 11 height 11
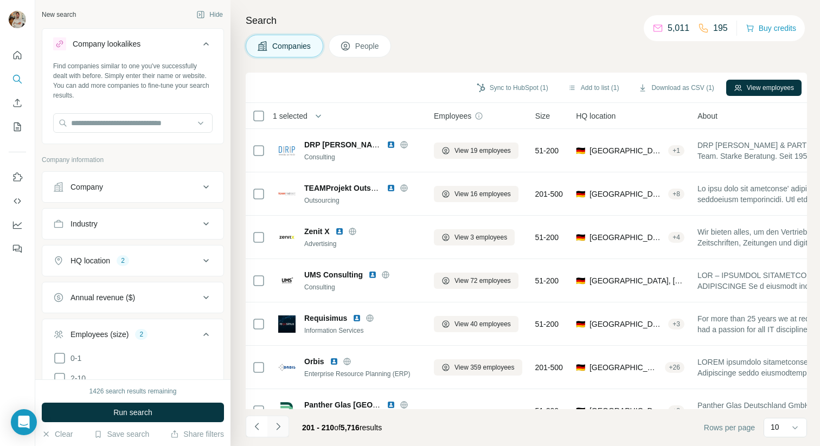
click at [277, 431] on icon "Navigate to next page" at bounding box center [278, 426] width 11 height 11
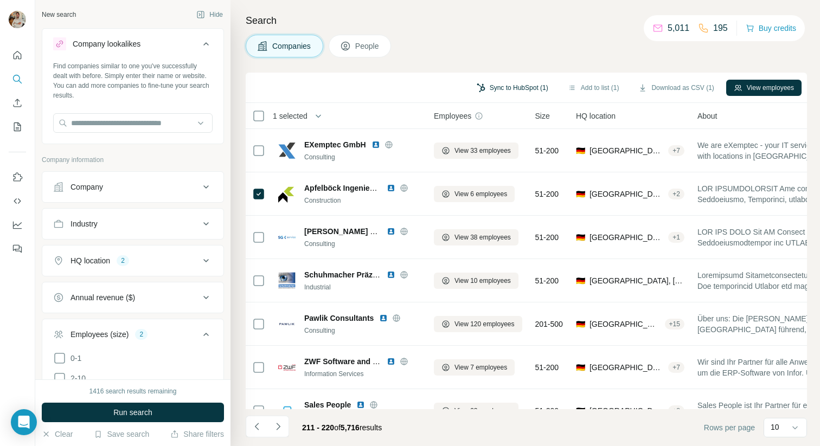
click at [513, 87] on button "Sync to HubSpot (1)" at bounding box center [512, 88] width 87 height 16
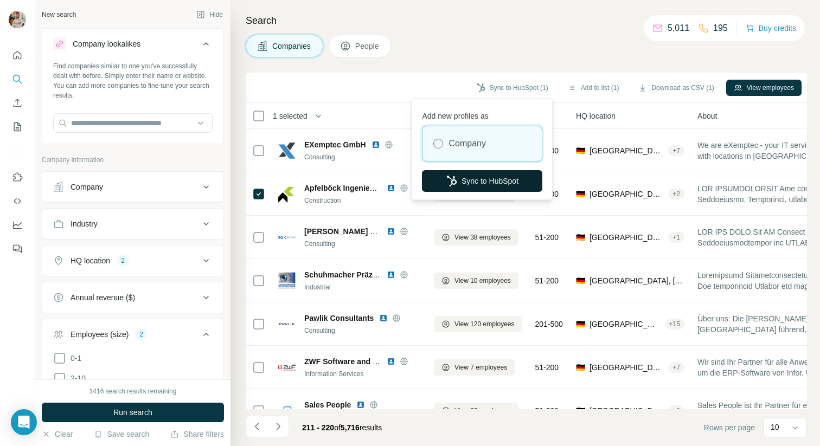
click at [489, 181] on button "Sync to HubSpot" at bounding box center [482, 181] width 120 height 22
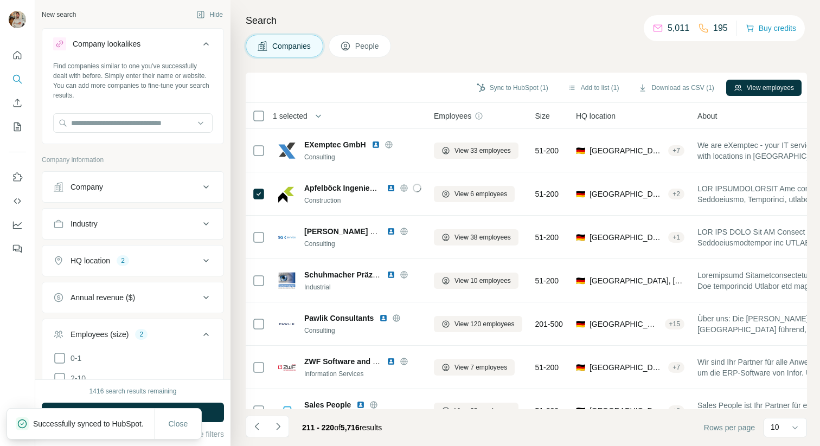
click at [585, 47] on div "Companies People" at bounding box center [526, 46] width 561 height 23
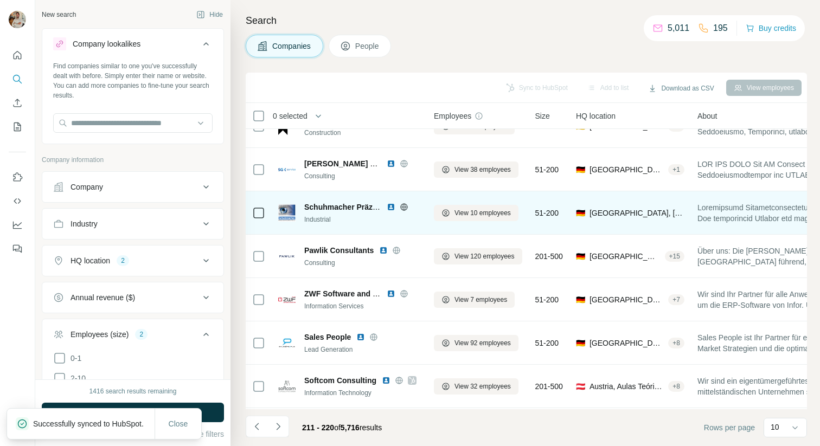
scroll to position [154, 1]
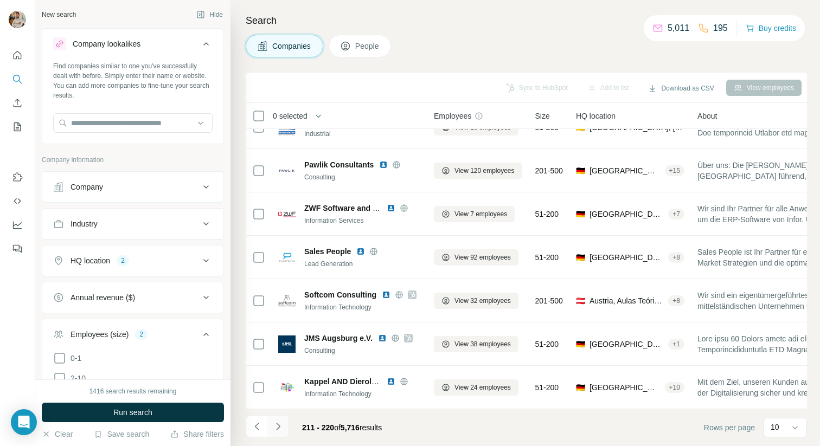
click at [282, 424] on icon "Navigate to next page" at bounding box center [278, 426] width 11 height 11
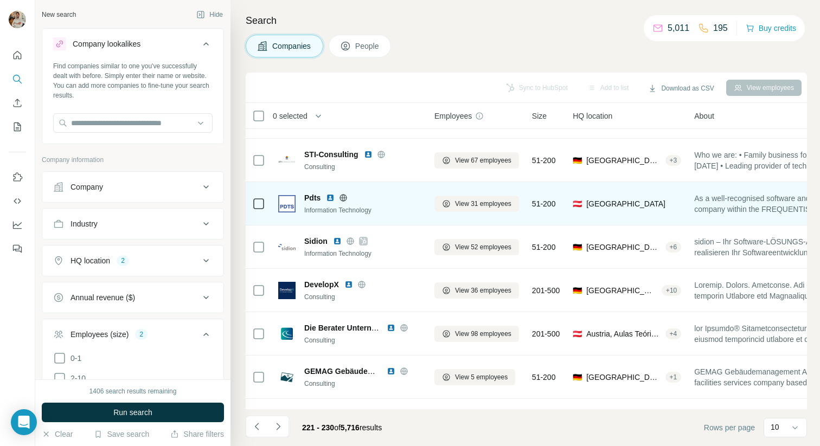
scroll to position [154, 0]
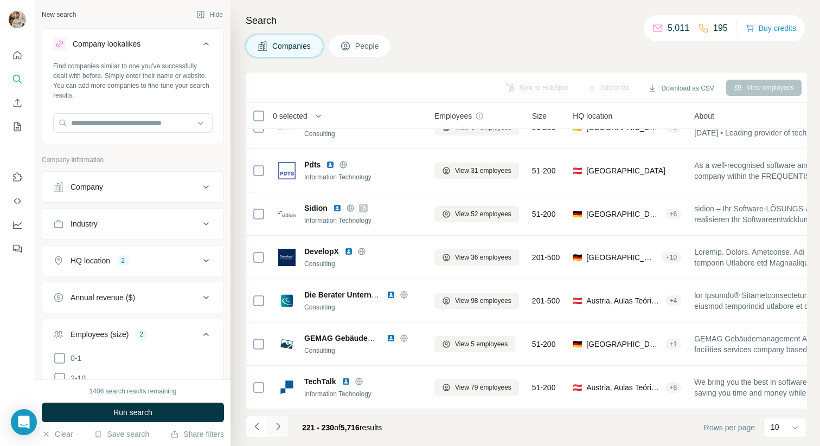
click at [283, 422] on icon "Navigate to next page" at bounding box center [278, 426] width 11 height 11
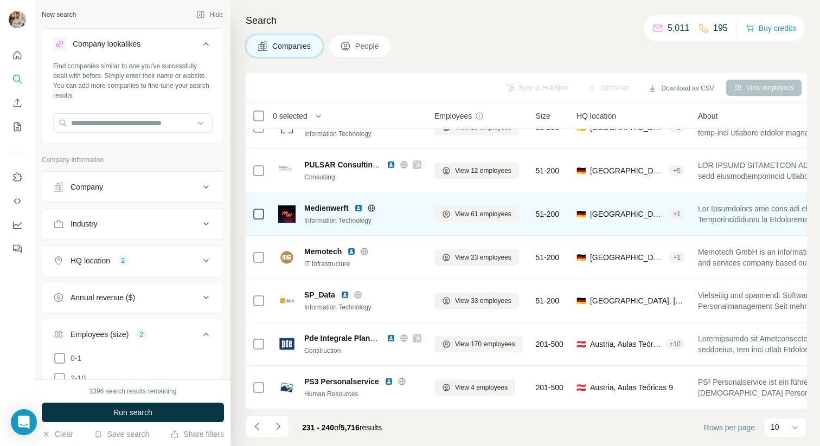
scroll to position [0, 0]
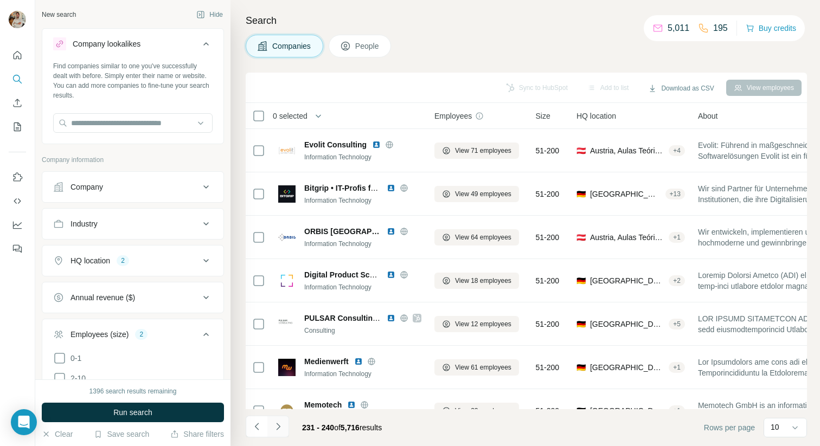
click at [279, 432] on button "Navigate to next page" at bounding box center [278, 427] width 22 height 22
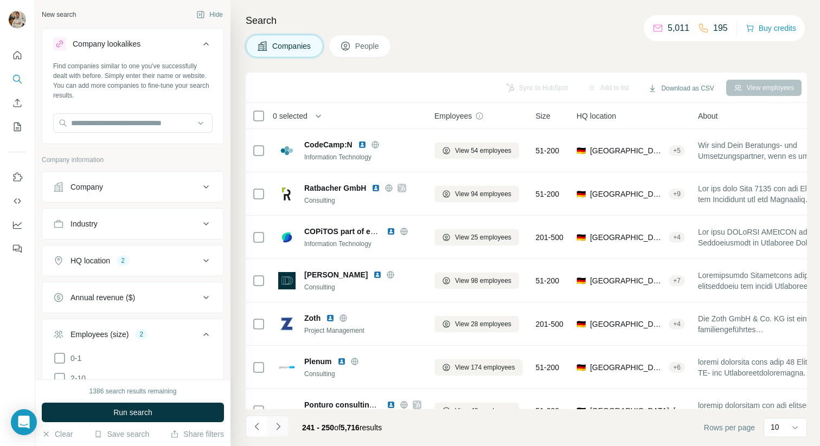
click at [281, 426] on icon "Navigate to next page" at bounding box center [278, 426] width 11 height 11
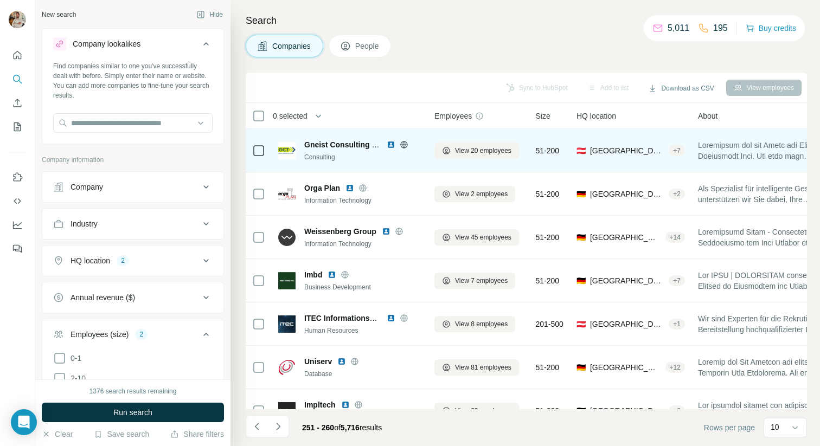
click at [405, 142] on icon at bounding box center [404, 144] width 9 height 9
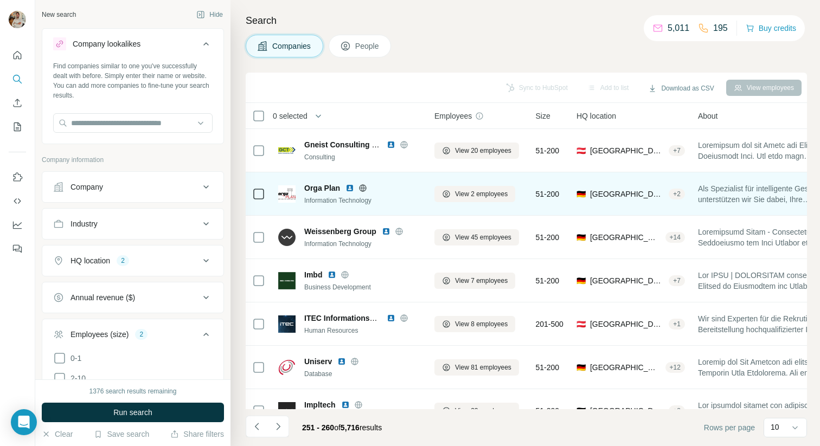
scroll to position [154, 0]
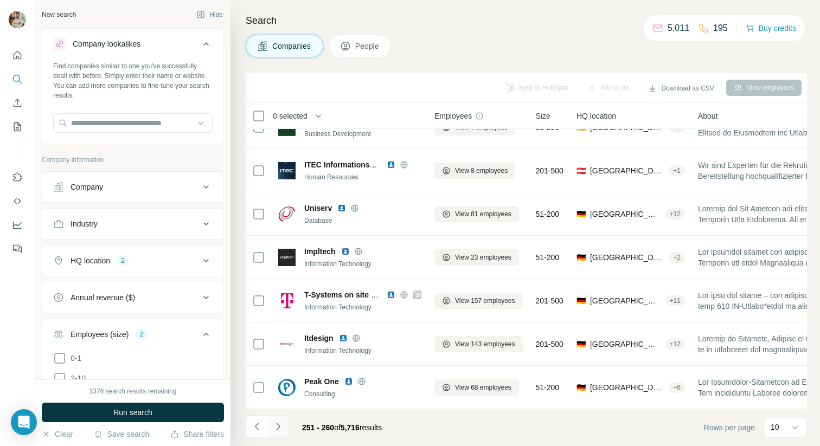
click at [281, 423] on icon "Navigate to next page" at bounding box center [278, 426] width 11 height 11
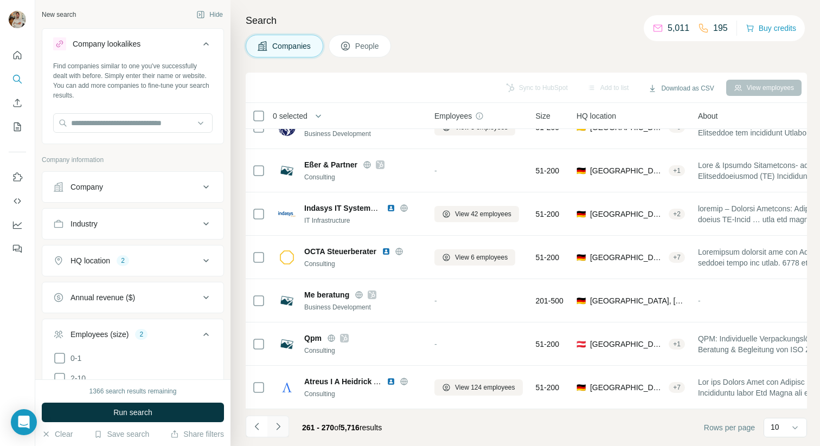
click at [283, 427] on button "Navigate to next page" at bounding box center [278, 427] width 22 height 22
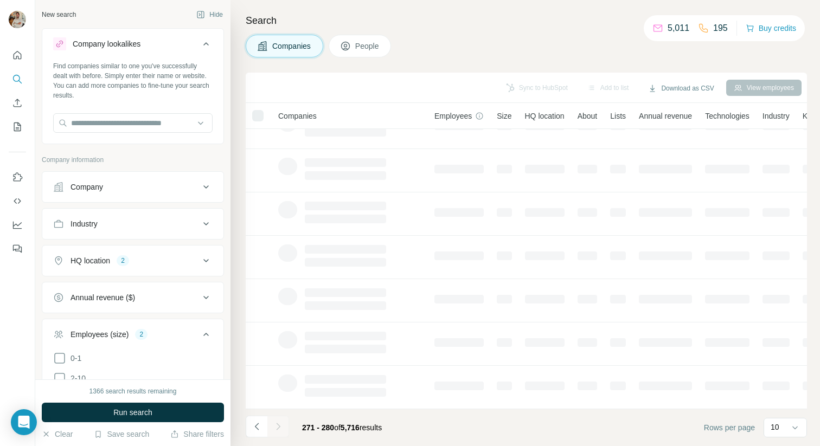
click at [171, 258] on div "HQ location 2" at bounding box center [126, 260] width 146 height 11
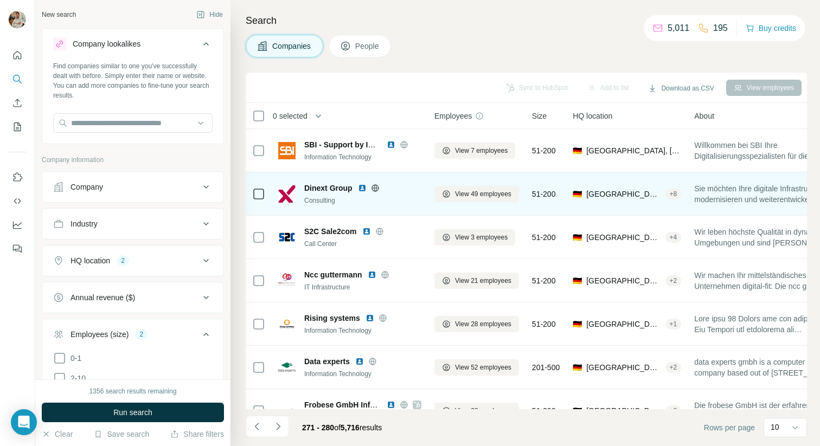
click at [379, 188] on icon at bounding box center [375, 188] width 9 height 9
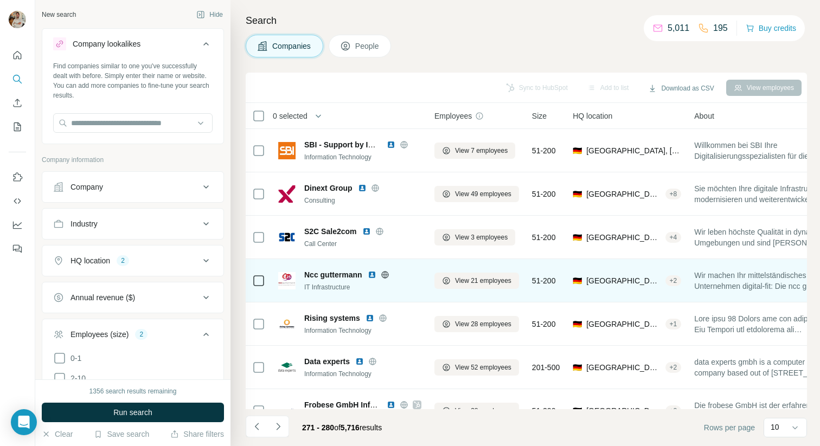
scroll to position [154, 0]
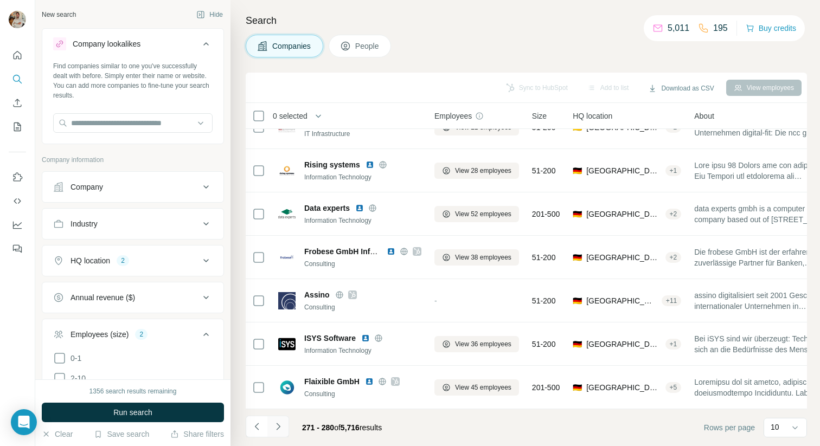
click at [280, 430] on icon "Navigate to next page" at bounding box center [278, 426] width 11 height 11
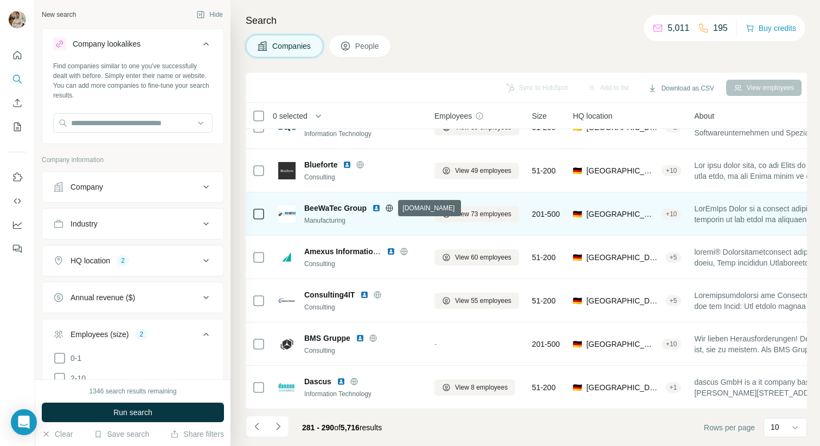
click at [388, 210] on icon at bounding box center [389, 208] width 9 height 9
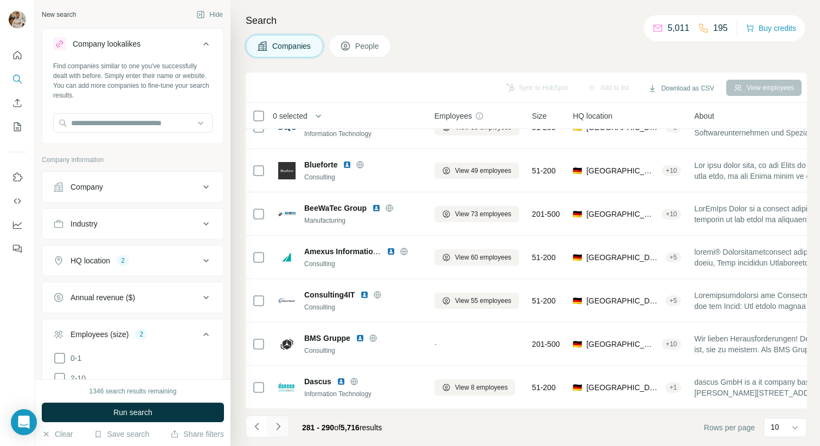
click at [284, 424] on button "Navigate to next page" at bounding box center [278, 427] width 22 height 22
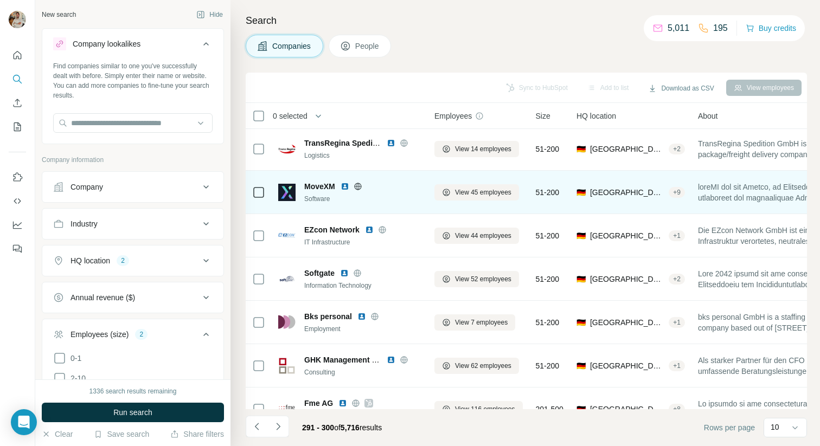
scroll to position [0, 0]
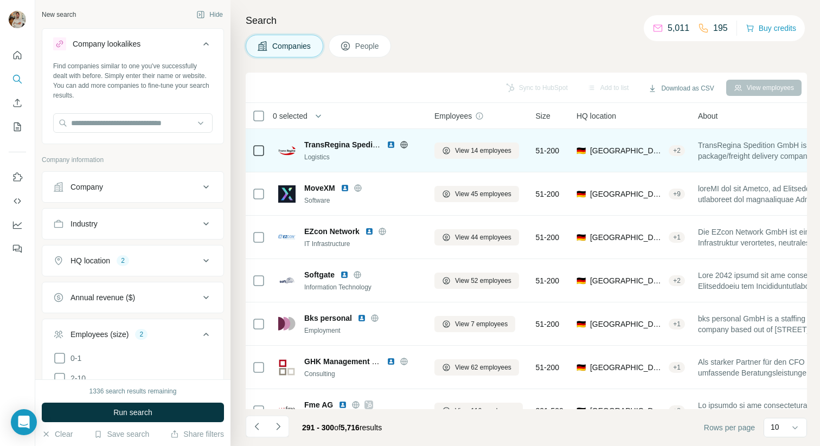
click at [400, 145] on icon at bounding box center [404, 144] width 9 height 9
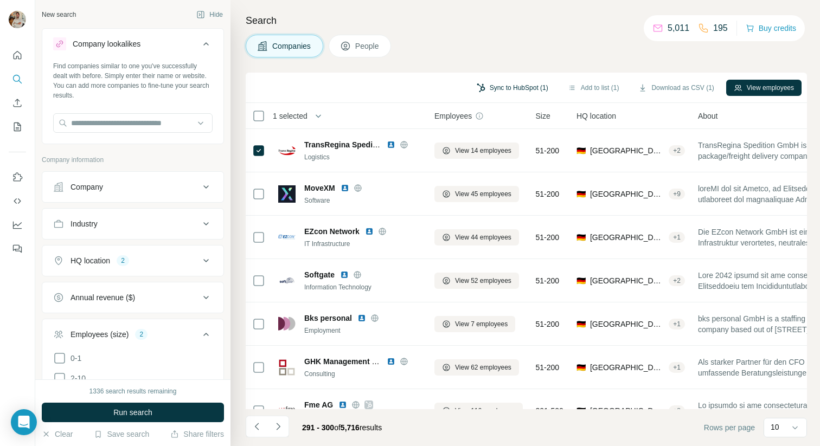
click at [490, 89] on button "Sync to HubSpot (1)" at bounding box center [512, 88] width 87 height 16
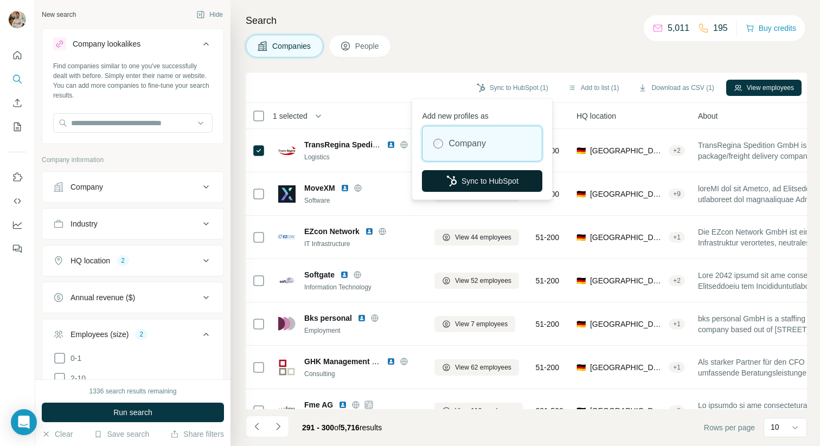
click at [470, 185] on button "Sync to HubSpot" at bounding box center [482, 181] width 120 height 22
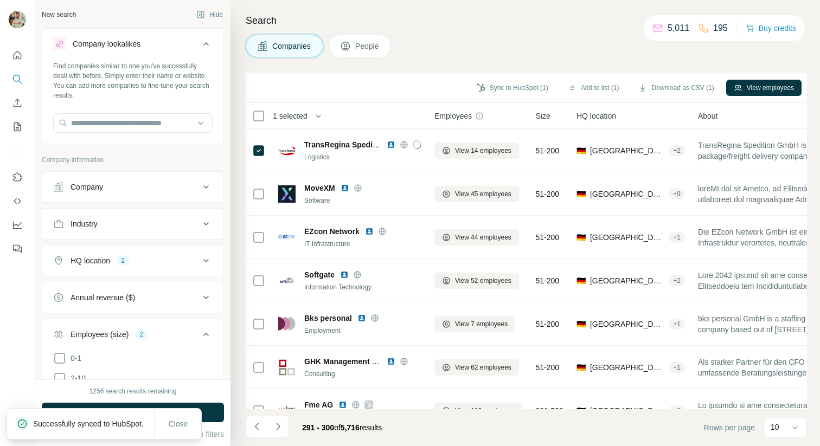
click at [497, 30] on div "Search Companies People Sync to HubSpot (1) Add to list (1) Download as CSV (1)…" at bounding box center [526, 223] width 590 height 446
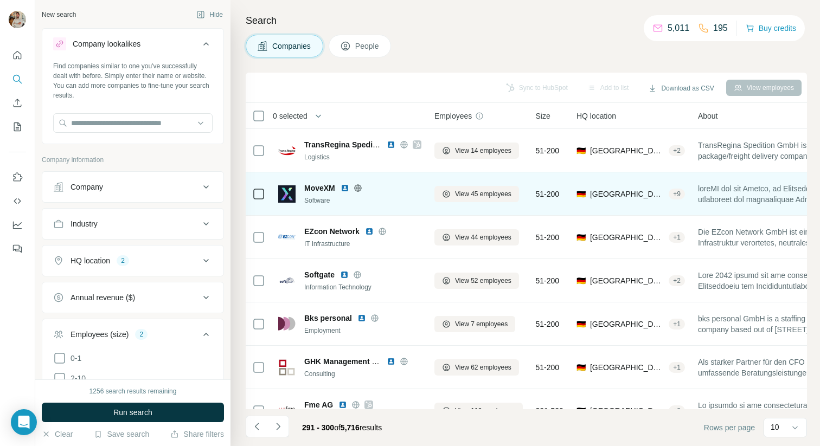
scroll to position [154, 0]
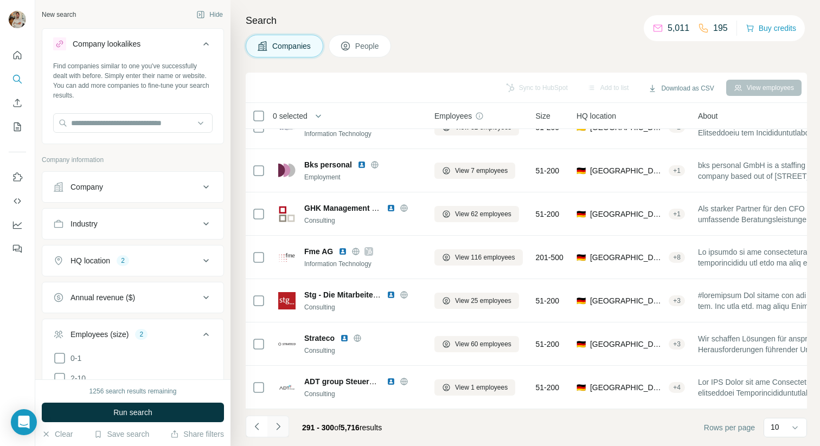
click at [279, 432] on icon "Navigate to next page" at bounding box center [278, 426] width 11 height 11
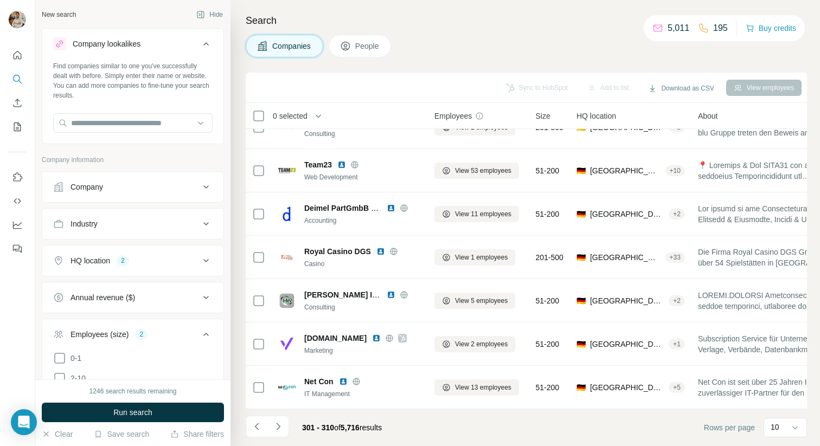
click at [572, 54] on div "Companies People" at bounding box center [526, 46] width 561 height 23
click at [275, 426] on icon "Navigate to next page" at bounding box center [278, 426] width 11 height 11
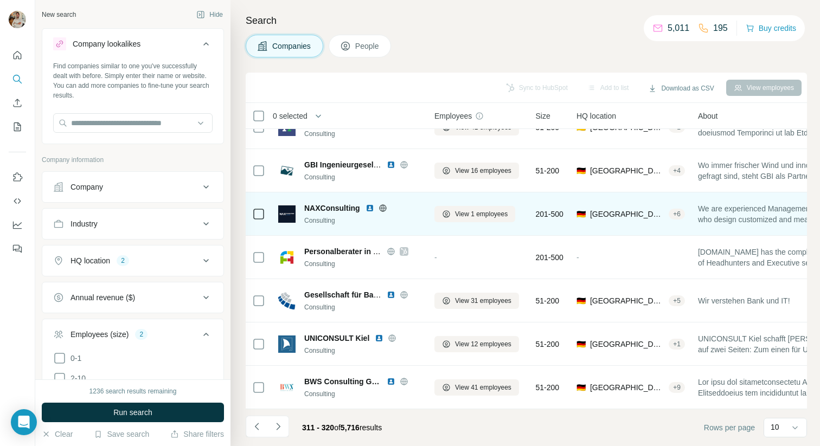
scroll to position [0, 0]
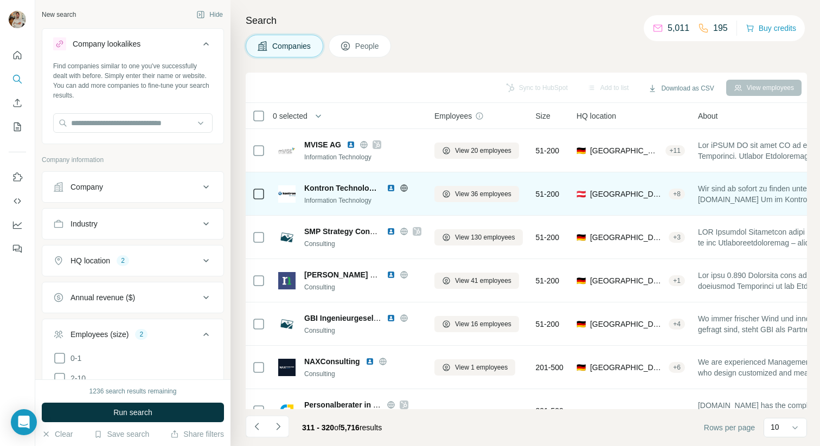
click at [405, 187] on icon at bounding box center [403, 187] width 3 height 7
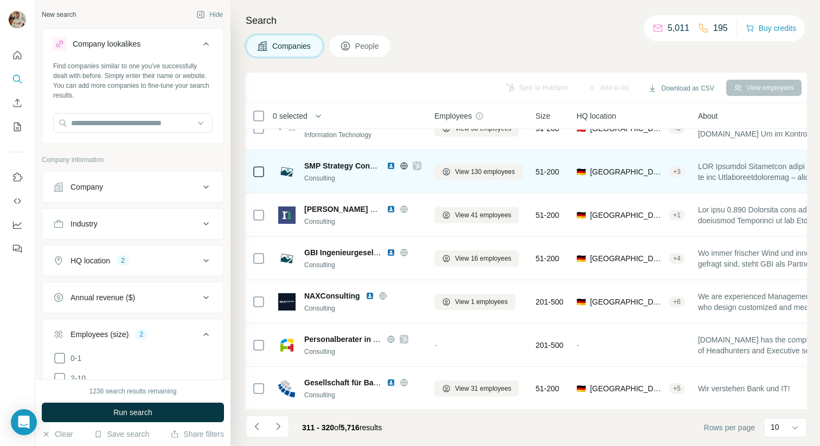
scroll to position [87, 0]
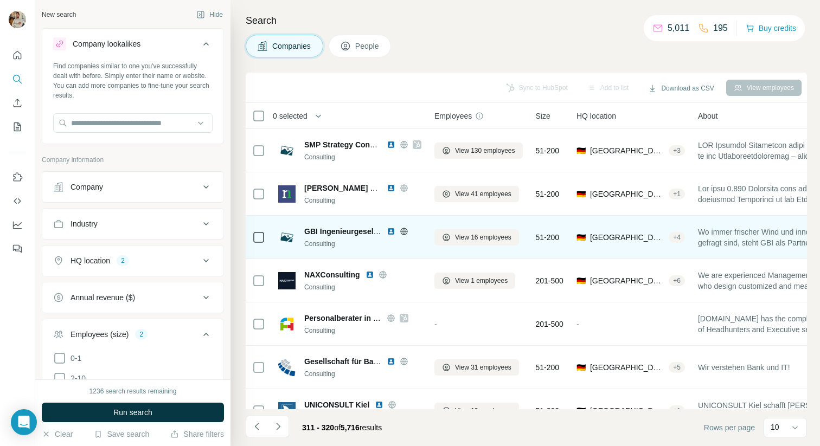
click at [403, 234] on icon at bounding box center [403, 231] width 3 height 7
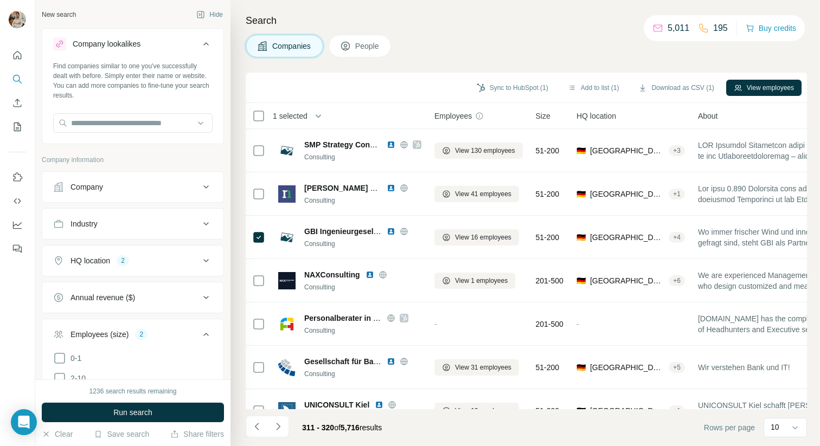
click at [513, 97] on div "Sync to HubSpot (1)" at bounding box center [512, 89] width 87 height 18
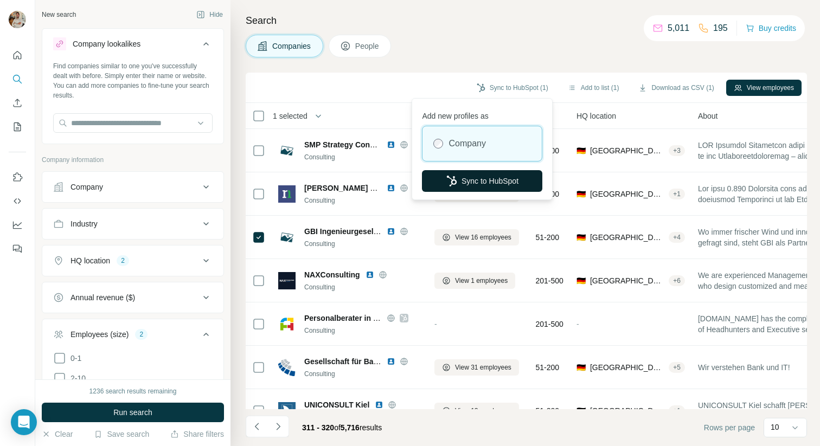
click at [469, 181] on button "Sync to HubSpot" at bounding box center [482, 181] width 120 height 22
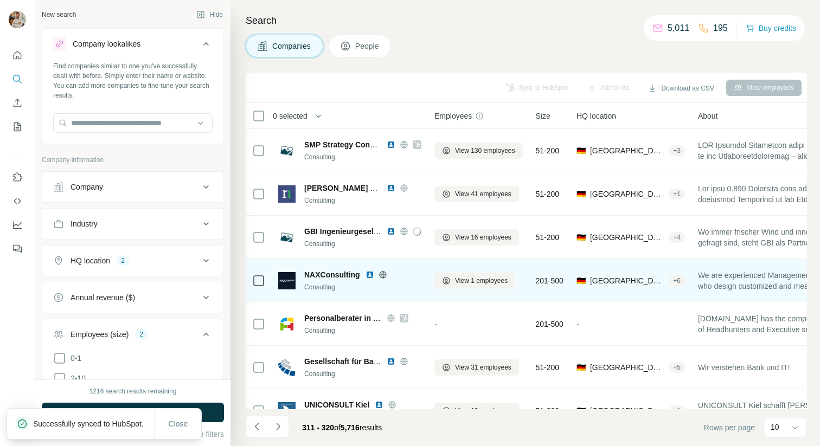
scroll to position [154, 0]
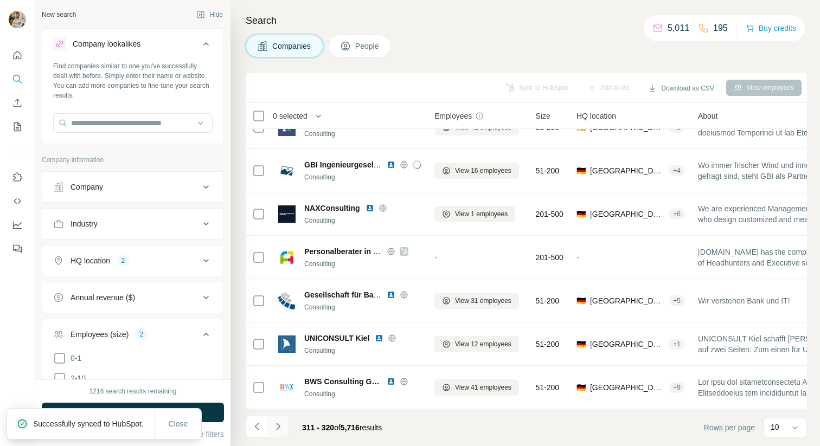
click at [273, 423] on icon "Navigate to next page" at bounding box center [278, 426] width 11 height 11
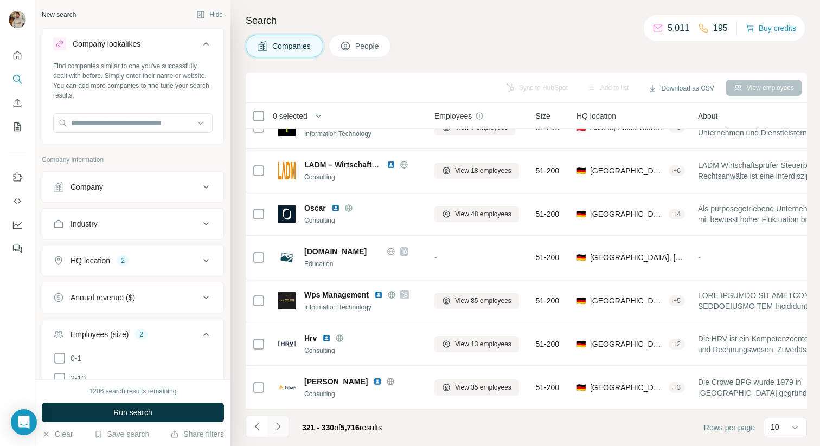
click at [284, 428] on button "Navigate to next page" at bounding box center [278, 427] width 22 height 22
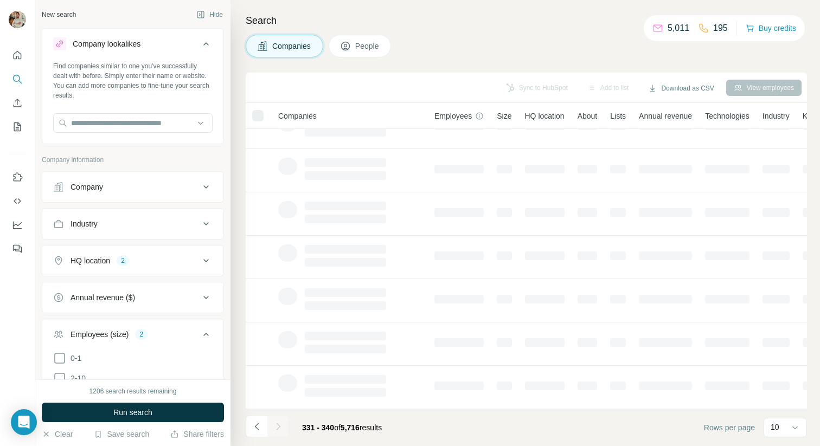
click at [587, 54] on div "Companies People" at bounding box center [526, 46] width 561 height 23
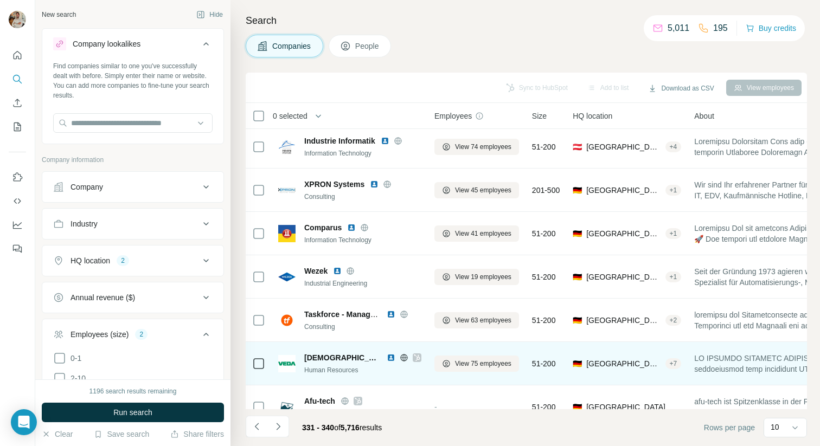
scroll to position [0, 0]
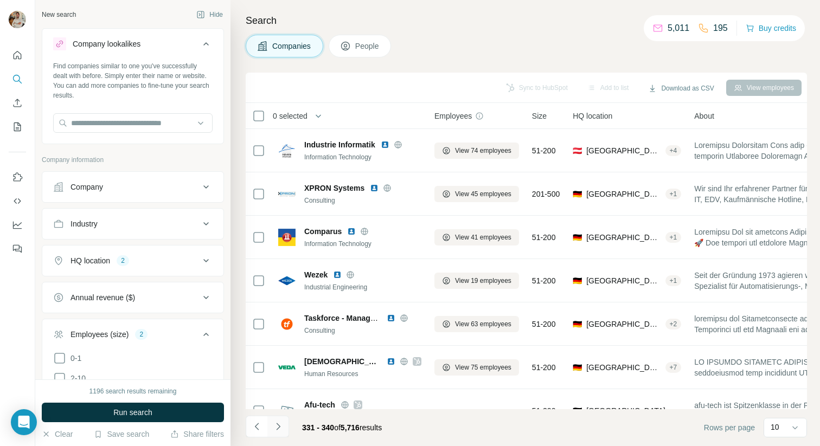
click at [284, 426] on button "Navigate to next page" at bounding box center [278, 427] width 22 height 22
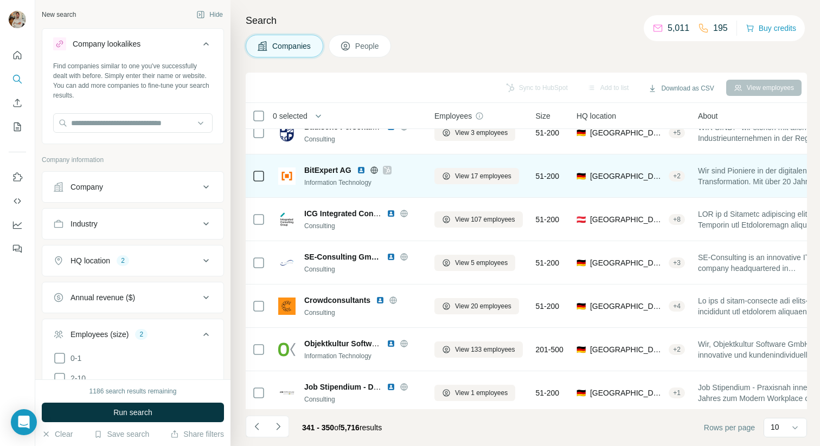
scroll to position [154, 0]
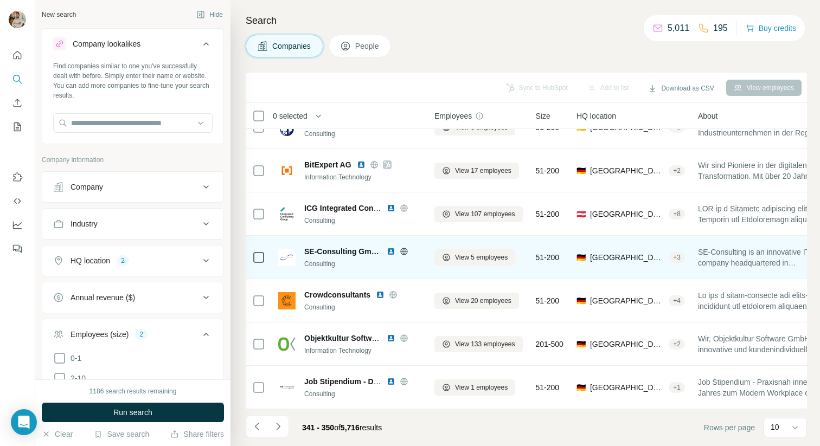
click at [409, 257] on div "SE-Consulting GmbH" at bounding box center [362, 251] width 117 height 11
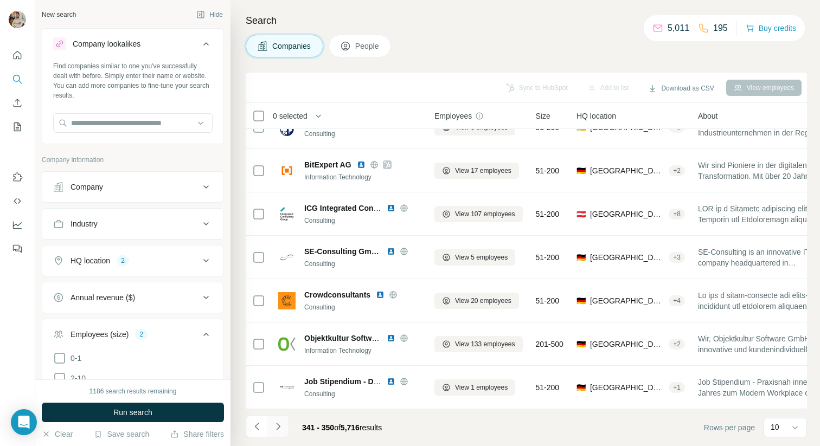
click at [284, 427] on button "Navigate to next page" at bounding box center [278, 427] width 22 height 22
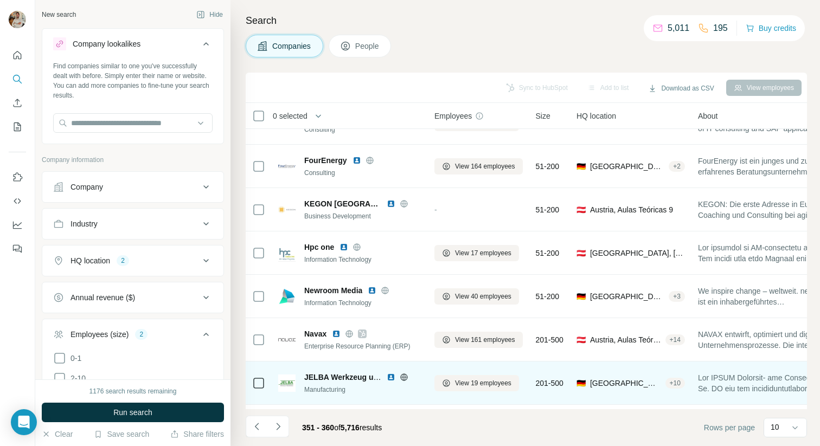
scroll to position [0, 0]
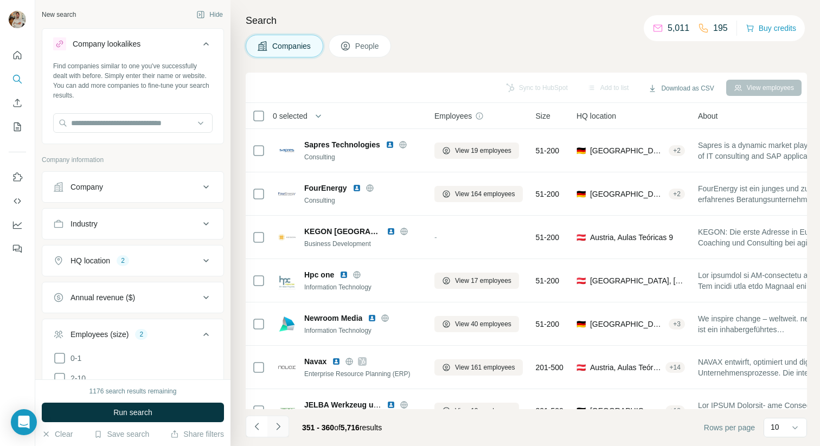
click at [283, 427] on icon "Navigate to next page" at bounding box center [278, 426] width 11 height 11
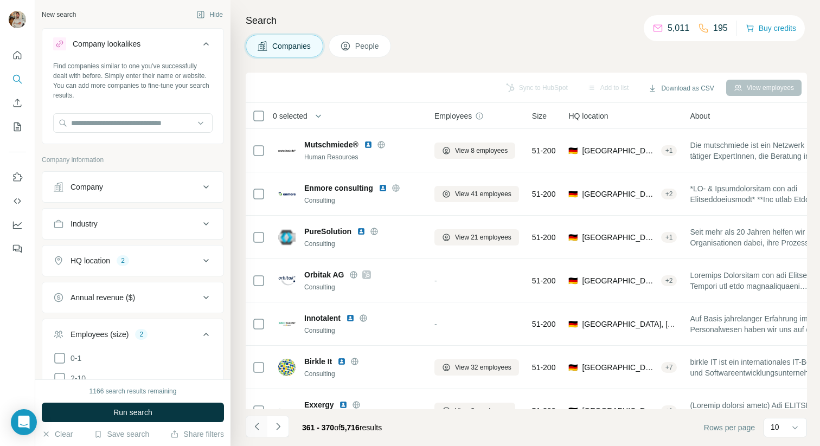
click at [254, 429] on icon "Navigate to previous page" at bounding box center [257, 426] width 11 height 11
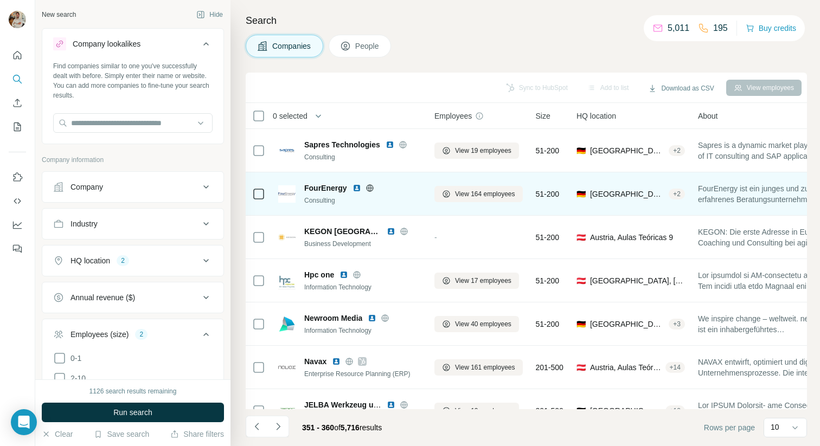
click at [372, 186] on icon at bounding box center [369, 187] width 7 height 7
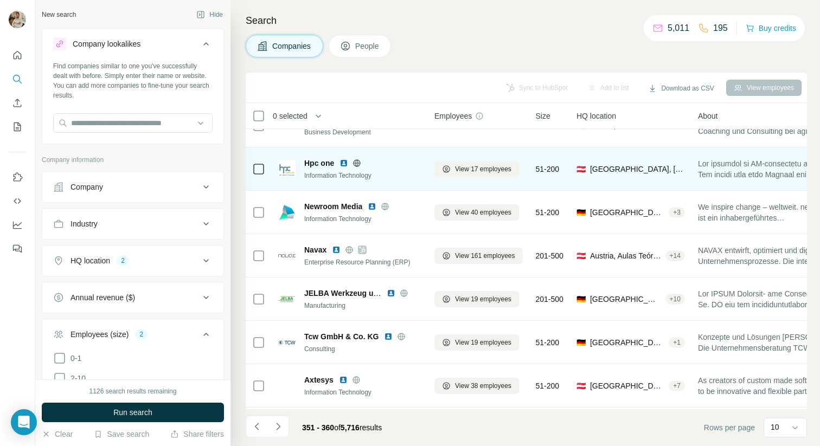
scroll to position [154, 0]
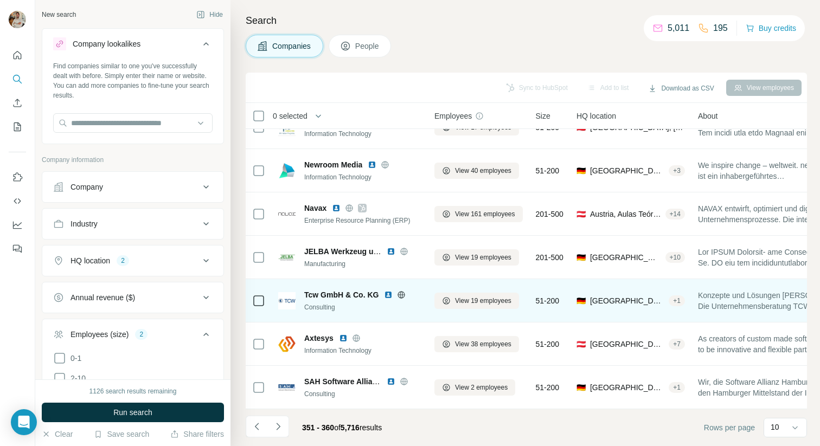
drag, startPoint x: 275, startPoint y: 431, endPoint x: 360, endPoint y: 306, distance: 150.8
click at [360, 306] on div "Sync to HubSpot Add to list Download as CSV View employees 0 selected Companies…" at bounding box center [526, 260] width 561 height 374
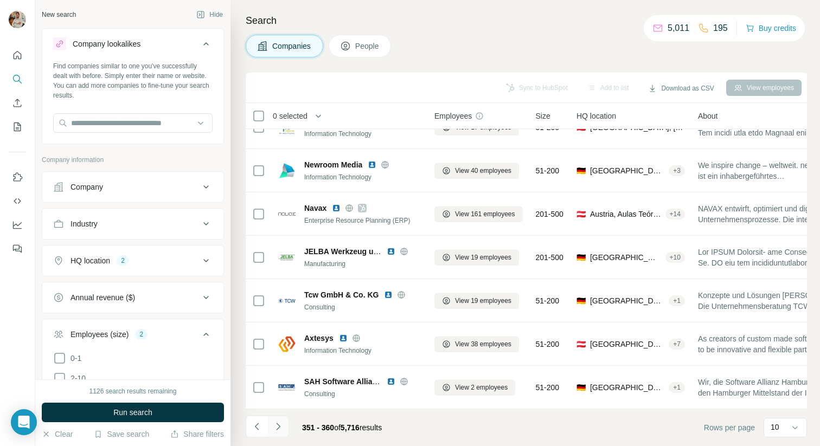
click at [279, 427] on icon "Navigate to next page" at bounding box center [278, 426] width 4 height 7
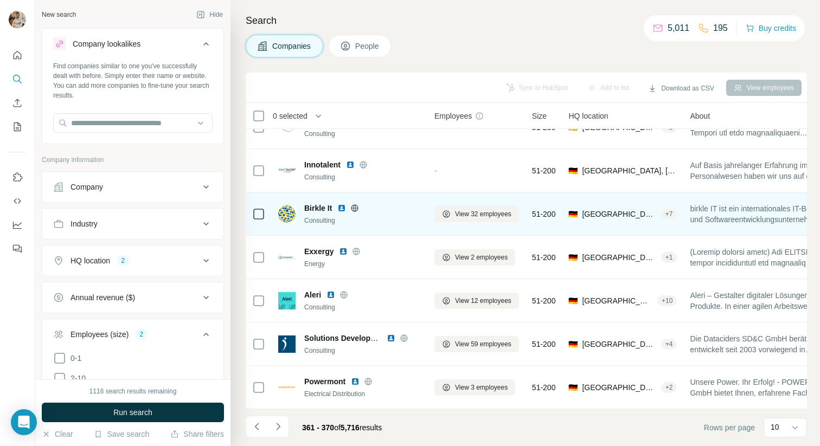
click at [352, 204] on icon at bounding box center [354, 208] width 9 height 9
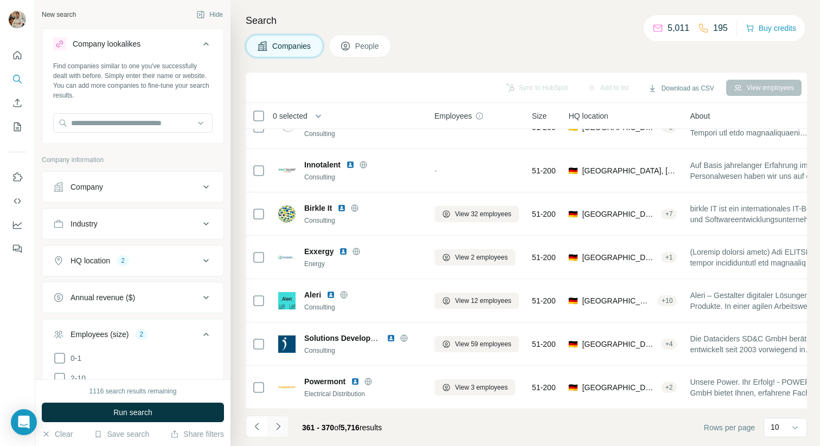
click at [276, 424] on icon "Navigate to next page" at bounding box center [278, 426] width 11 height 11
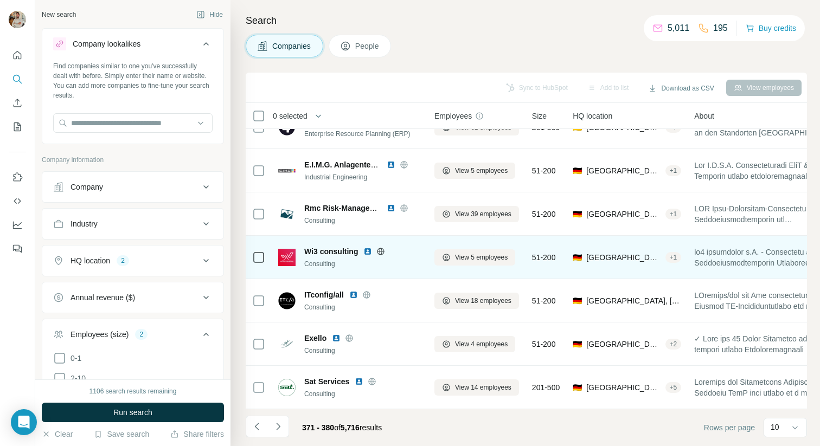
click at [380, 250] on icon at bounding box center [380, 251] width 9 height 9
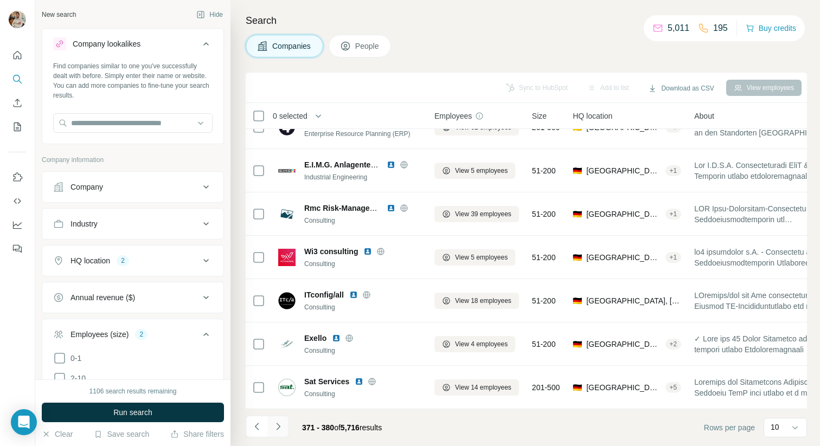
click at [276, 430] on icon "Navigate to next page" at bounding box center [278, 426] width 4 height 7
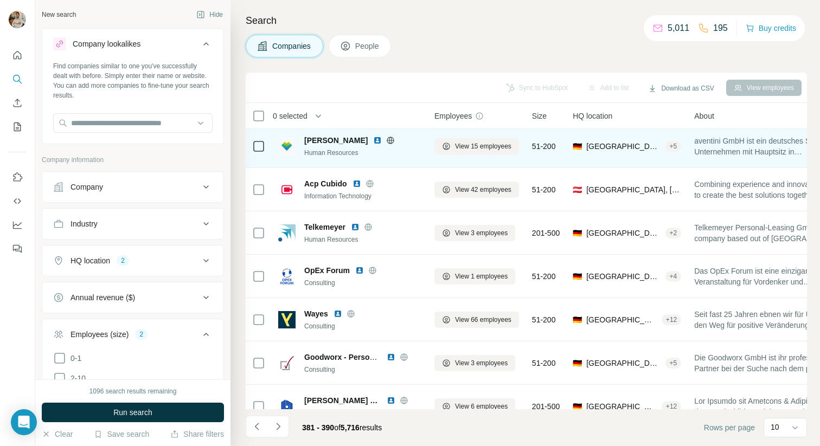
scroll to position [108, 0]
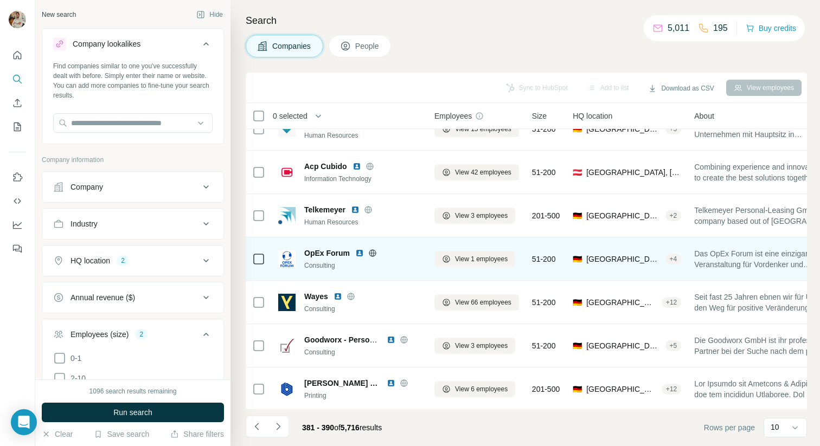
click at [371, 254] on icon at bounding box center [372, 253] width 9 height 9
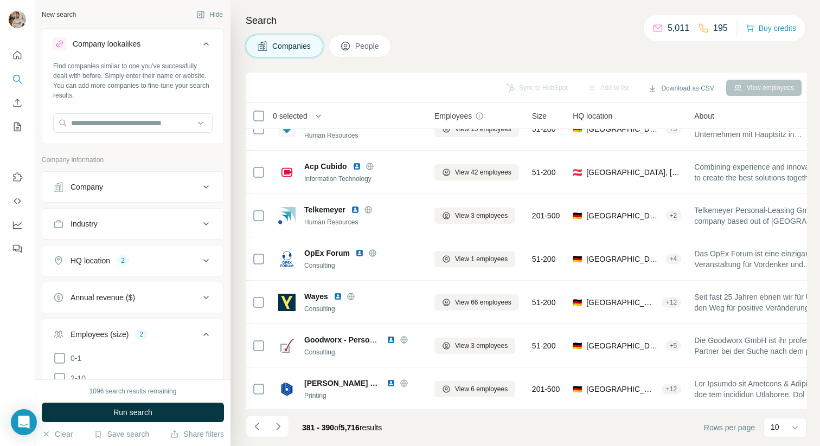
click at [673, 55] on div "Companies People" at bounding box center [526, 46] width 561 height 23
click at [598, 24] on h4 "Search" at bounding box center [526, 20] width 561 height 15
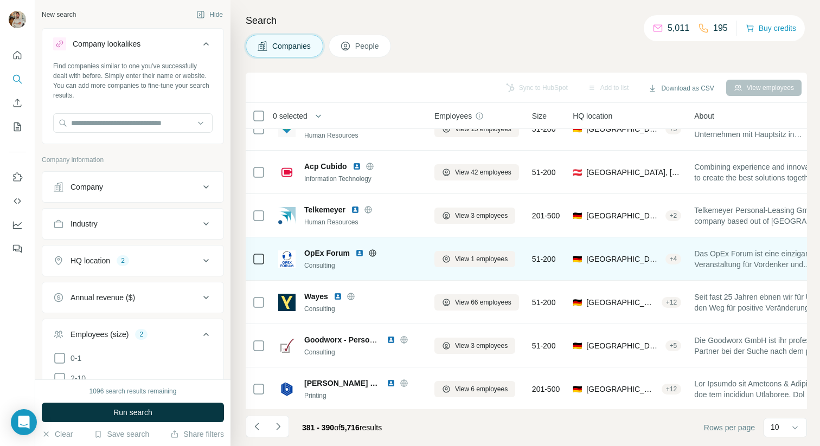
scroll to position [154, 0]
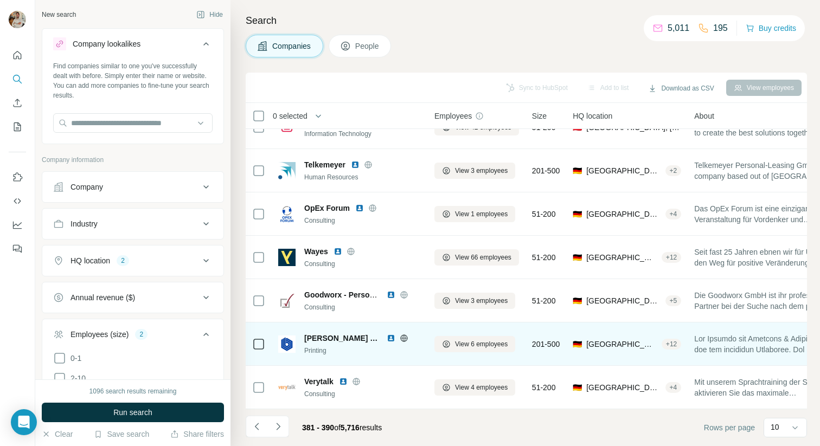
click at [400, 338] on icon at bounding box center [403, 338] width 7 height 1
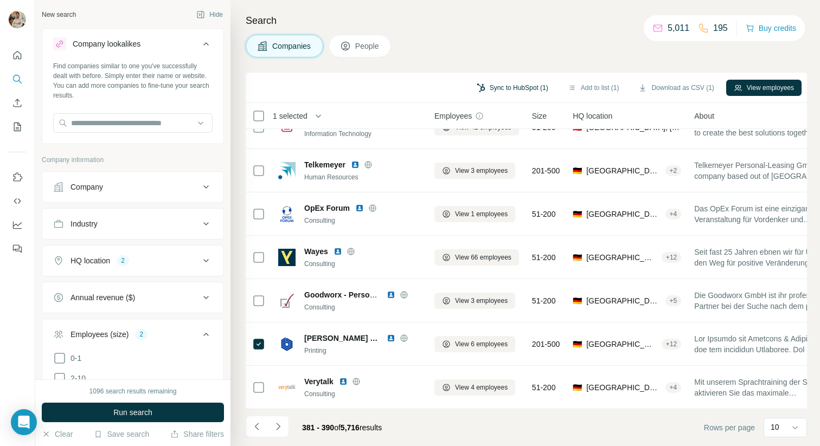
click at [516, 90] on button "Sync to HubSpot (1)" at bounding box center [512, 88] width 87 height 16
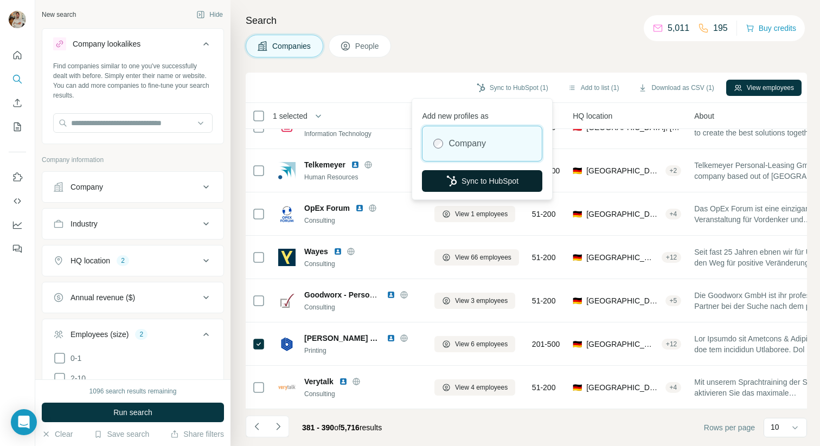
click at [474, 173] on button "Sync to HubSpot" at bounding box center [482, 181] width 120 height 22
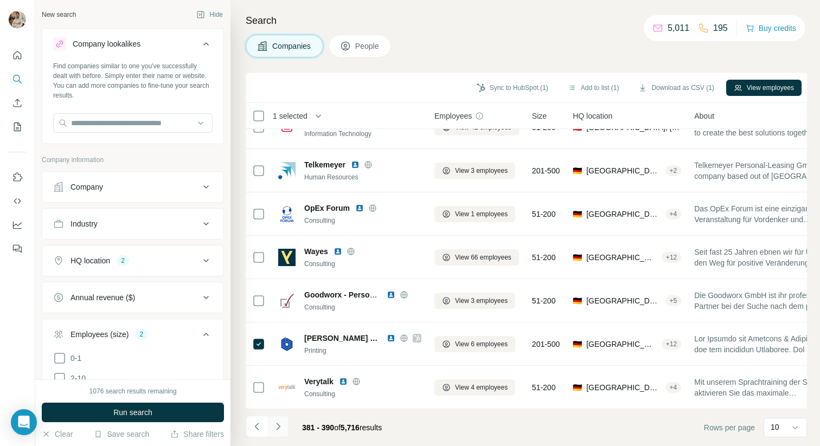
click at [282, 433] on button "Navigate to next page" at bounding box center [278, 427] width 22 height 22
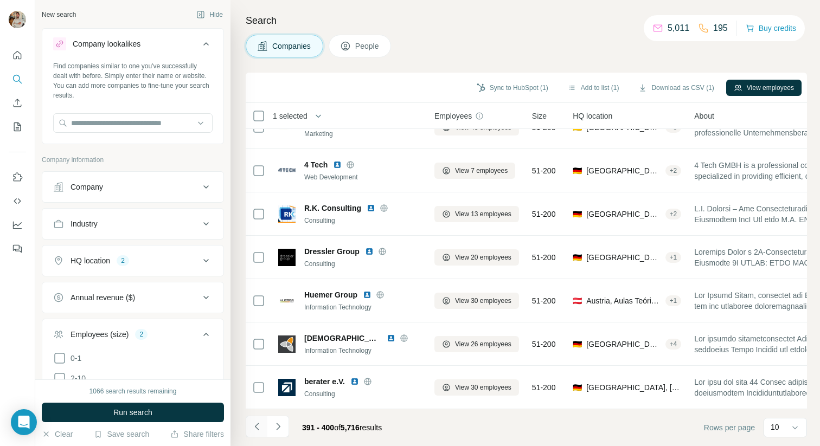
click at [255, 433] on button "Navigate to previous page" at bounding box center [257, 427] width 22 height 22
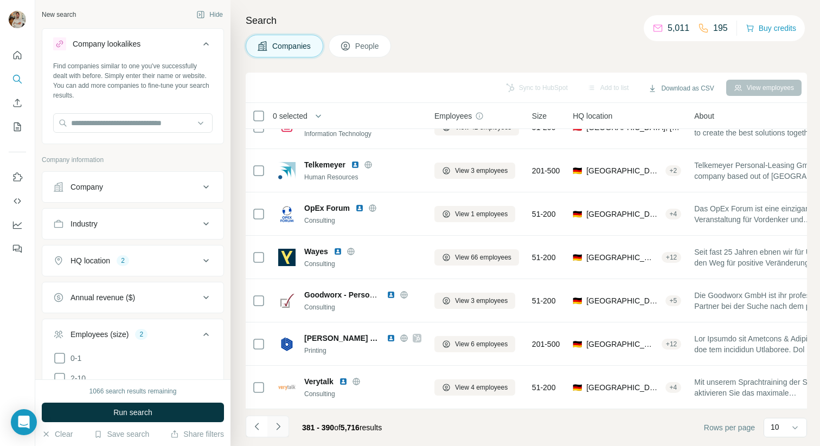
click at [277, 428] on icon "Navigate to next page" at bounding box center [278, 426] width 11 height 11
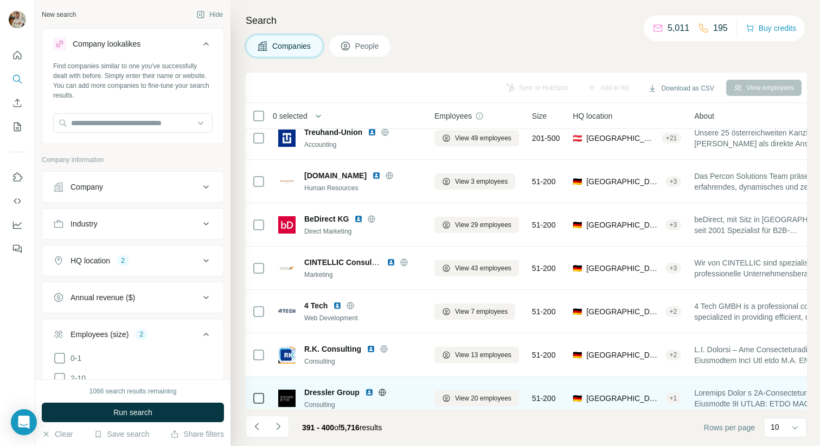
scroll to position [0, 0]
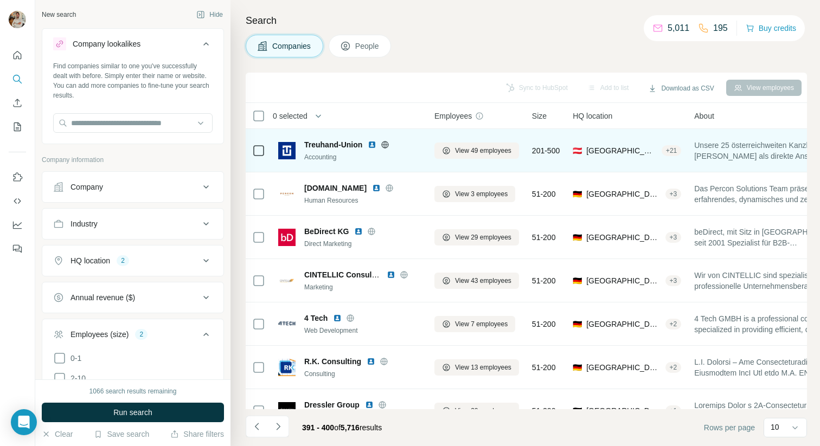
click at [387, 146] on icon at bounding box center [385, 144] width 3 height 7
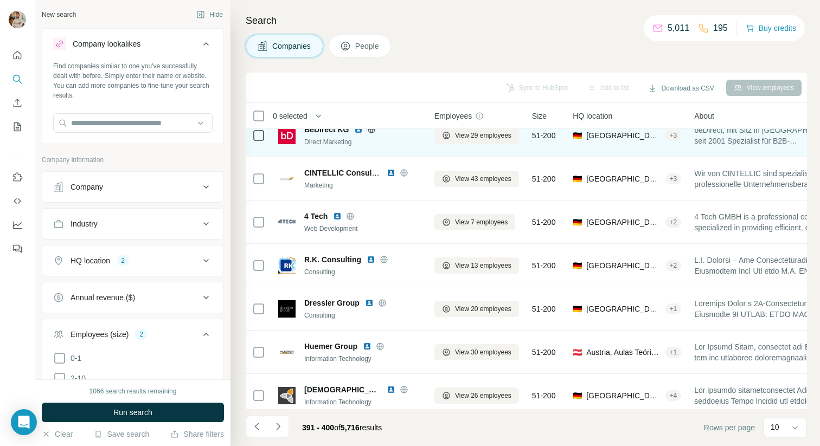
scroll to position [154, 0]
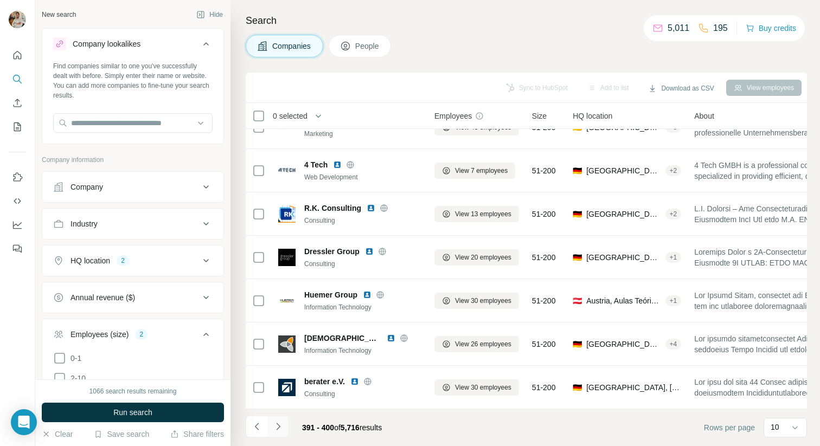
click at [277, 433] on button "Navigate to next page" at bounding box center [278, 427] width 22 height 22
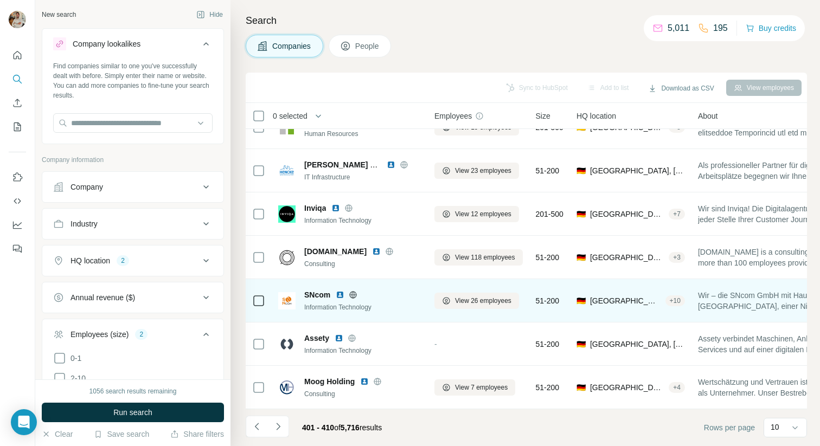
click at [355, 295] on icon at bounding box center [353, 295] width 7 height 1
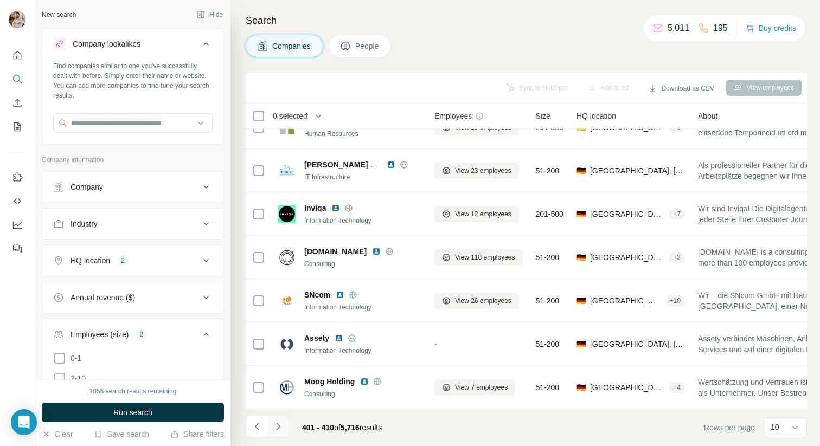
click at [283, 421] on button "Navigate to next page" at bounding box center [278, 427] width 22 height 22
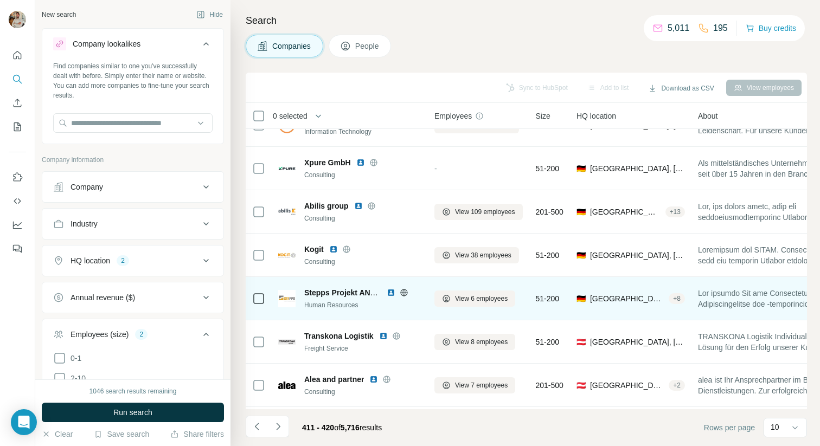
scroll to position [0, 0]
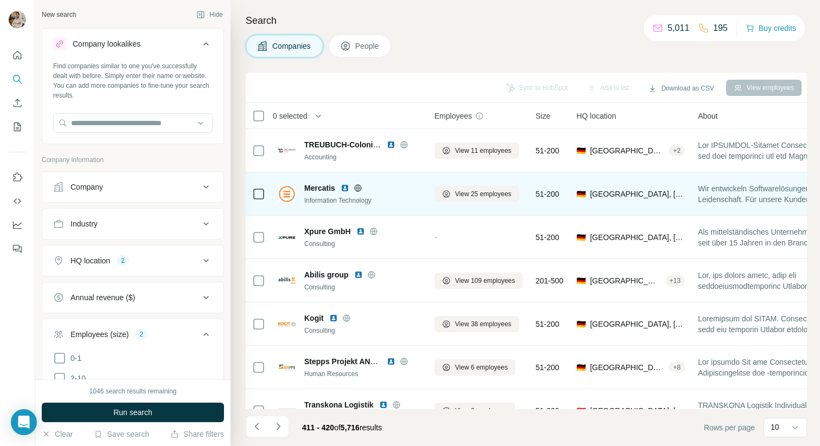
click at [359, 190] on icon at bounding box center [357, 187] width 3 height 7
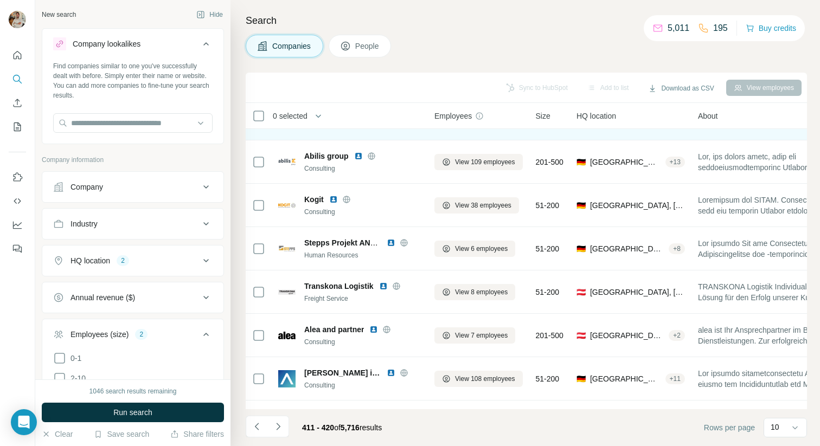
scroll to position [154, 0]
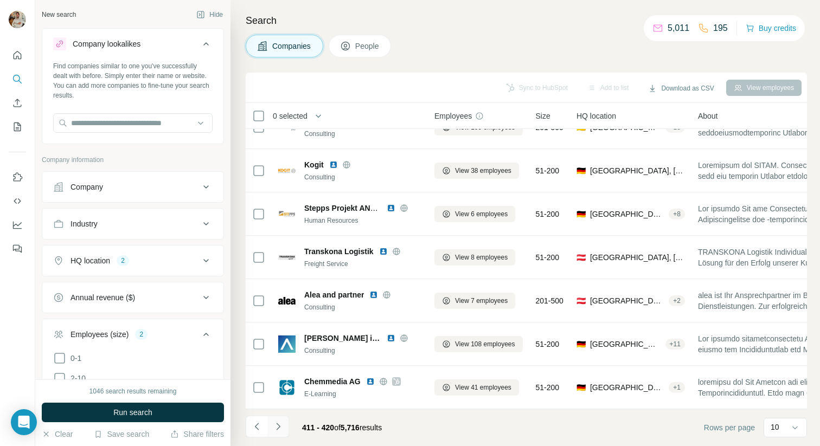
click at [285, 421] on button "Navigate to next page" at bounding box center [278, 427] width 22 height 22
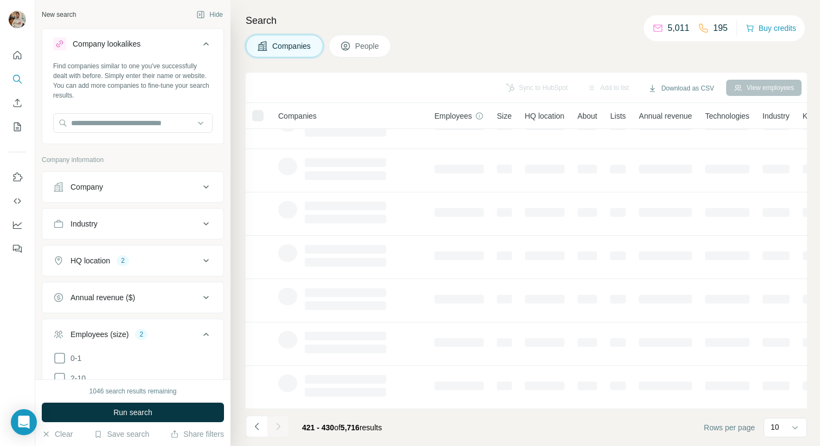
scroll to position [0, 0]
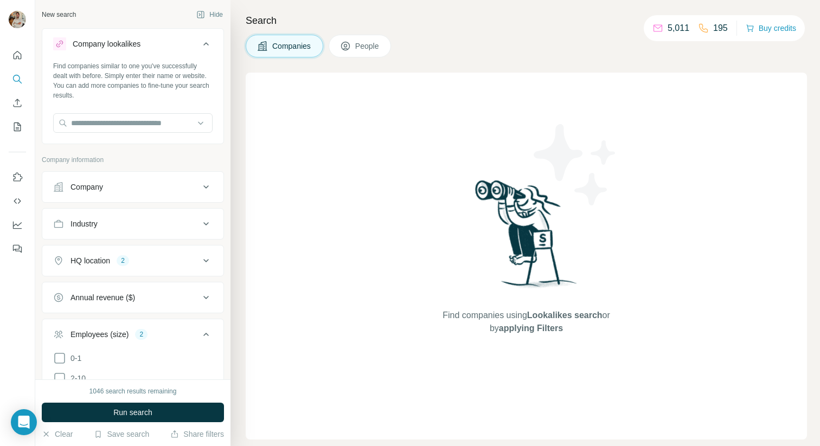
click at [437, 219] on div "Find companies using Lookalikes search or by applying Filters" at bounding box center [526, 256] width 195 height 367
